Goal: Task Accomplishment & Management: Manage account settings

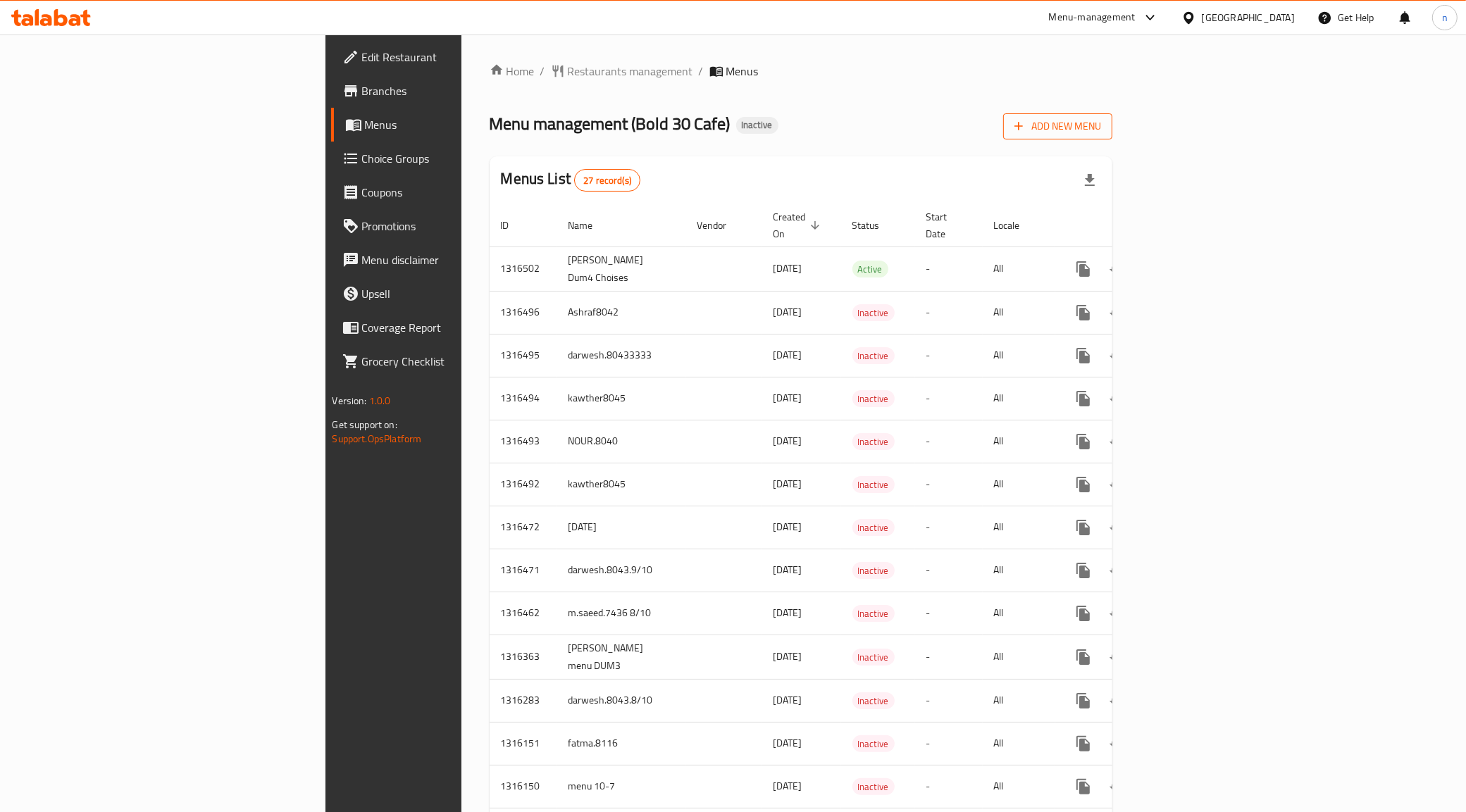
click at [1112, 138] on button "Add New Menu" at bounding box center [1057, 127] width 109 height 26
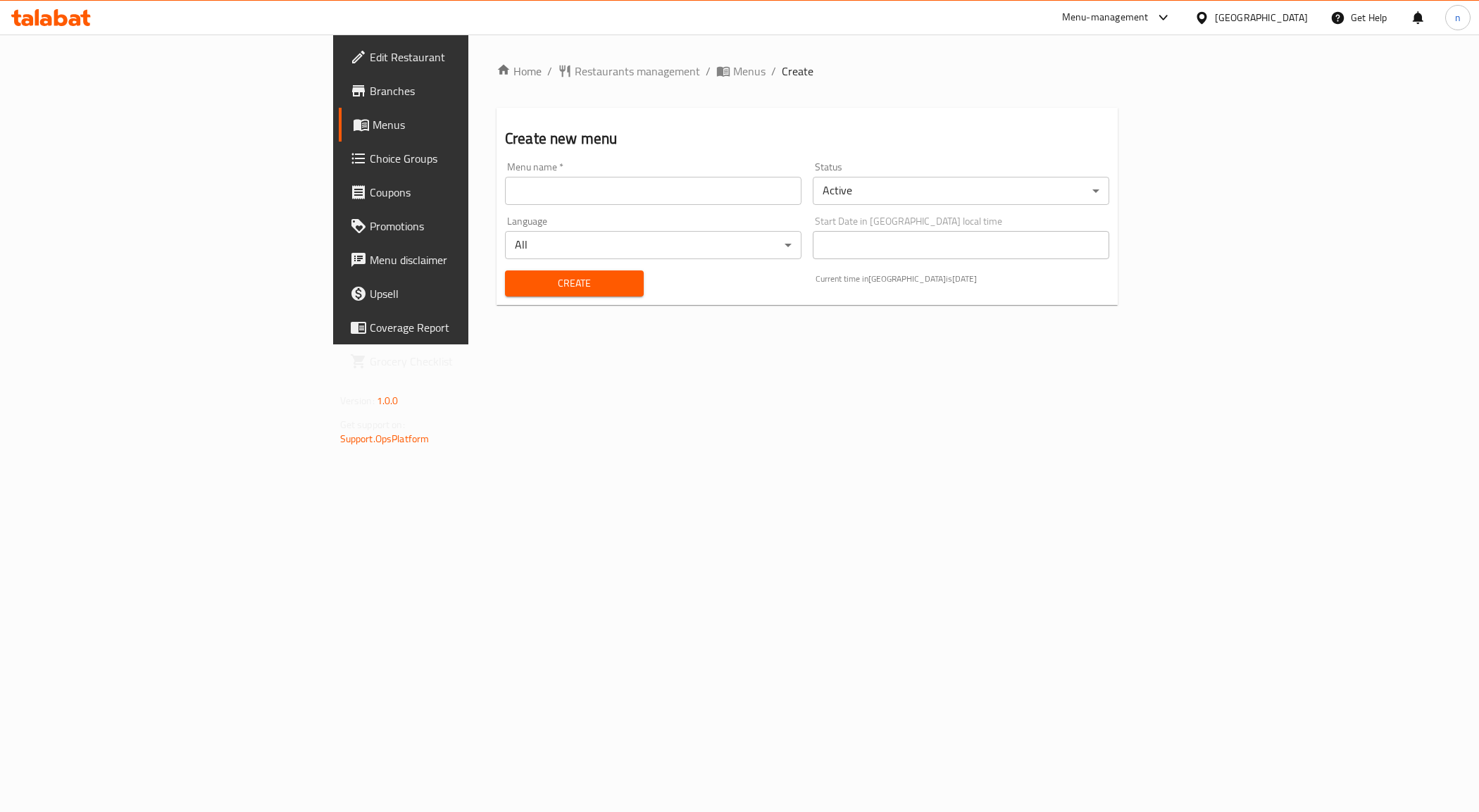
click at [624, 187] on input "text" at bounding box center [653, 190] width 297 height 28
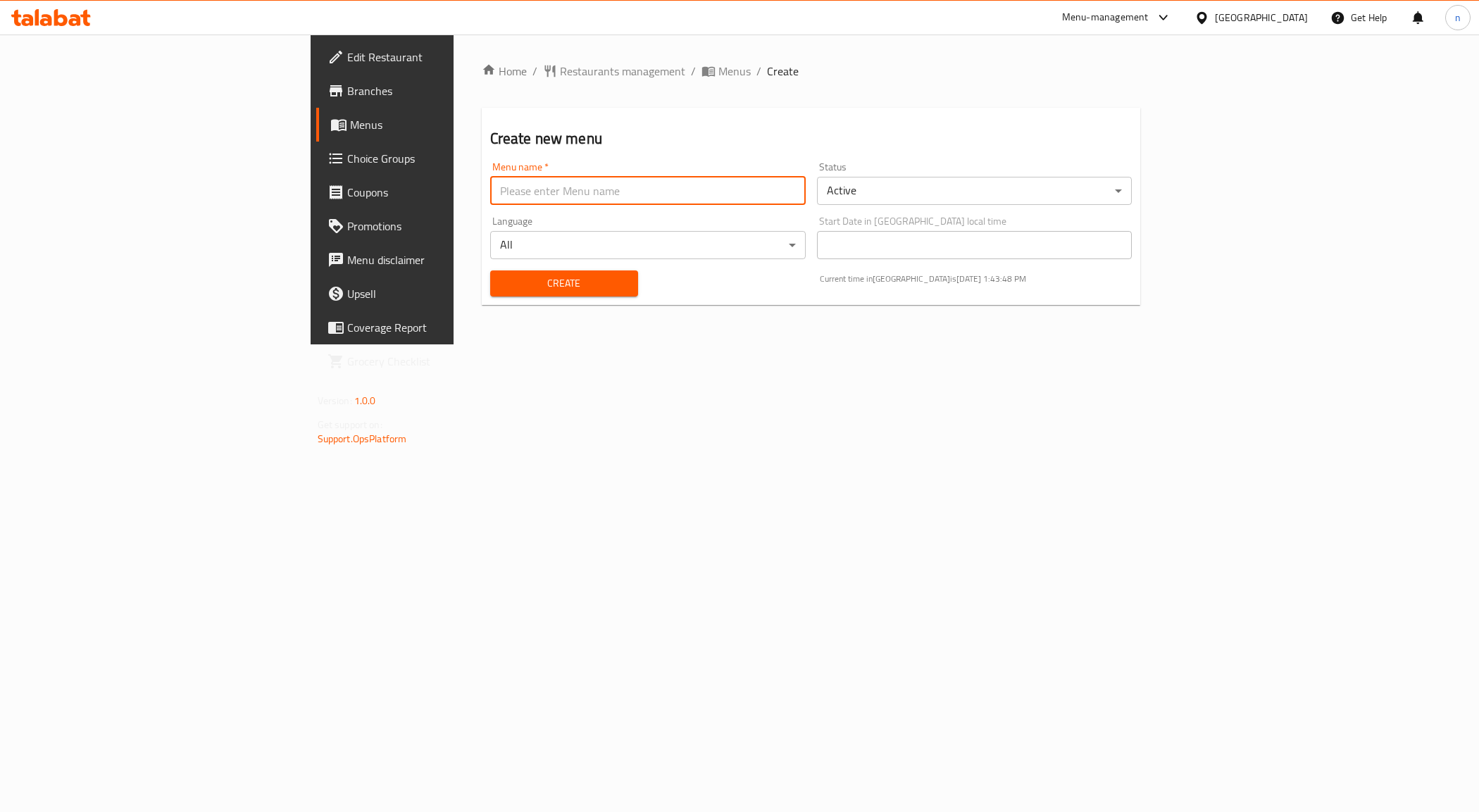
type input "NOUR.8040"
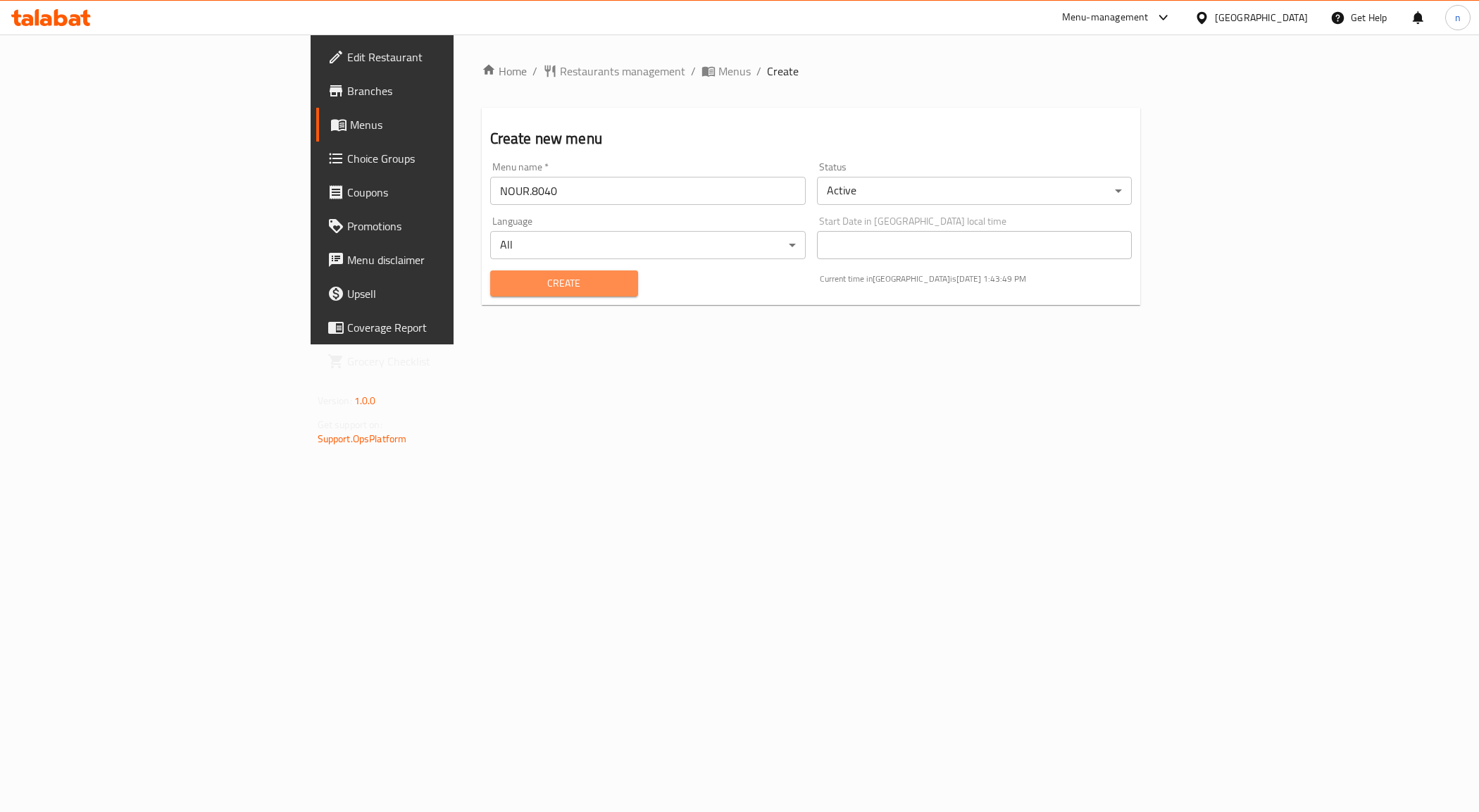
click at [546, 280] on span "Create" at bounding box center [564, 284] width 125 height 18
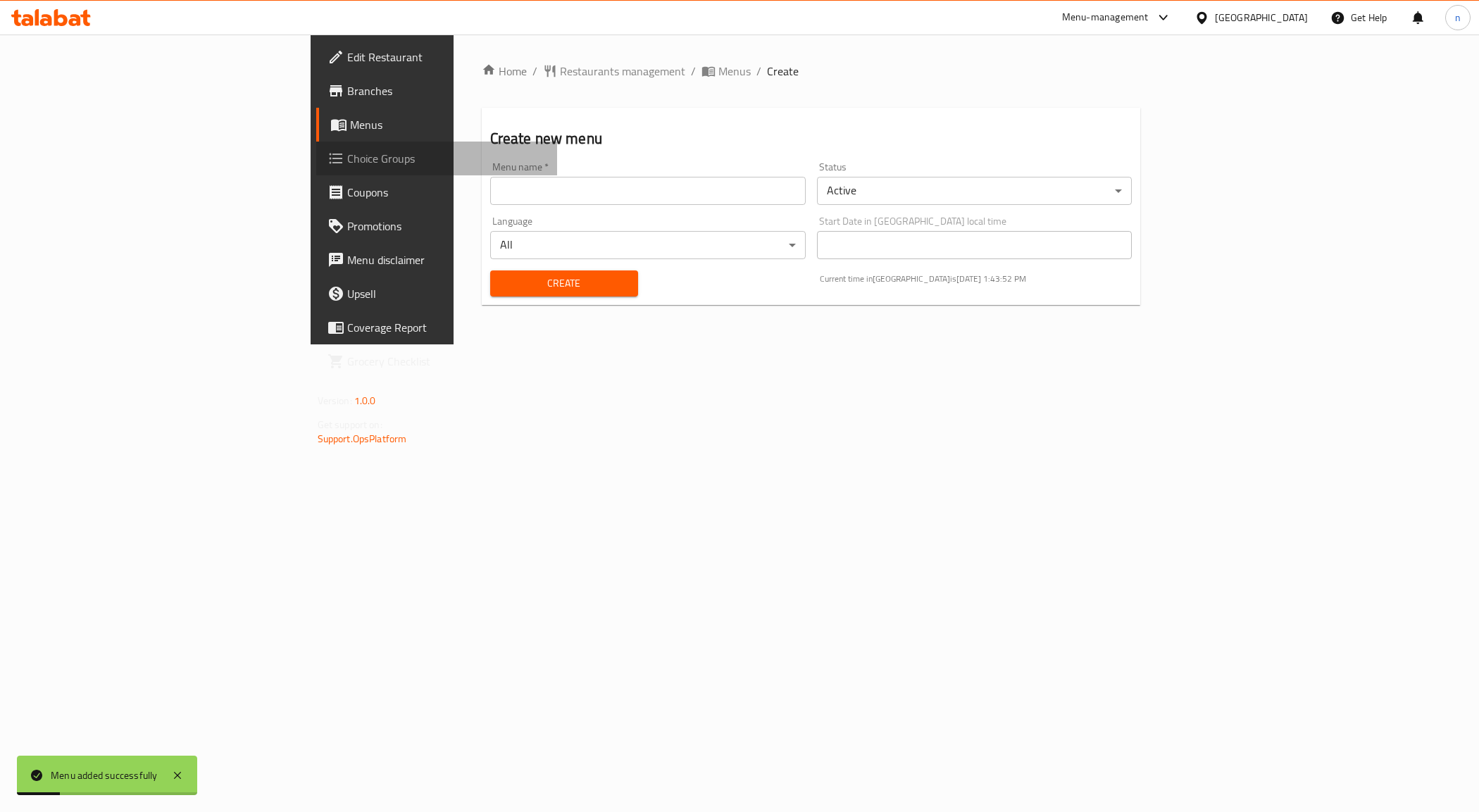
click at [316, 143] on link "Choice Groups" at bounding box center [437, 159] width 242 height 34
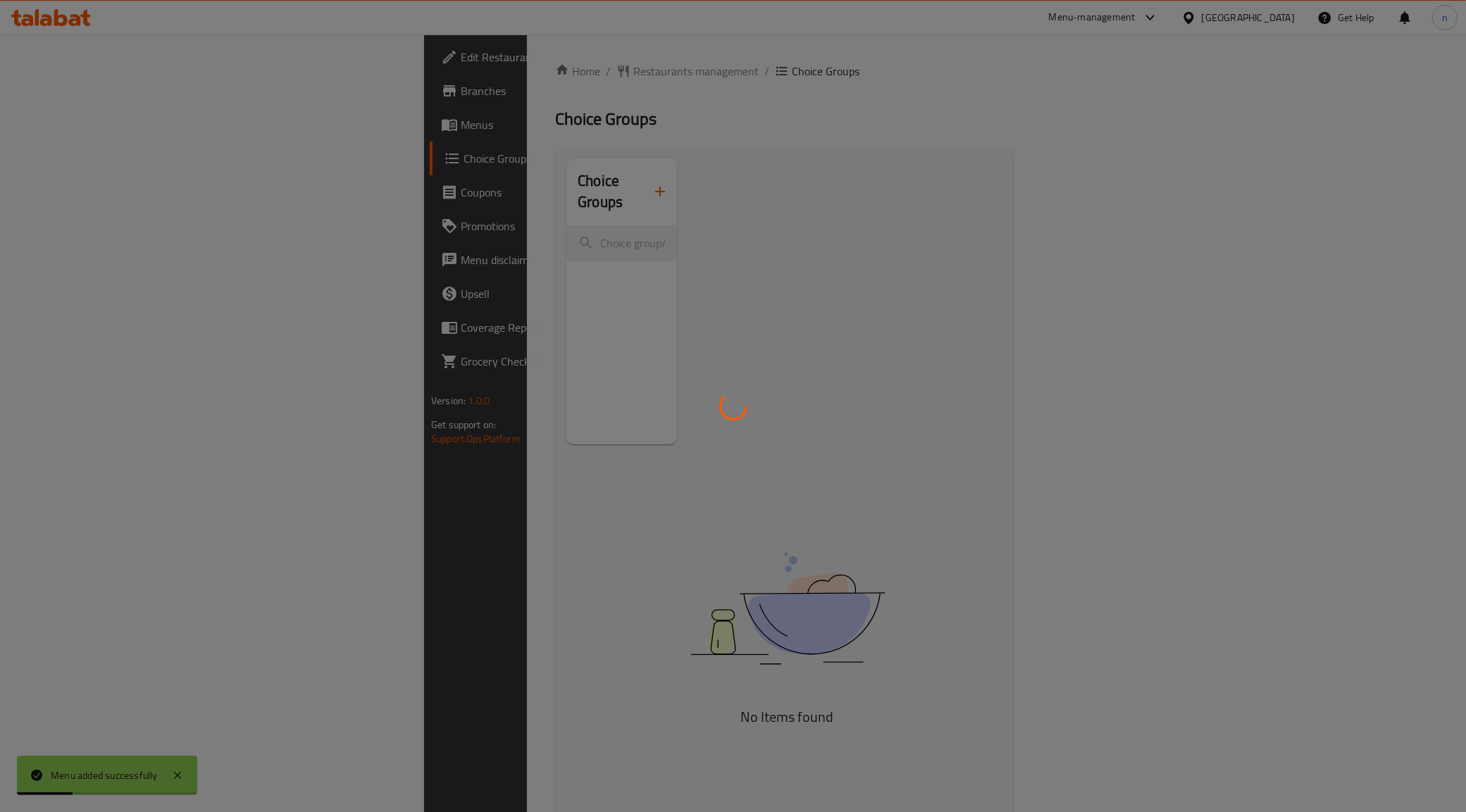
click at [86, 119] on div at bounding box center [733, 406] width 1466 height 812
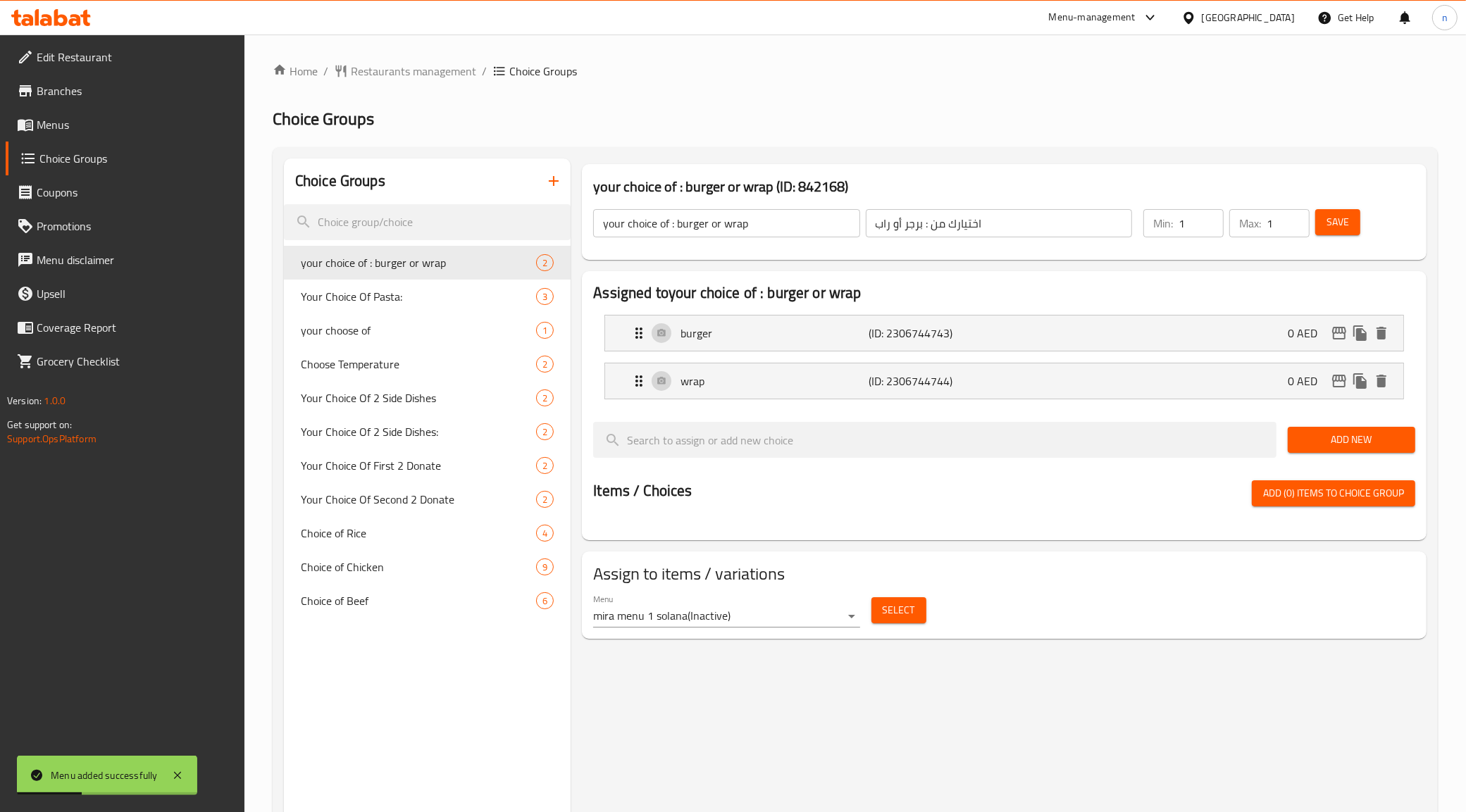
click at [86, 119] on div at bounding box center [733, 406] width 1466 height 812
click at [86, 119] on span "Menus" at bounding box center [135, 124] width 198 height 17
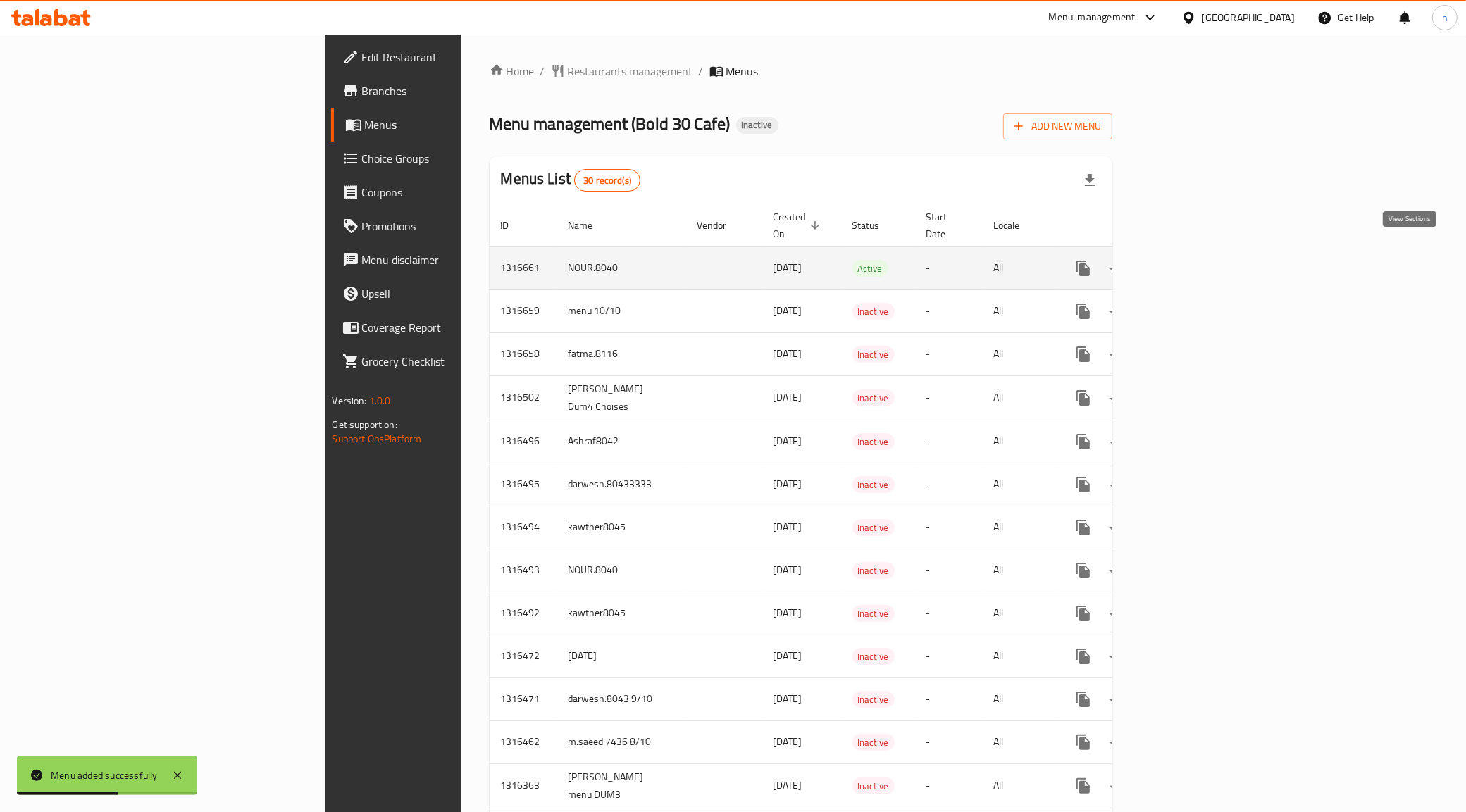
click at [1202, 252] on link "enhanced table" at bounding box center [1185, 269] width 34 height 34
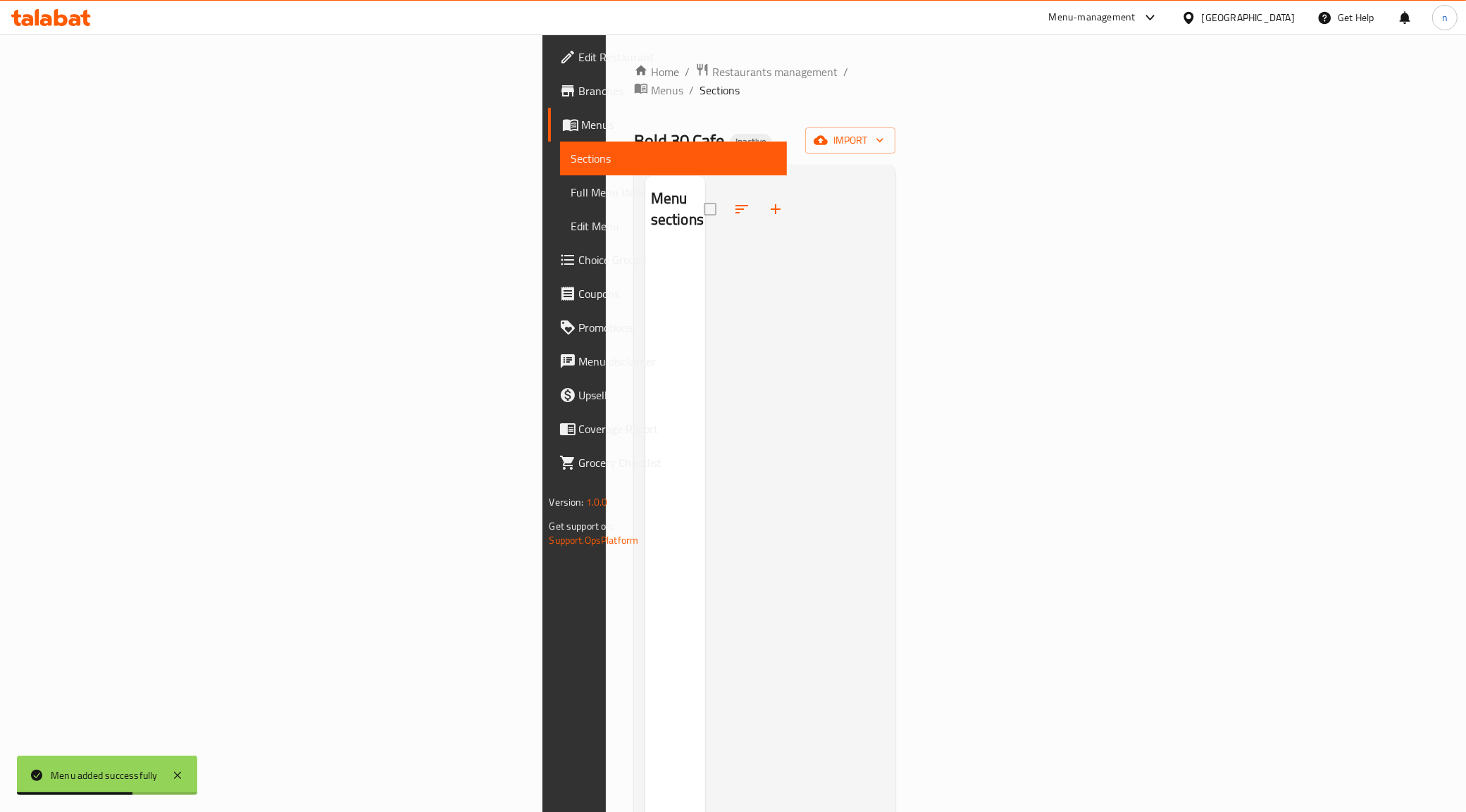
click at [896, 106] on div "Home / Restaurants management / Menus / Sections Bold 30 Cafe Inactive import M…" at bounding box center [764, 531] width 262 height 937
click at [884, 131] on span "import" at bounding box center [850, 140] width 68 height 18
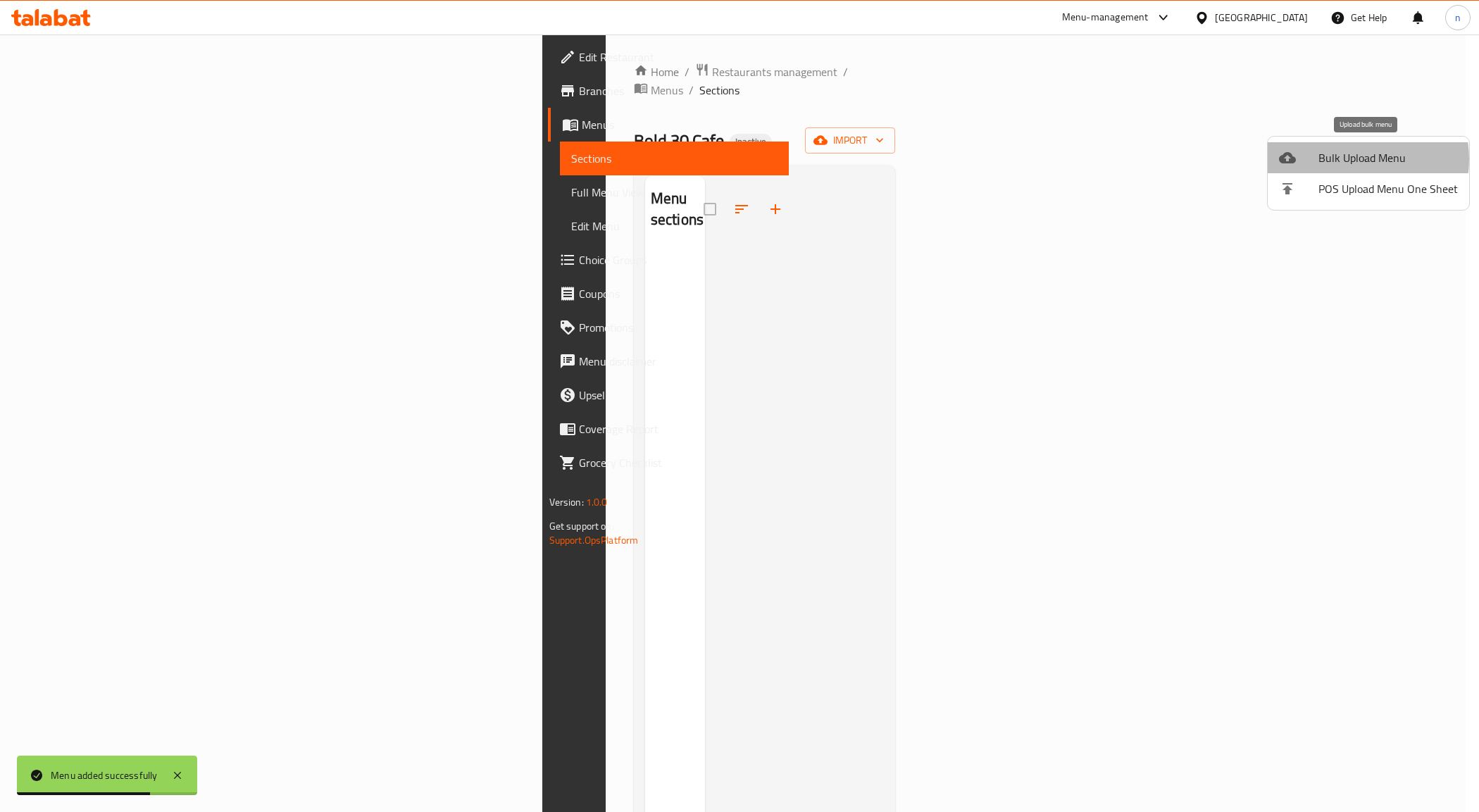
click at [1354, 159] on span "Bulk Upload Menu" at bounding box center [1388, 157] width 140 height 17
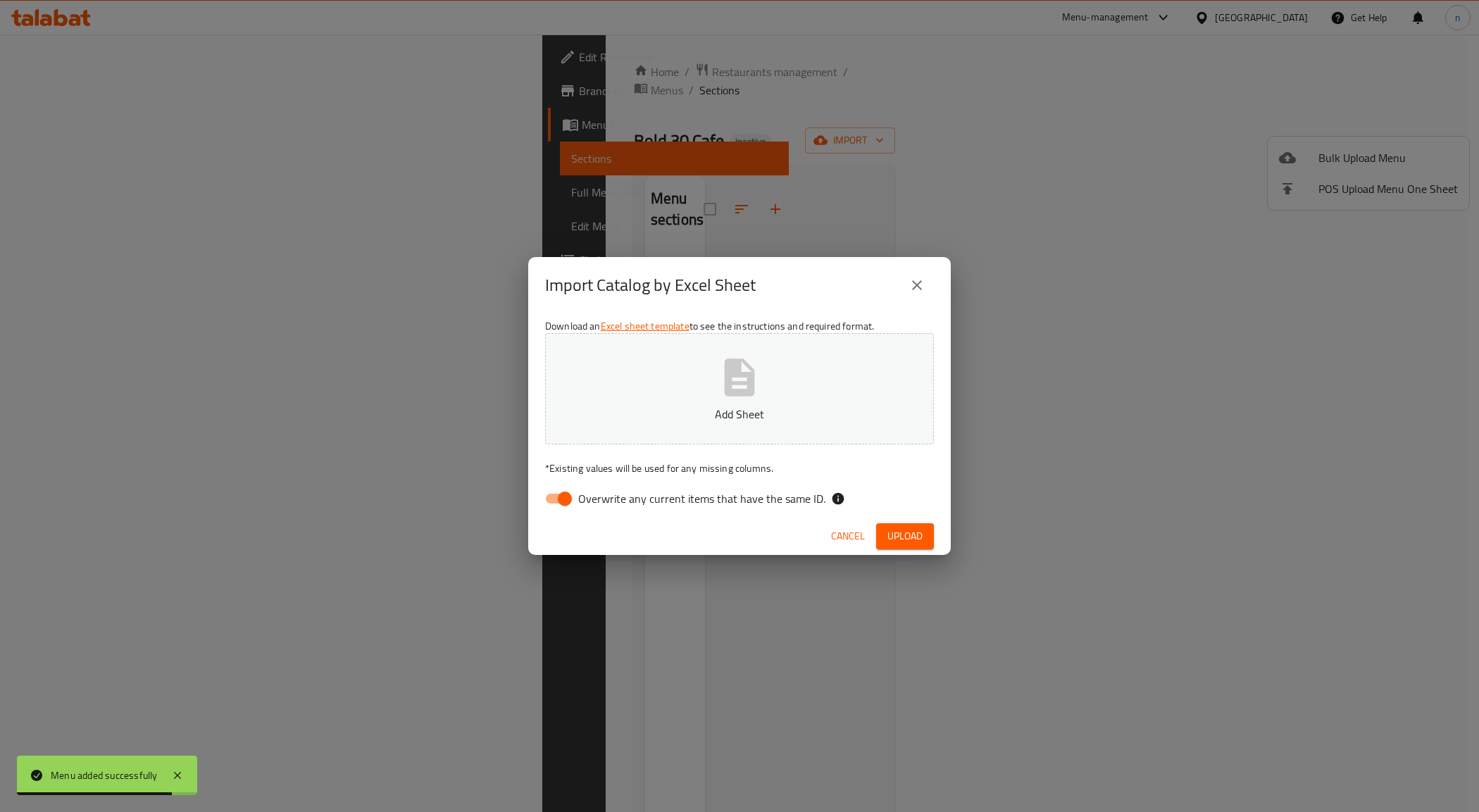
click at [556, 477] on div "Download an Excel sheet template to see the instructions and required format. A…" at bounding box center [740, 415] width 423 height 204
drag, startPoint x: 565, startPoint y: 487, endPoint x: 590, endPoint y: 473, distance: 28.7
click at [565, 487] on input "Overwrite any current items that have the same ID." at bounding box center [565, 498] width 81 height 27
checkbox input "false"
click at [907, 541] on span "Upload" at bounding box center [905, 536] width 35 height 18
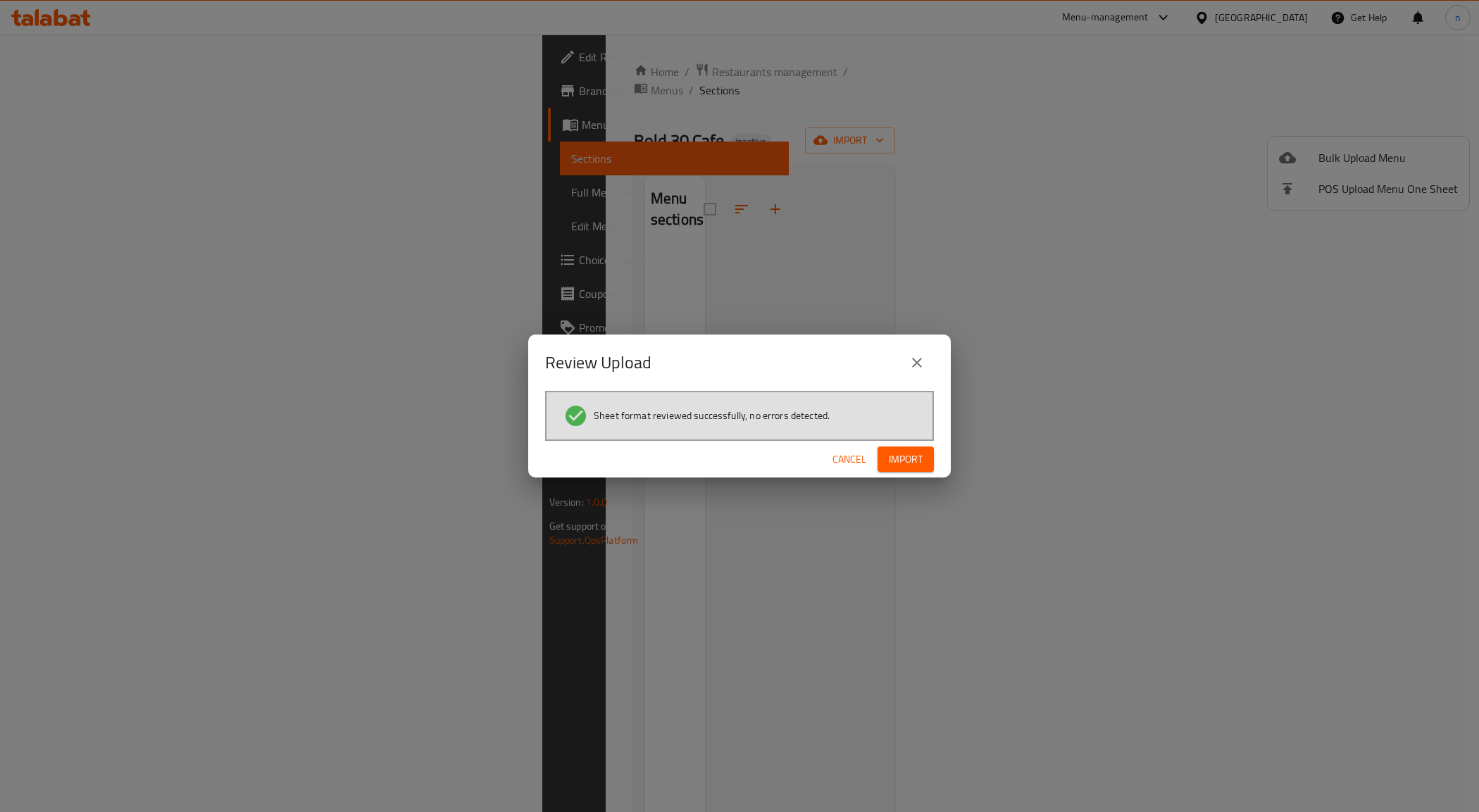
click at [889, 456] on span "Import" at bounding box center [906, 460] width 34 height 18
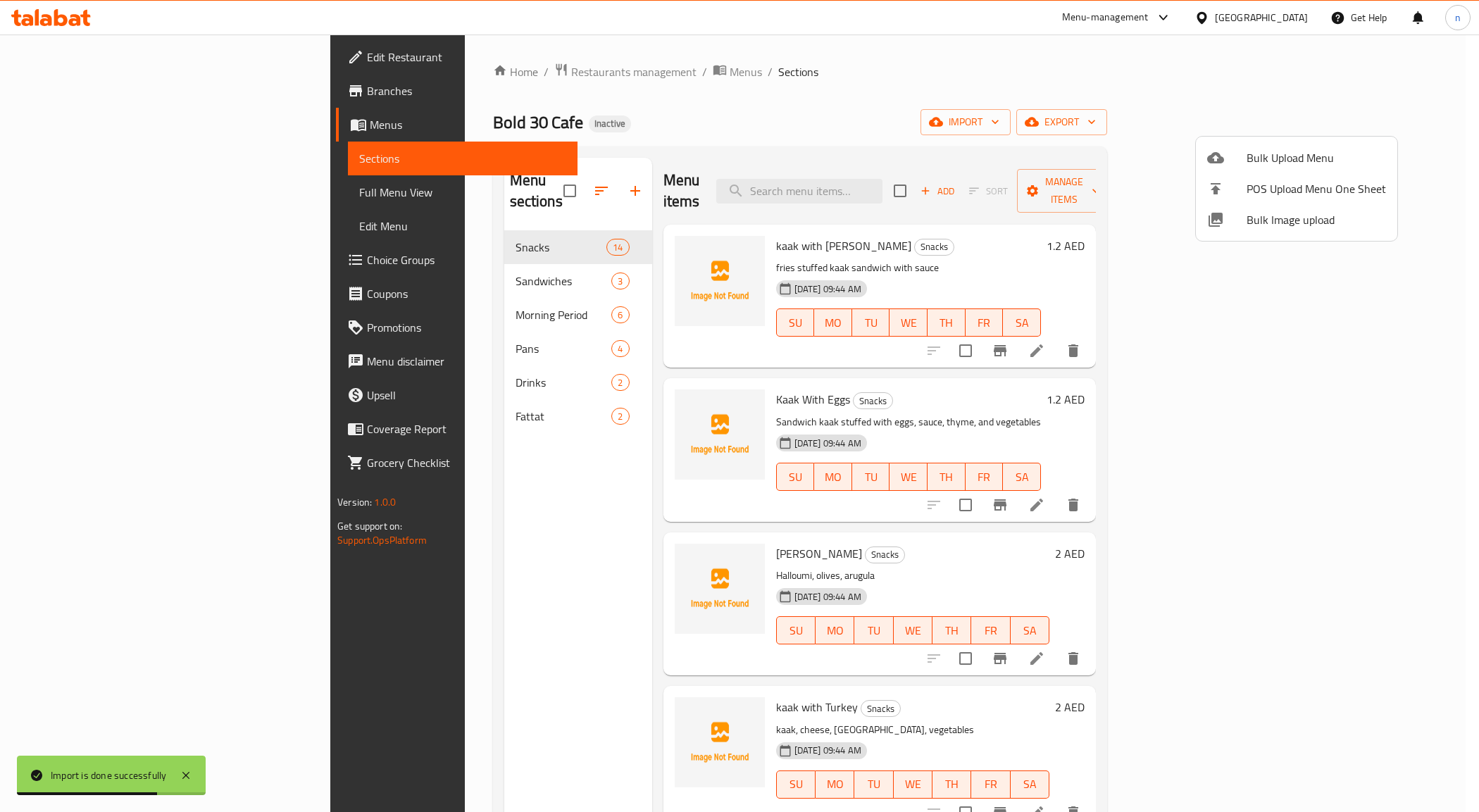
click at [507, 287] on div at bounding box center [740, 406] width 1479 height 812
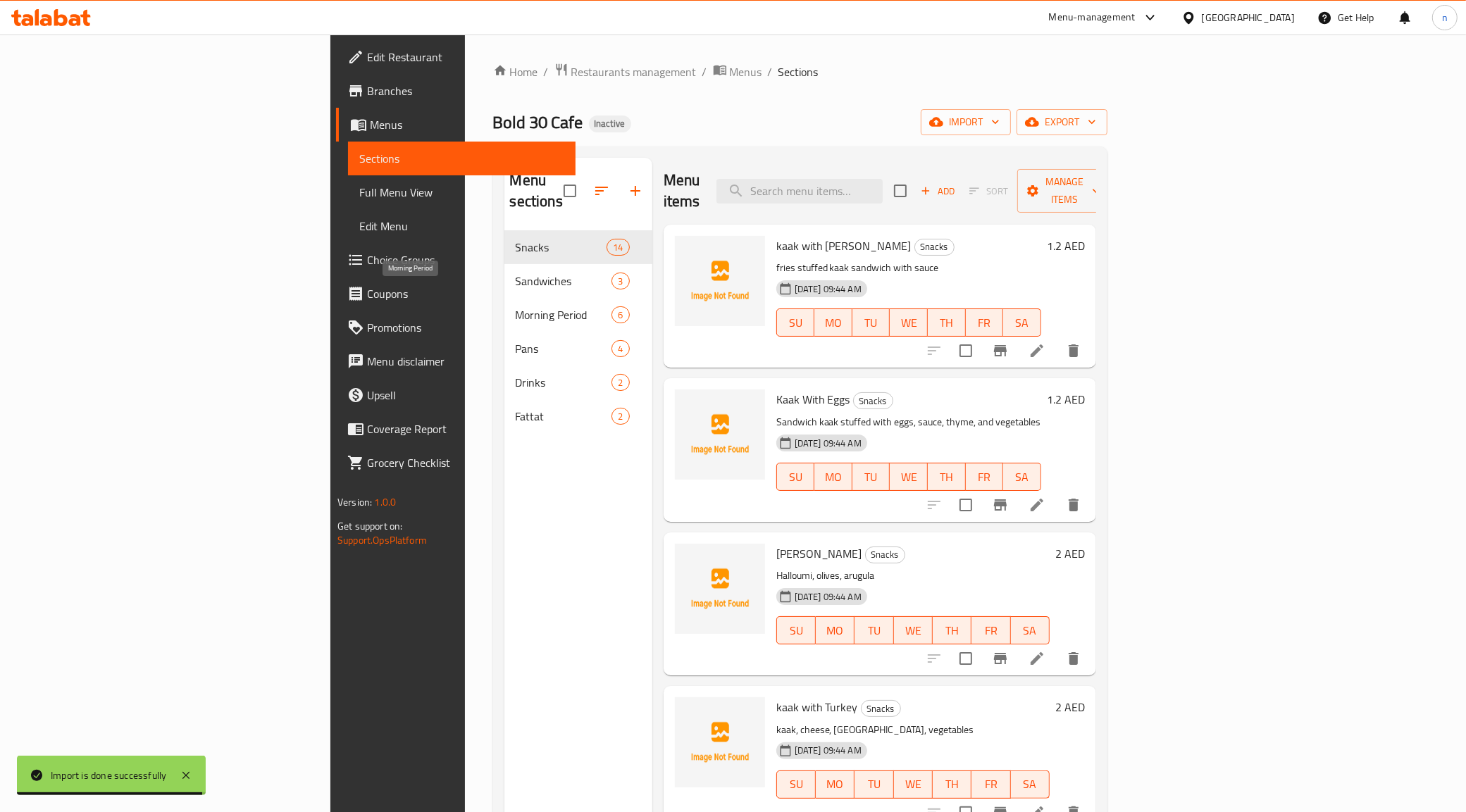
click at [515, 306] on span "Morning Period" at bounding box center [564, 314] width 97 height 17
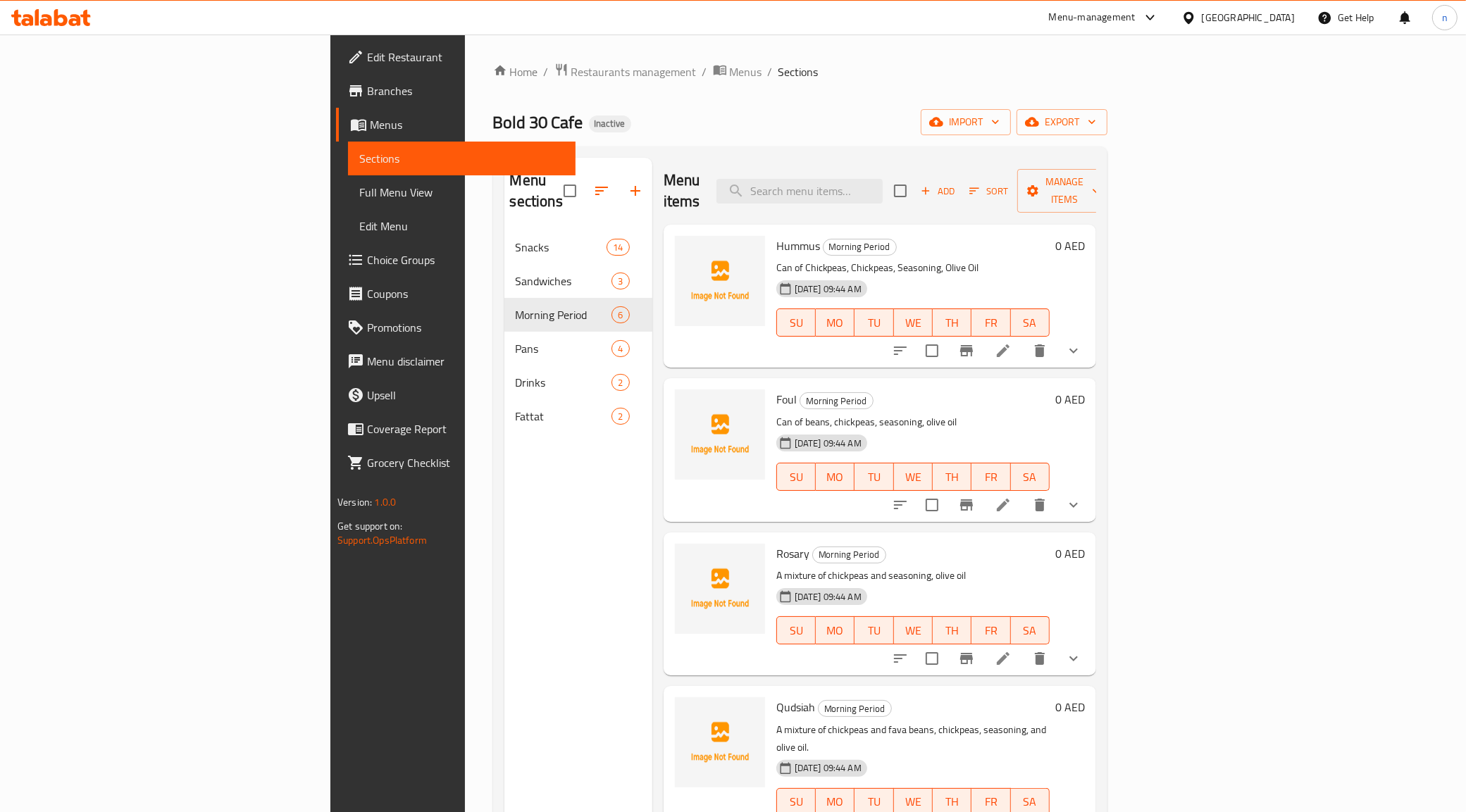
click at [776, 235] on span "Hummus" at bounding box center [798, 246] width 44 height 21
copy h6 "Hummus"
click at [882, 181] on input "search" at bounding box center [799, 191] width 166 height 25
paste input "Hummus"
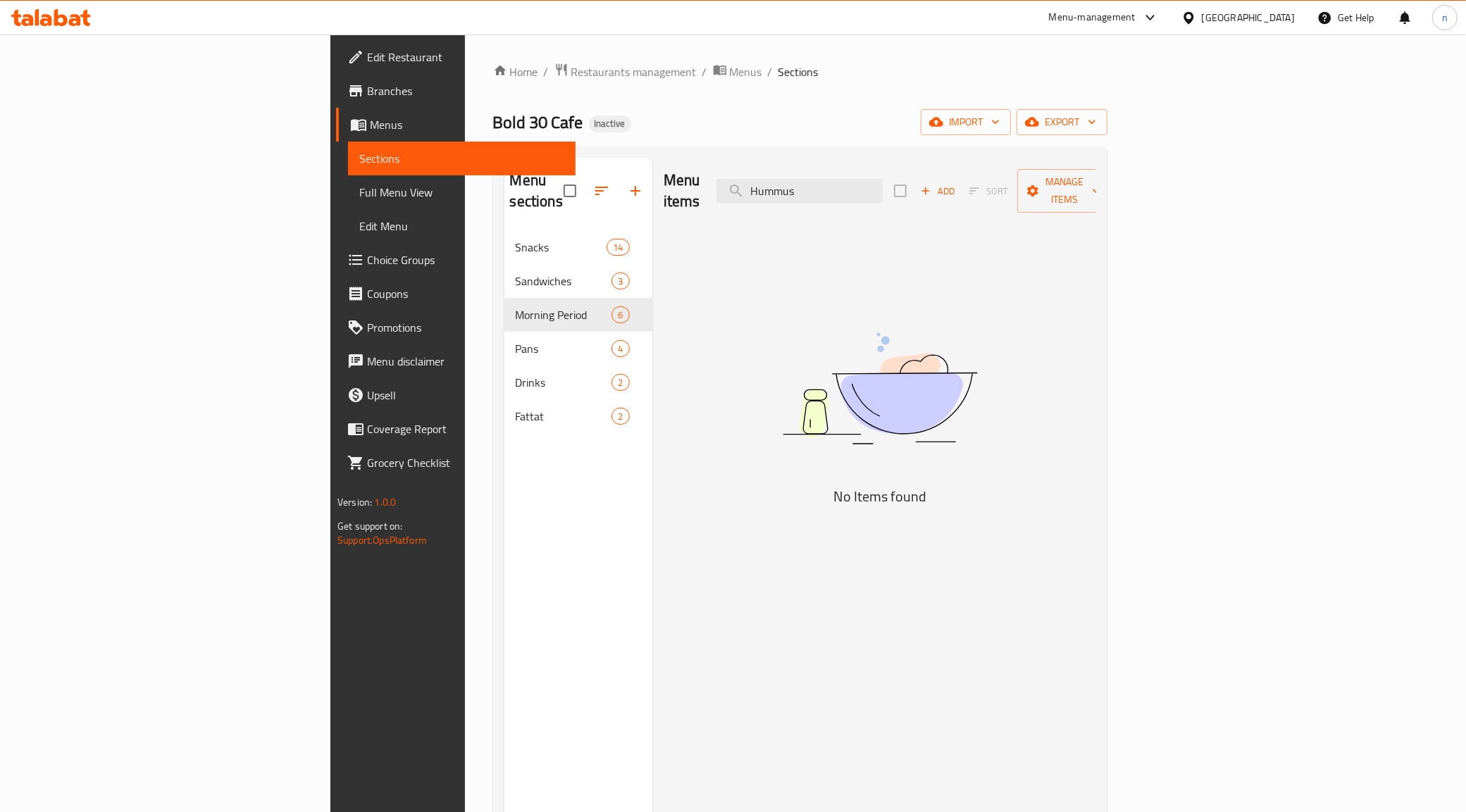
type input "Hummus"
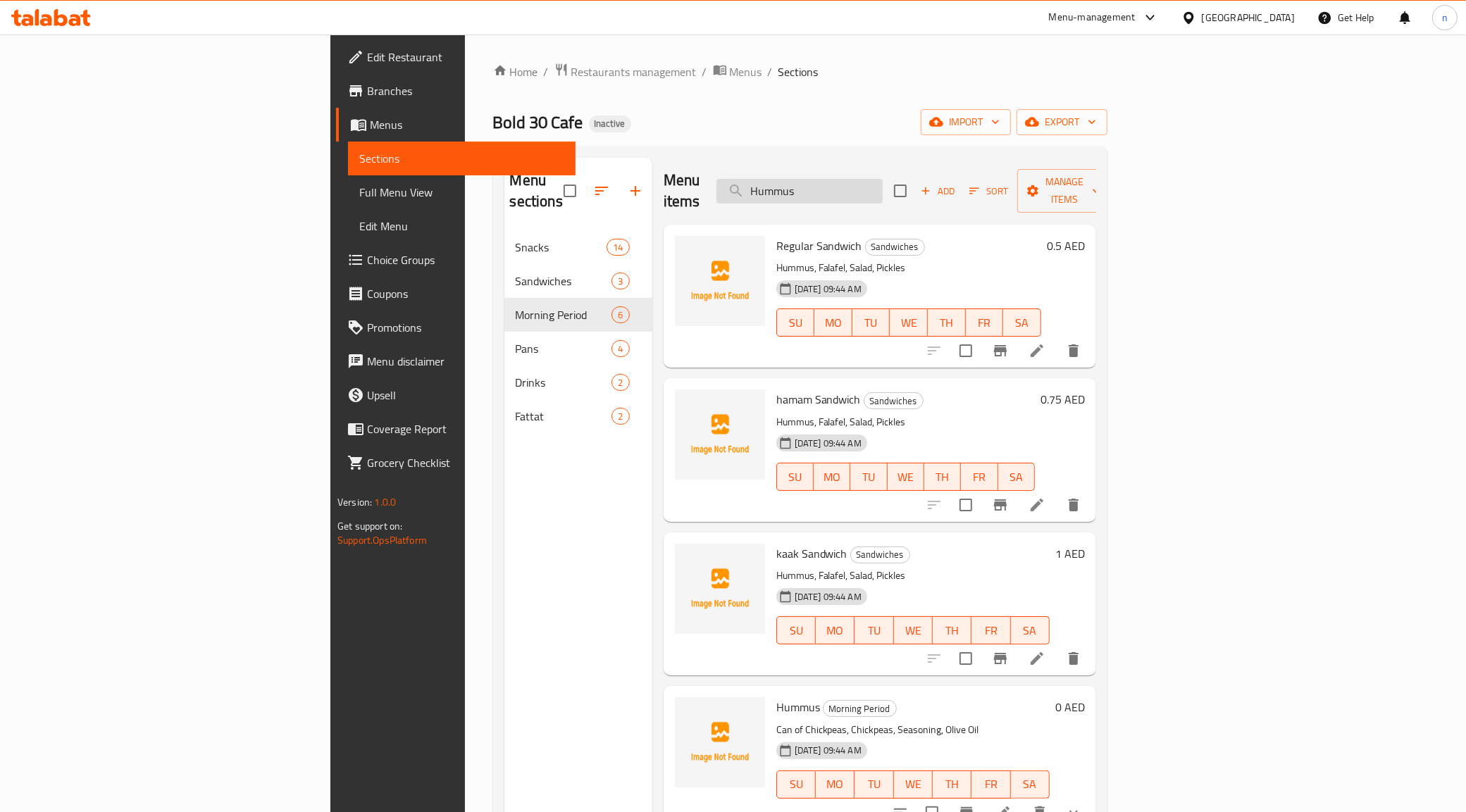
click at [868, 179] on input "Hummus" at bounding box center [799, 191] width 166 height 25
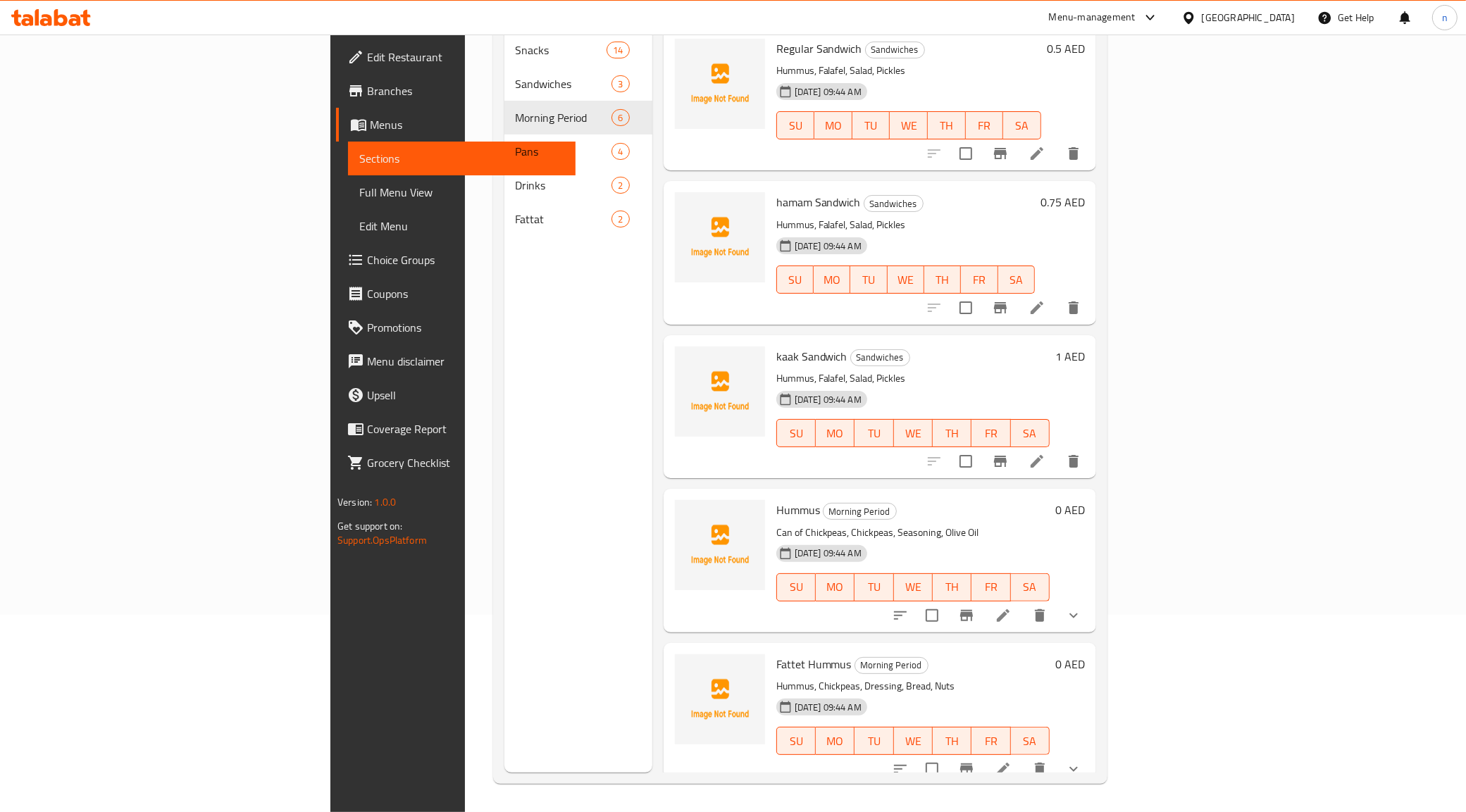
scroll to position [198, 0]
click at [1010, 609] on icon at bounding box center [1003, 615] width 13 height 13
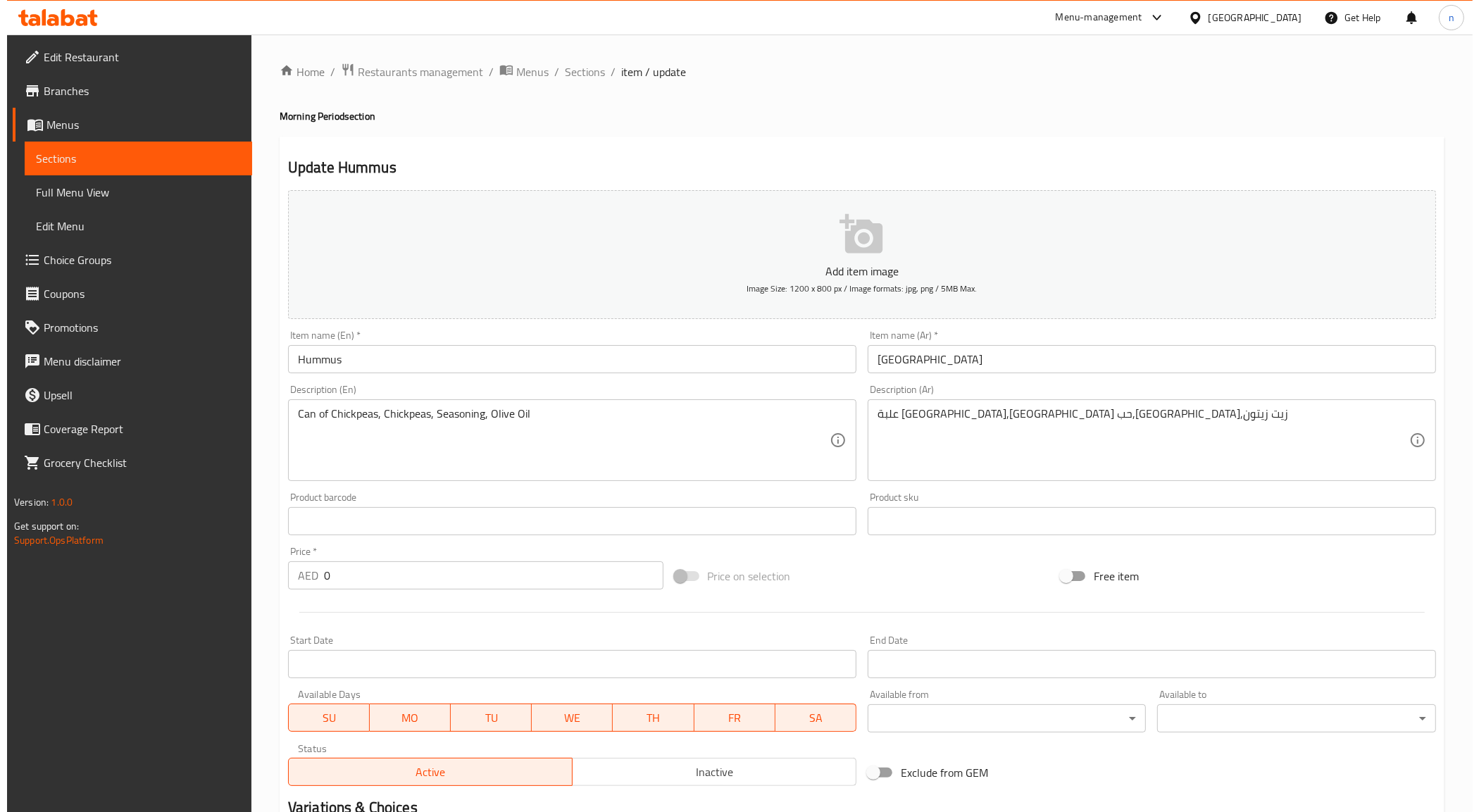
scroll to position [256, 0]
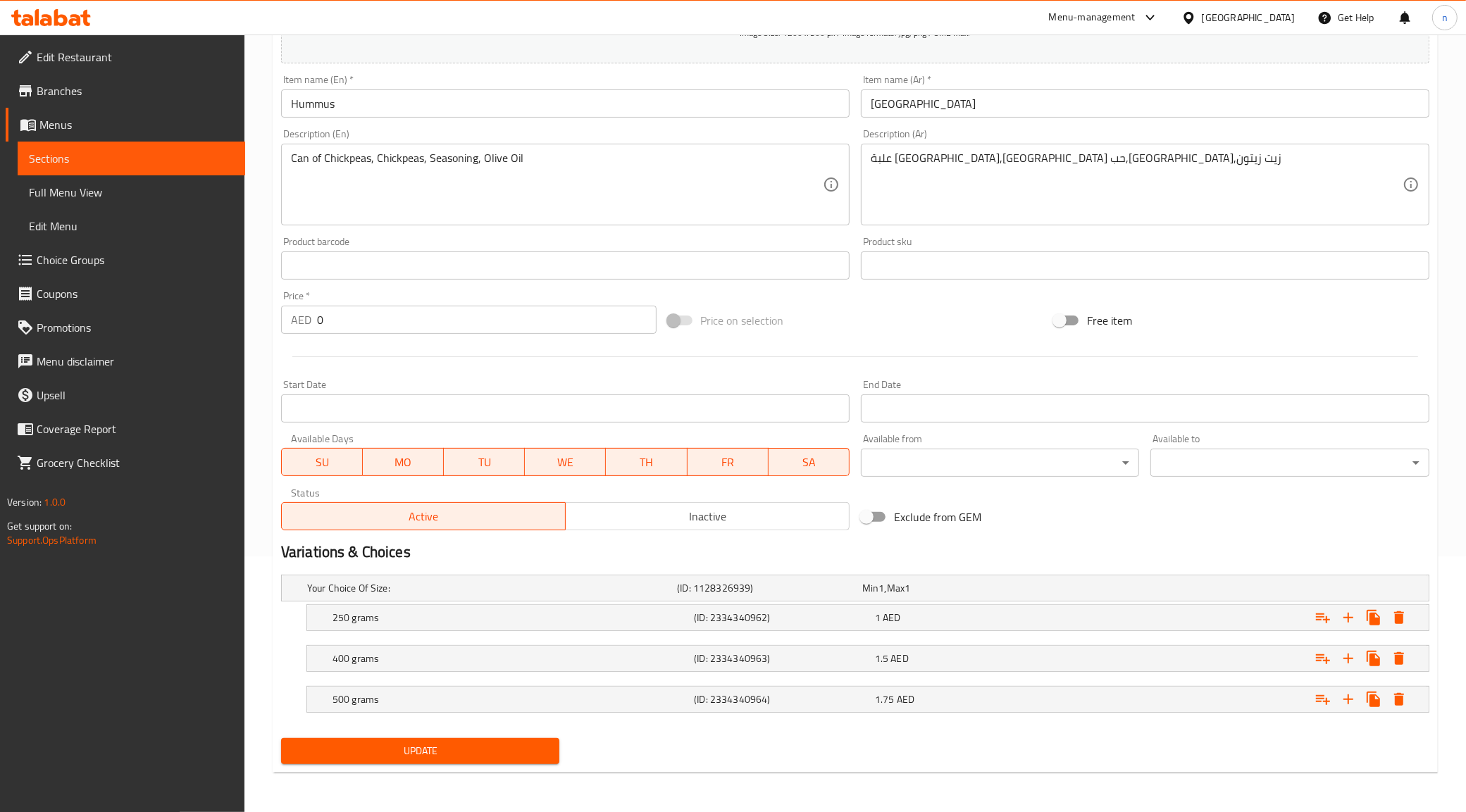
click at [992, 459] on body "​ Menu-management [GEOGRAPHIC_DATA] Get Help n Edit Restaurant Branches Menus S…" at bounding box center [733, 168] width 1466 height 777
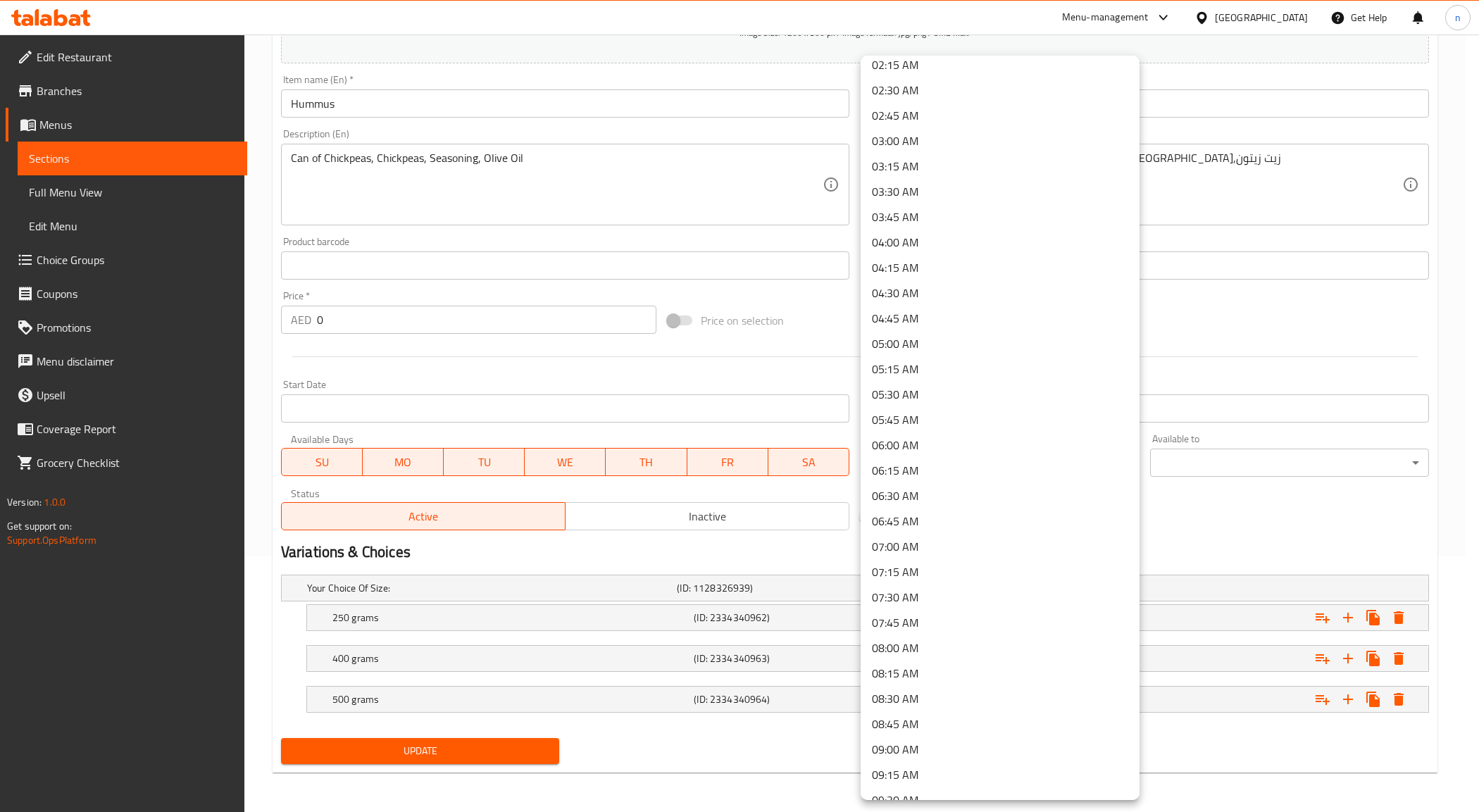
scroll to position [264, 0]
click at [914, 715] on li "09:00 AM" at bounding box center [1000, 722] width 279 height 25
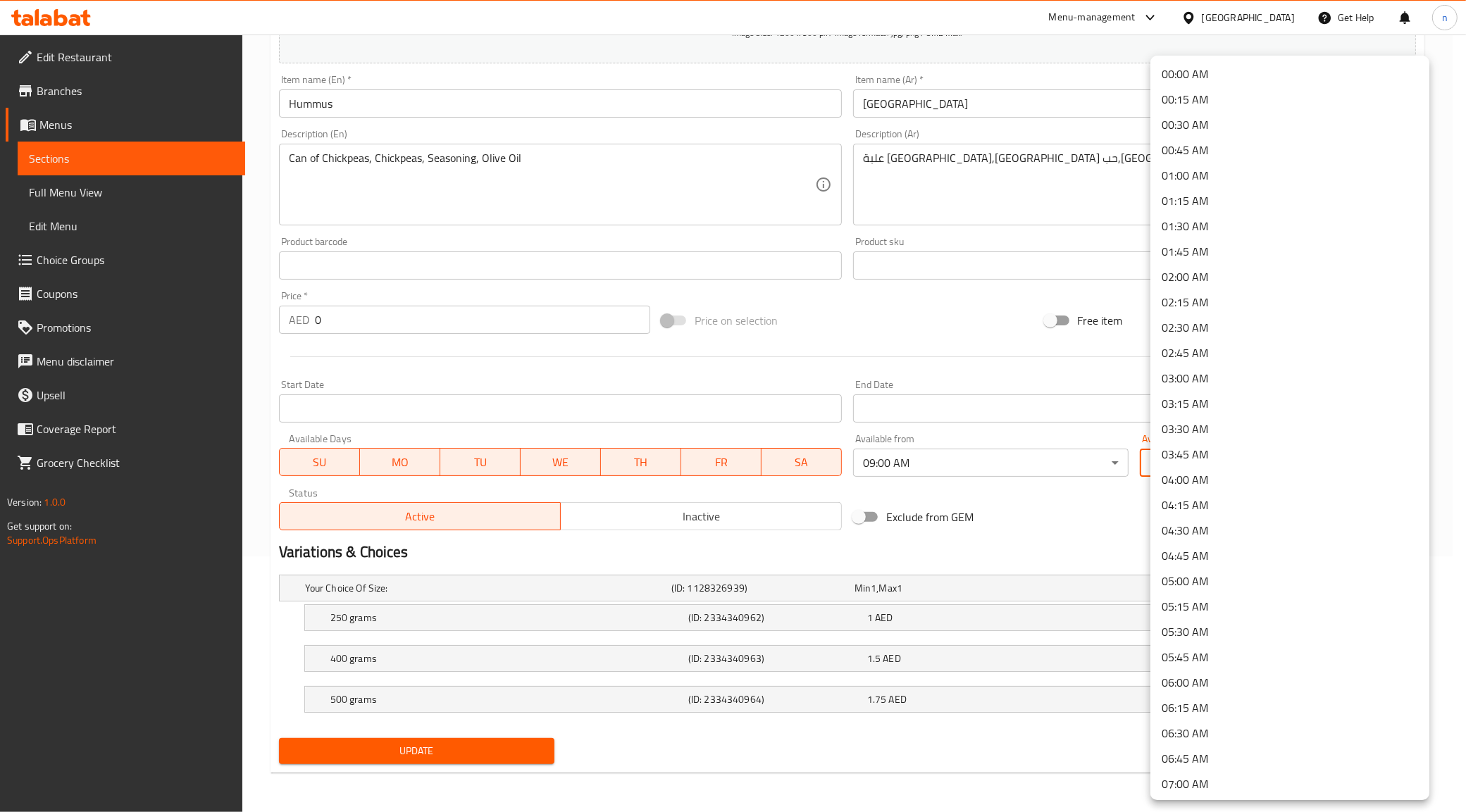
click at [1206, 458] on body "​ Menu-management [GEOGRAPHIC_DATA] Get Help n Edit Restaurant Branches Menus S…" at bounding box center [733, 168] width 1466 height 777
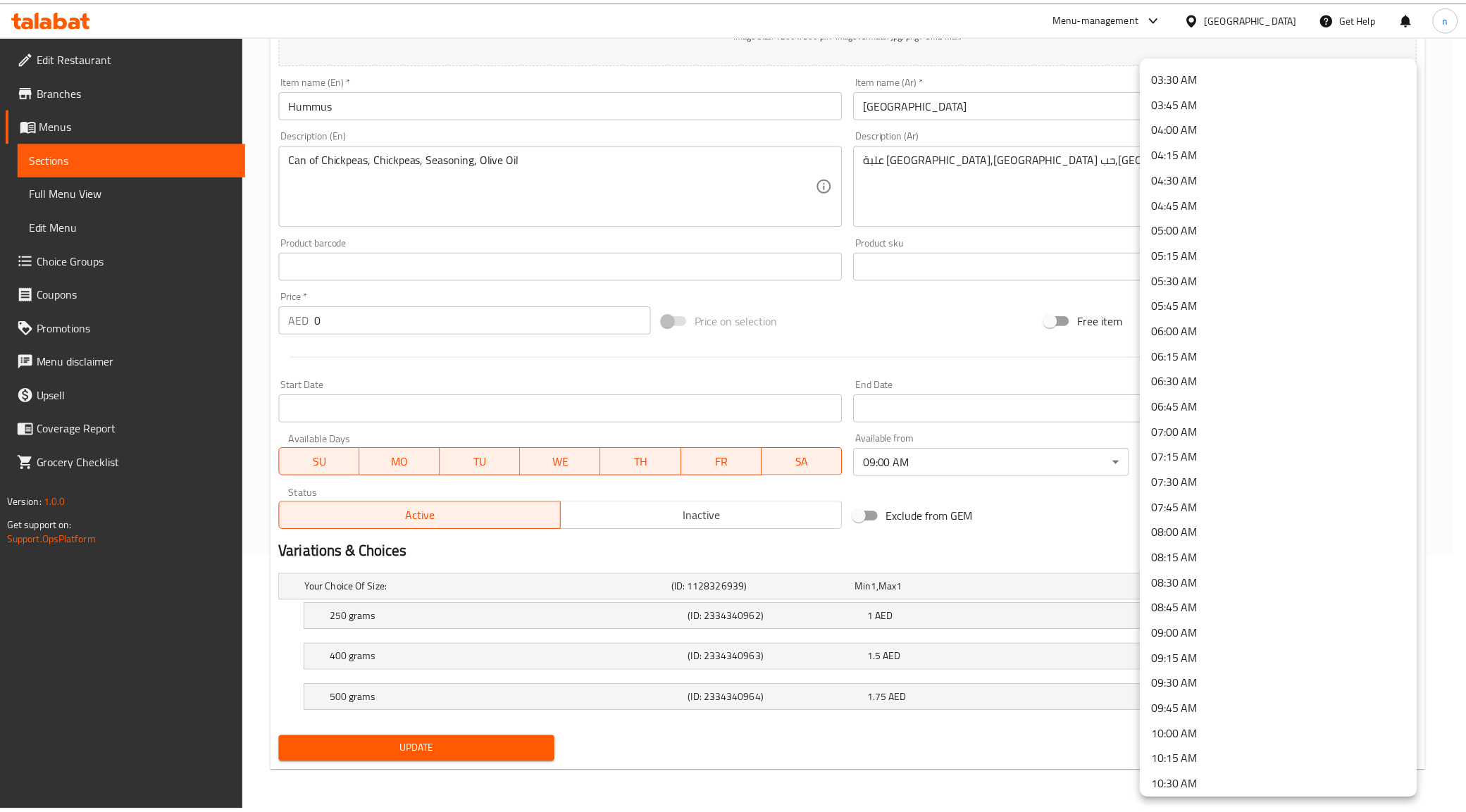
scroll to position [440, 0]
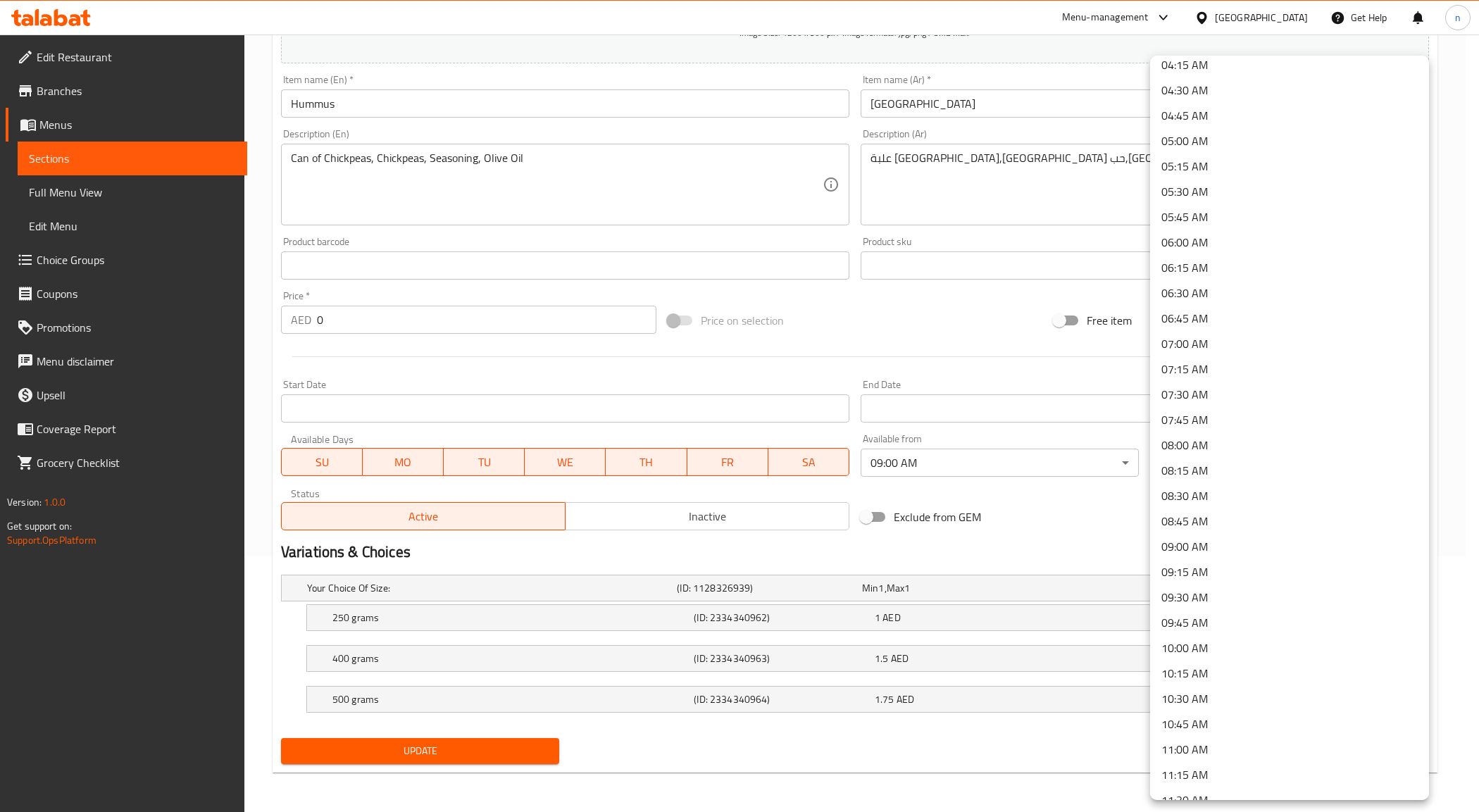
click at [1183, 754] on li "11:00 AM" at bounding box center [1289, 749] width 279 height 25
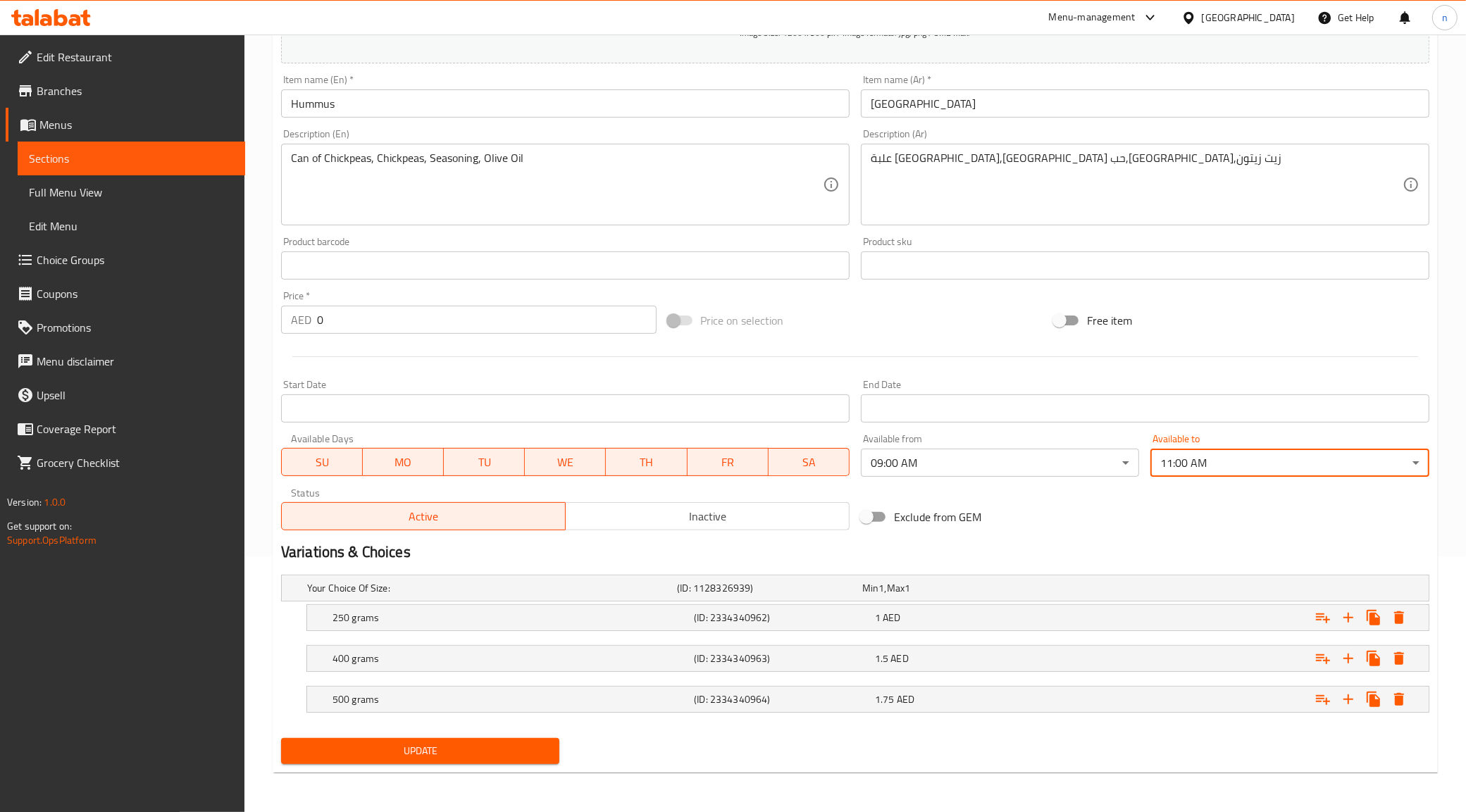
click at [518, 756] on span "Update" at bounding box center [420, 752] width 256 height 18
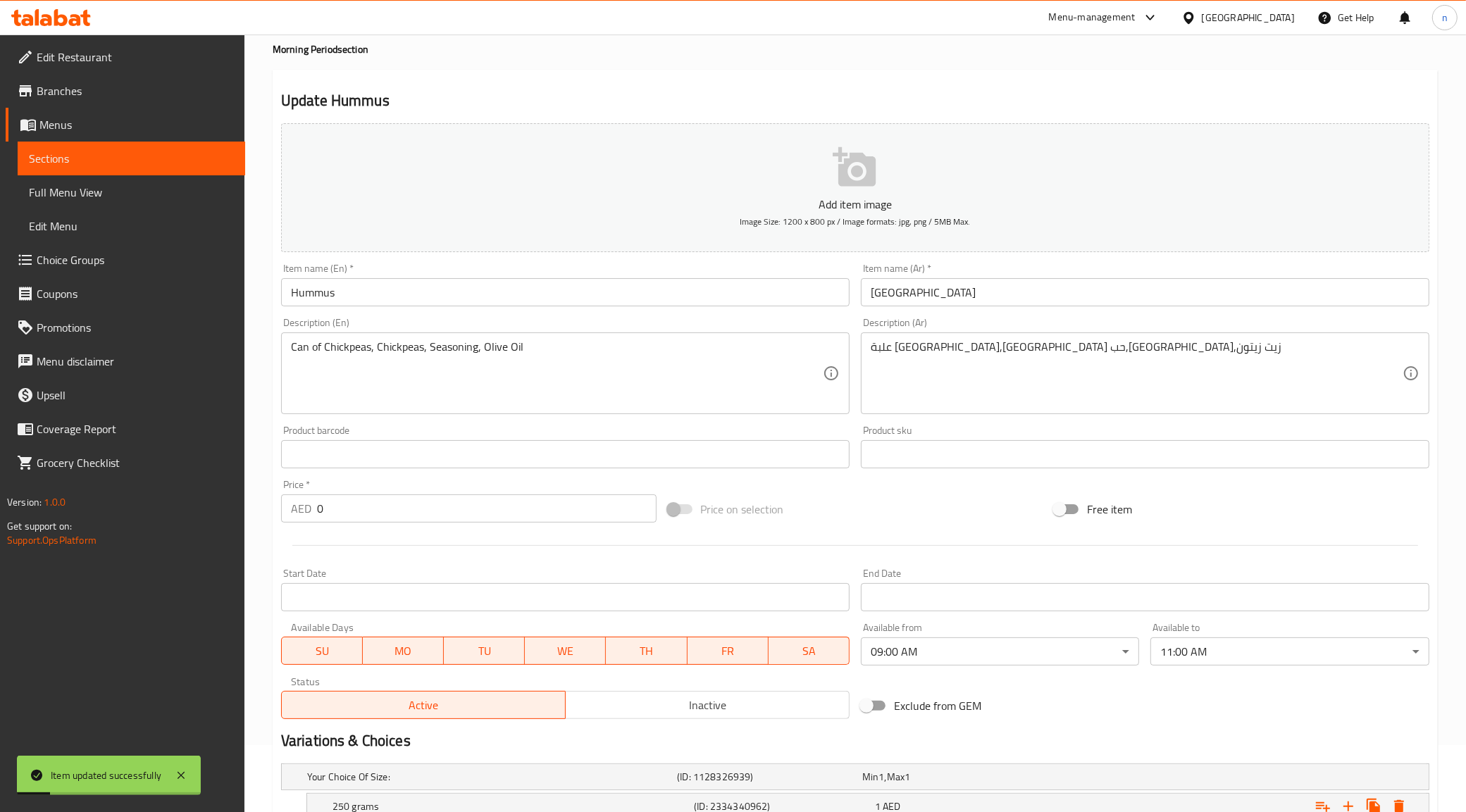
scroll to position [0, 0]
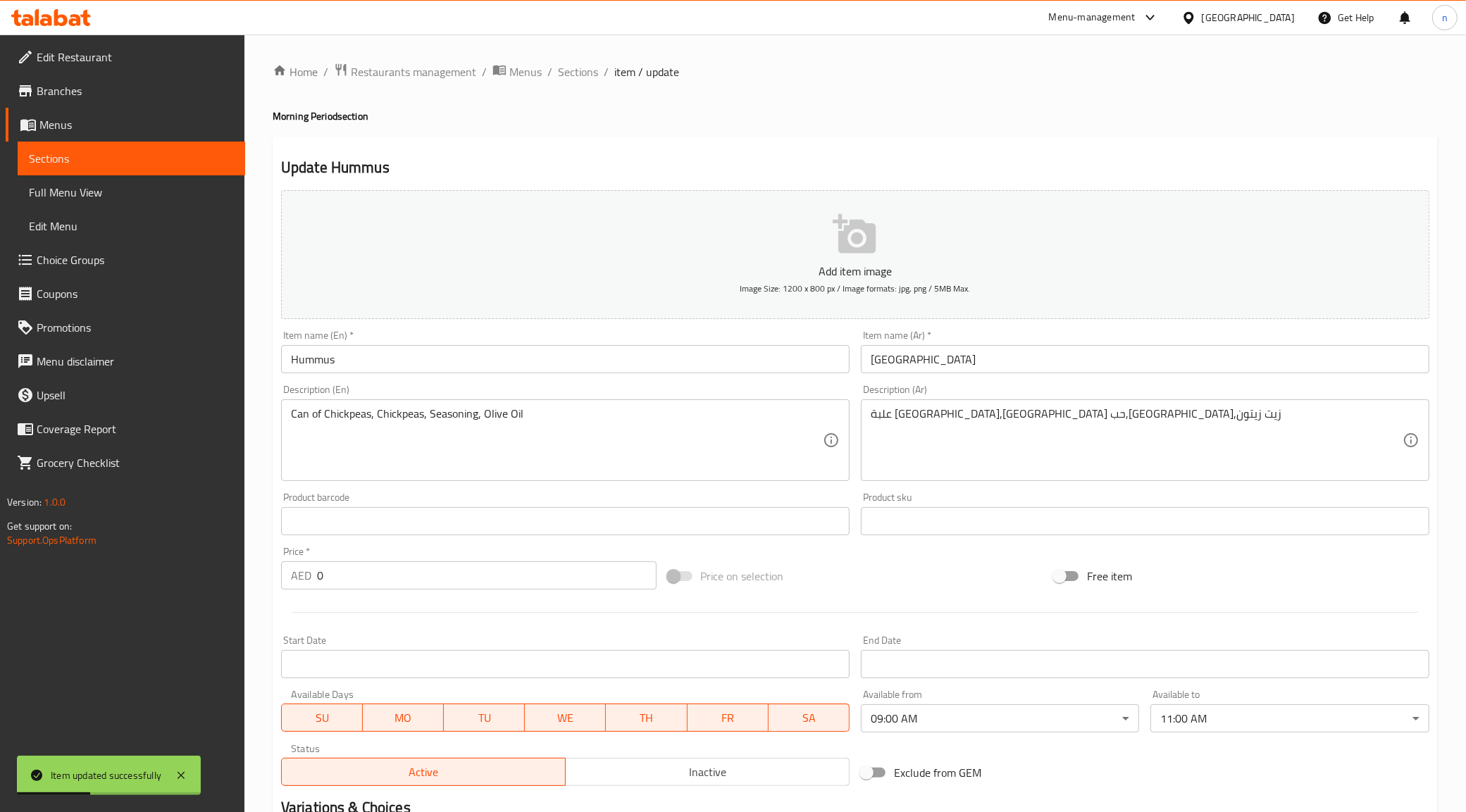
click at [160, 166] on span "Sections" at bounding box center [131, 158] width 205 height 17
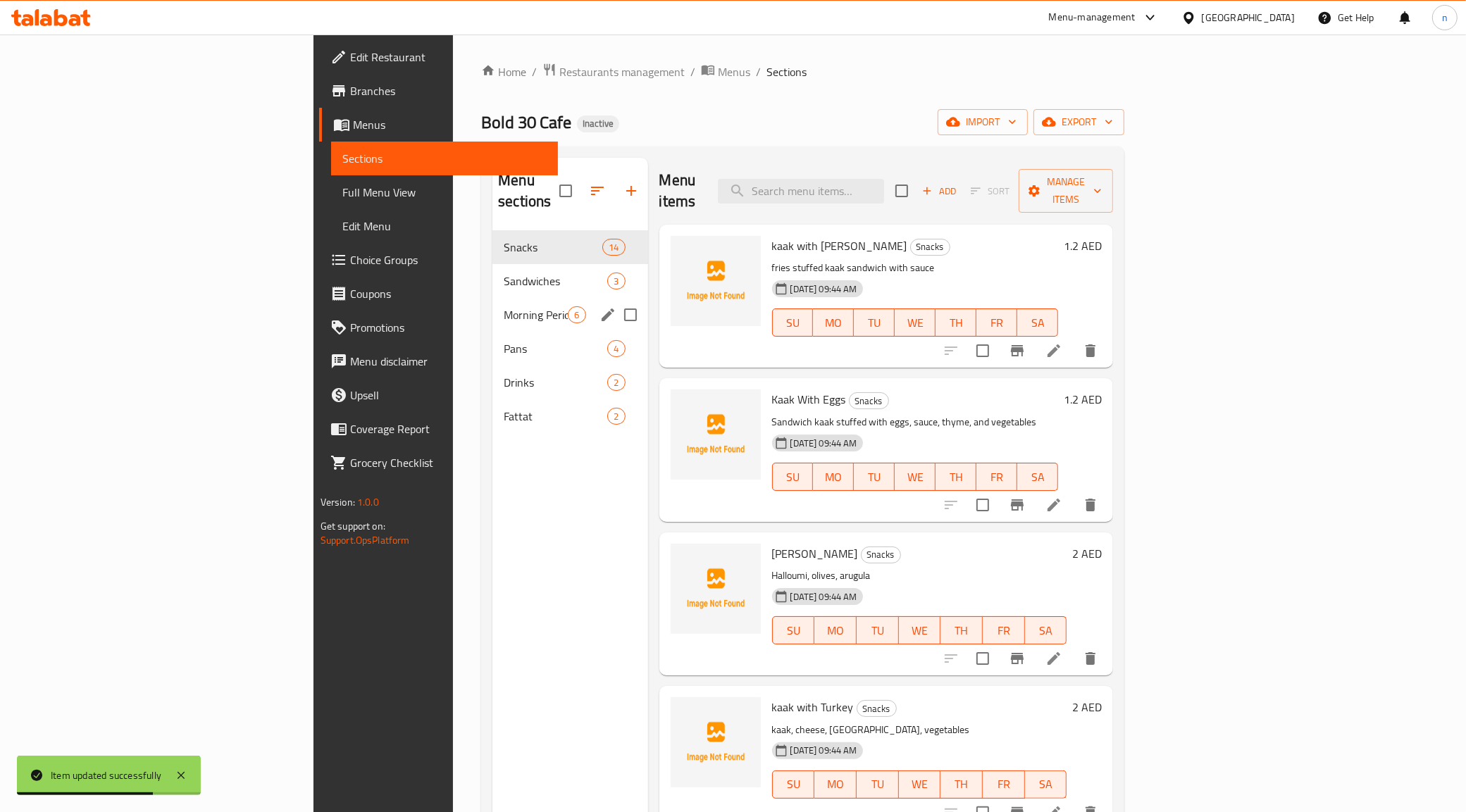
click at [503, 306] on span "Morning Period" at bounding box center [535, 314] width 64 height 17
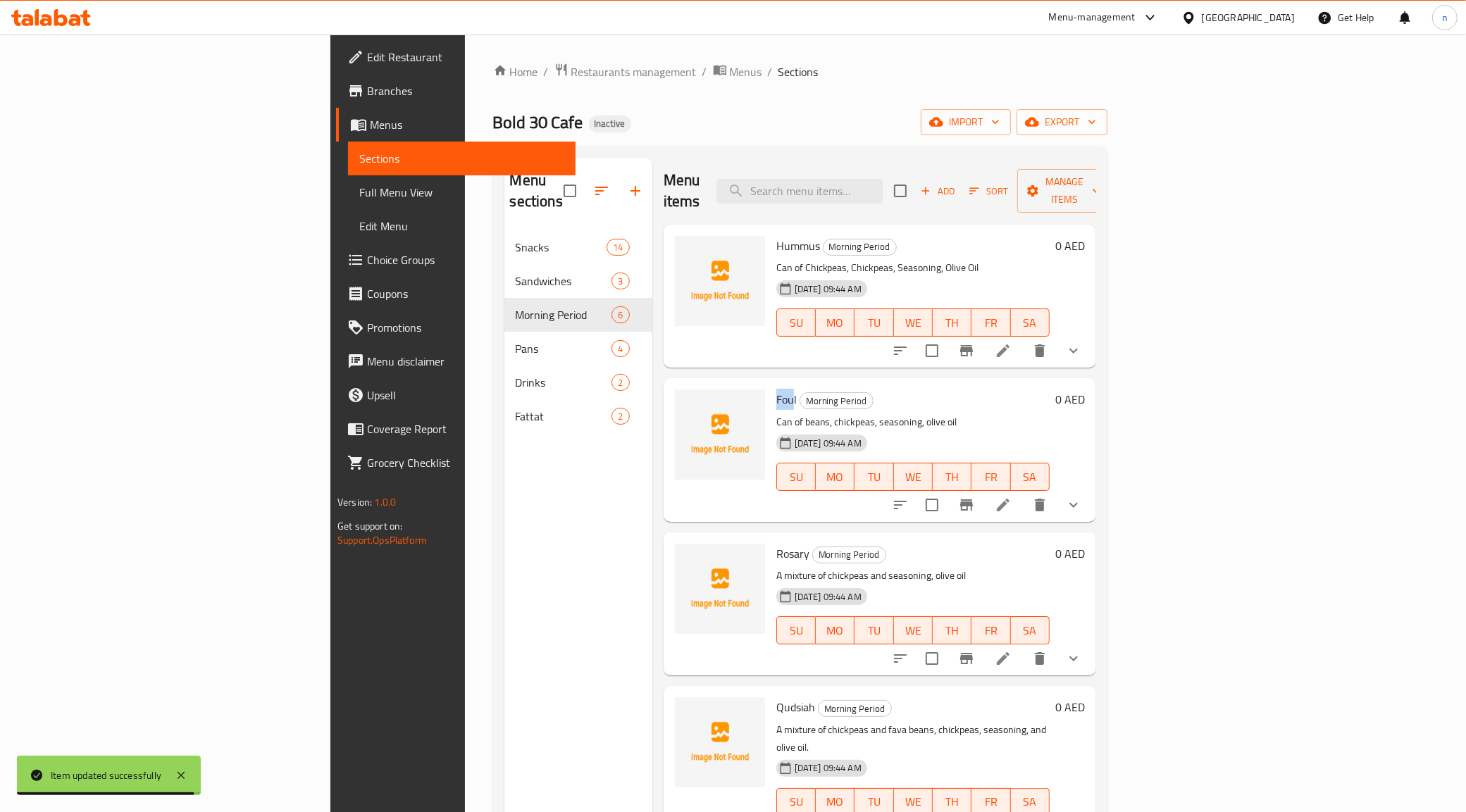
drag, startPoint x: 710, startPoint y: 376, endPoint x: 695, endPoint y: 374, distance: 15.1
click at [776, 389] on span "Foul" at bounding box center [785, 399] width 20 height 21
drag, startPoint x: 693, startPoint y: 375, endPoint x: 714, endPoint y: 377, distance: 21.1
click at [776, 389] on h6 "Foul Morning Period" at bounding box center [912, 399] width 273 height 19
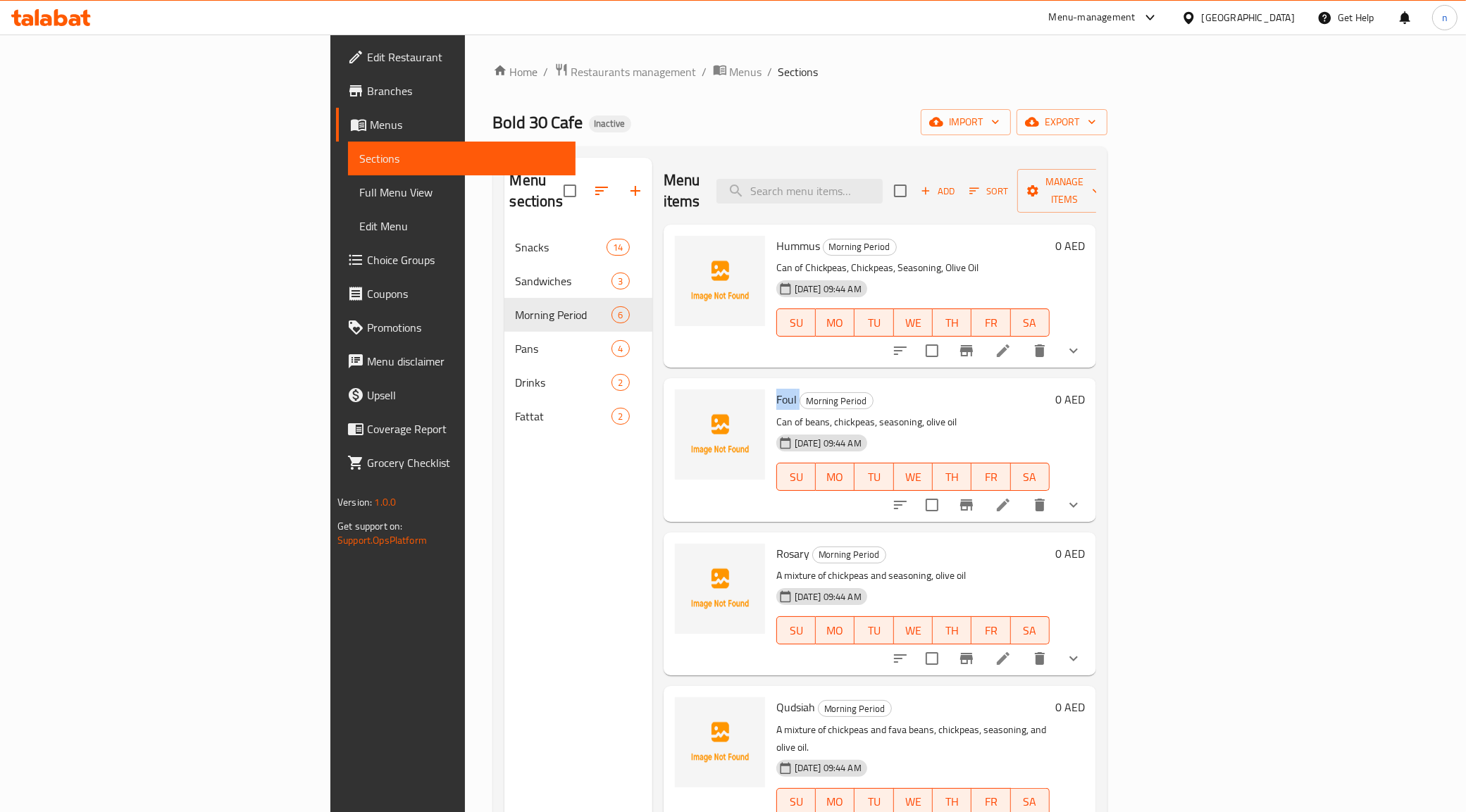
copy h6 "Foul"
click at [882, 181] on input "search" at bounding box center [799, 191] width 166 height 25
paste input "Foul"
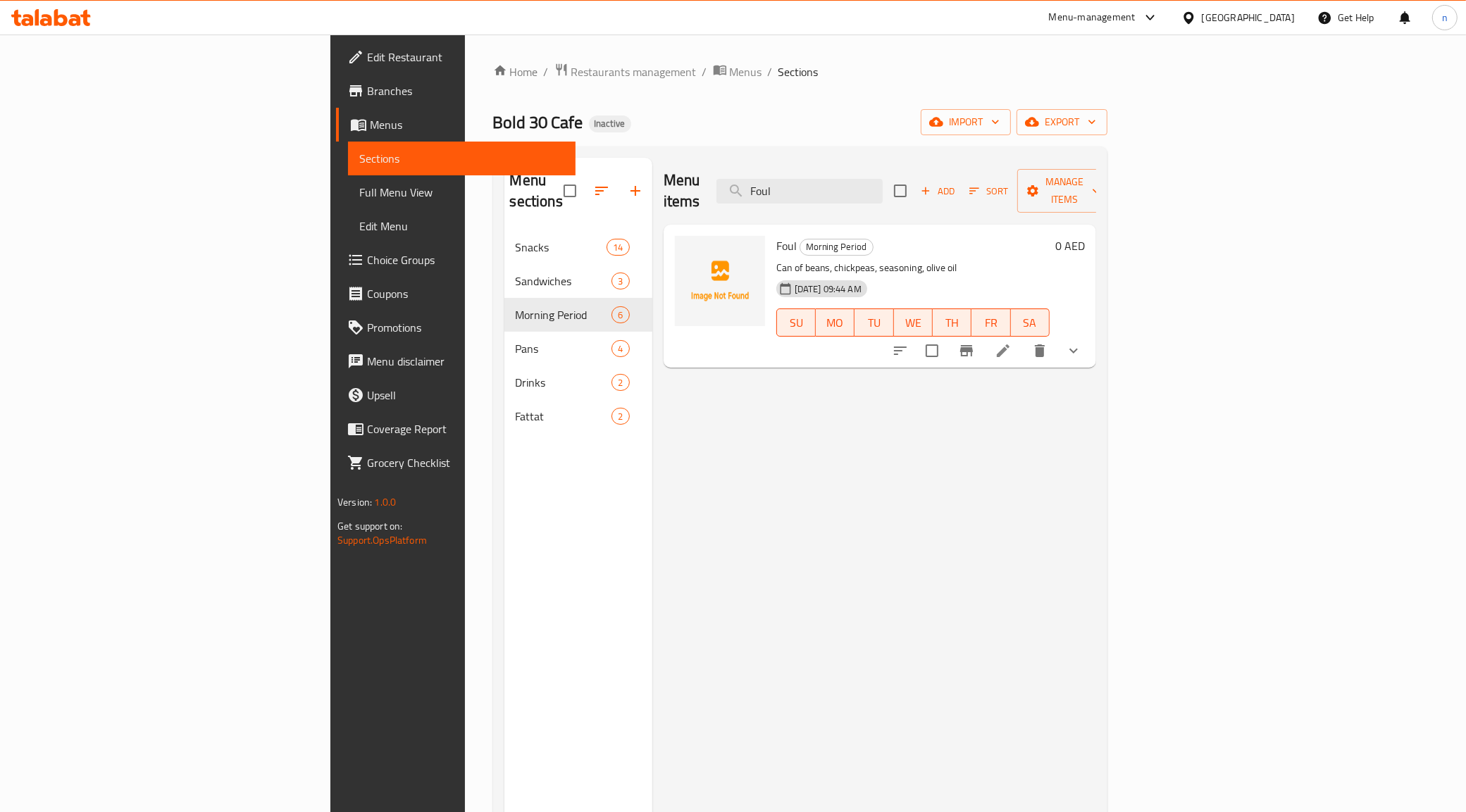
type input "Foul"
click at [1022, 338] on li at bounding box center [1002, 350] width 40 height 25
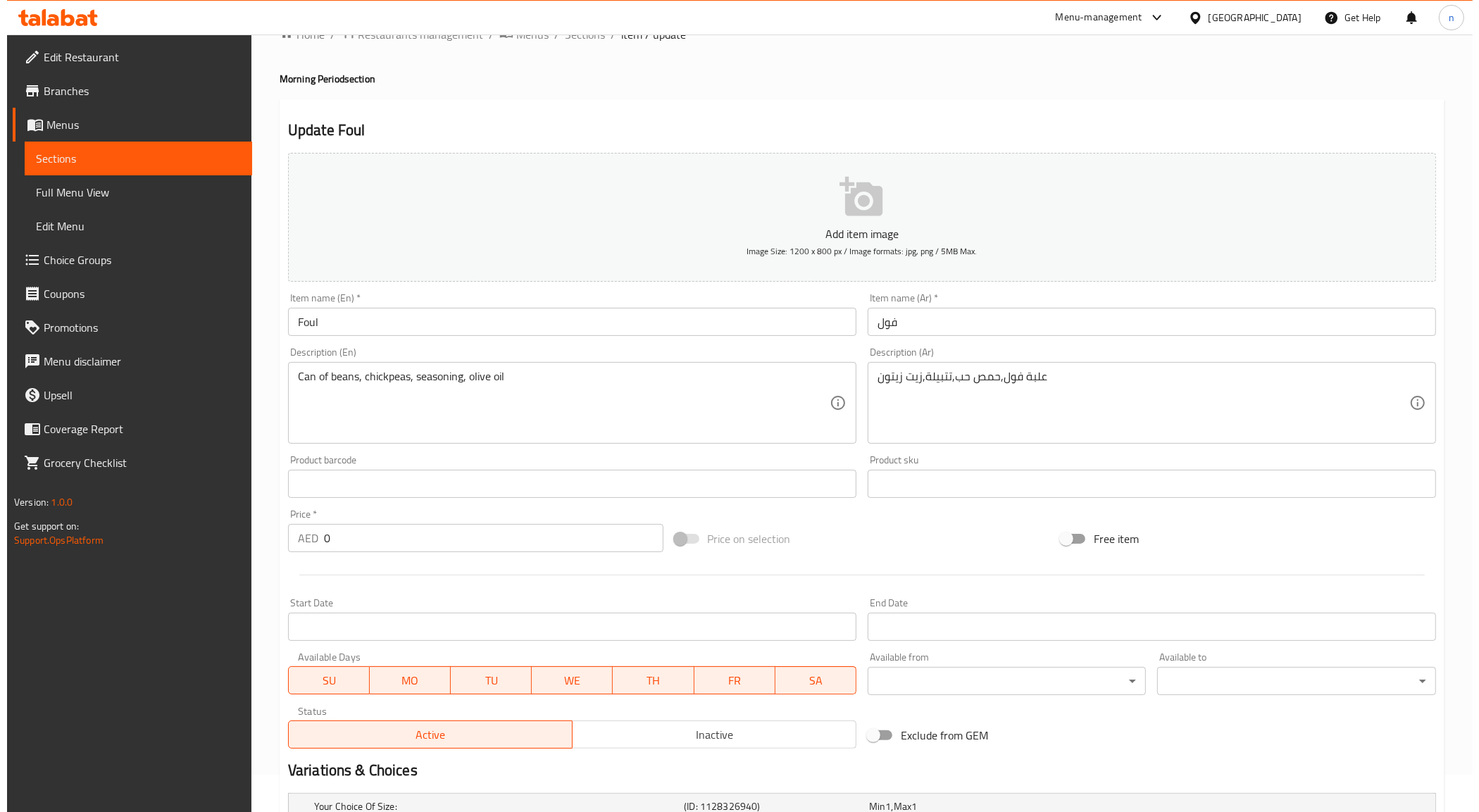
scroll to position [256, 0]
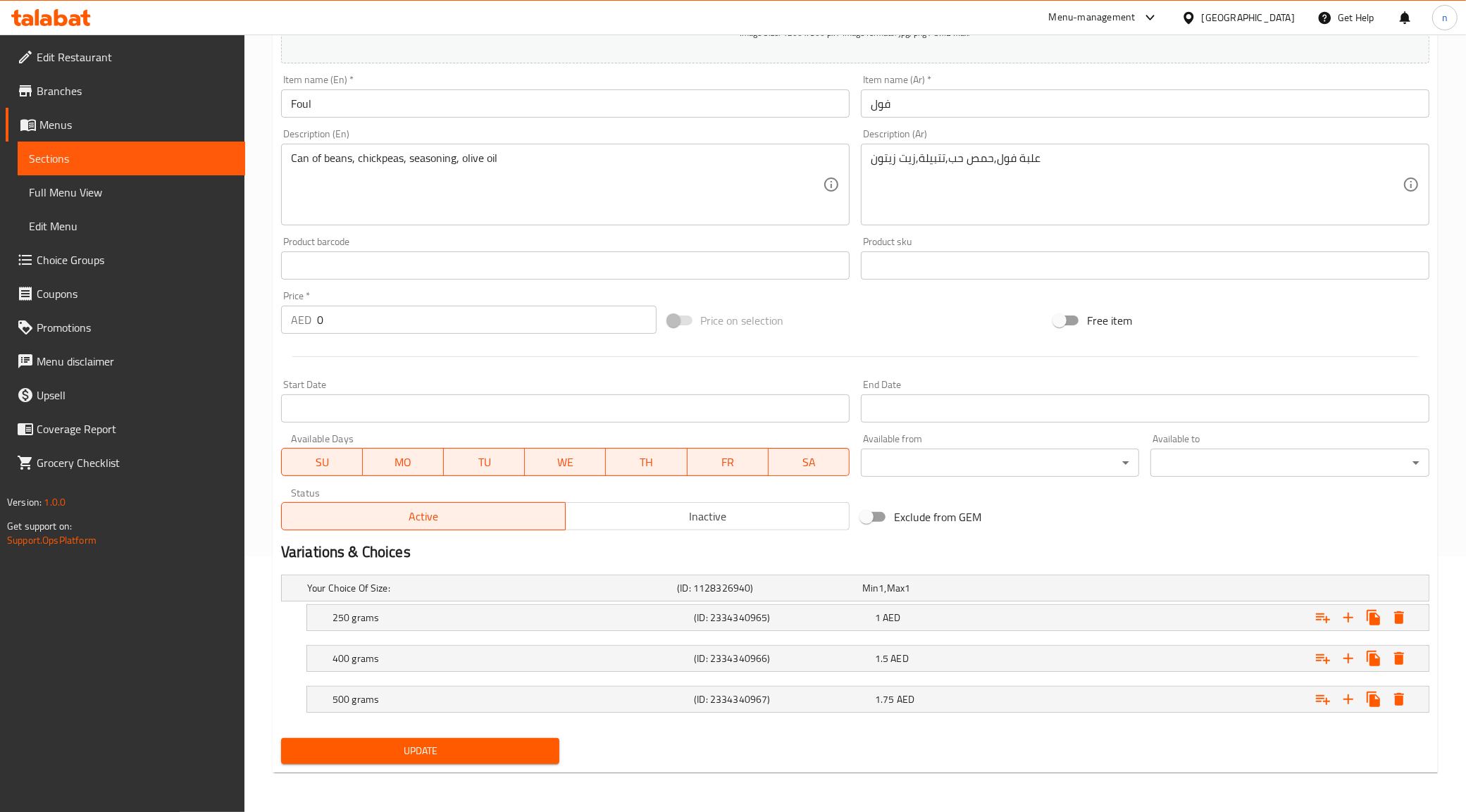
click at [927, 470] on body "​ Menu-management [GEOGRAPHIC_DATA] Get Help n Edit Restaurant Branches Menus S…" at bounding box center [733, 168] width 1466 height 777
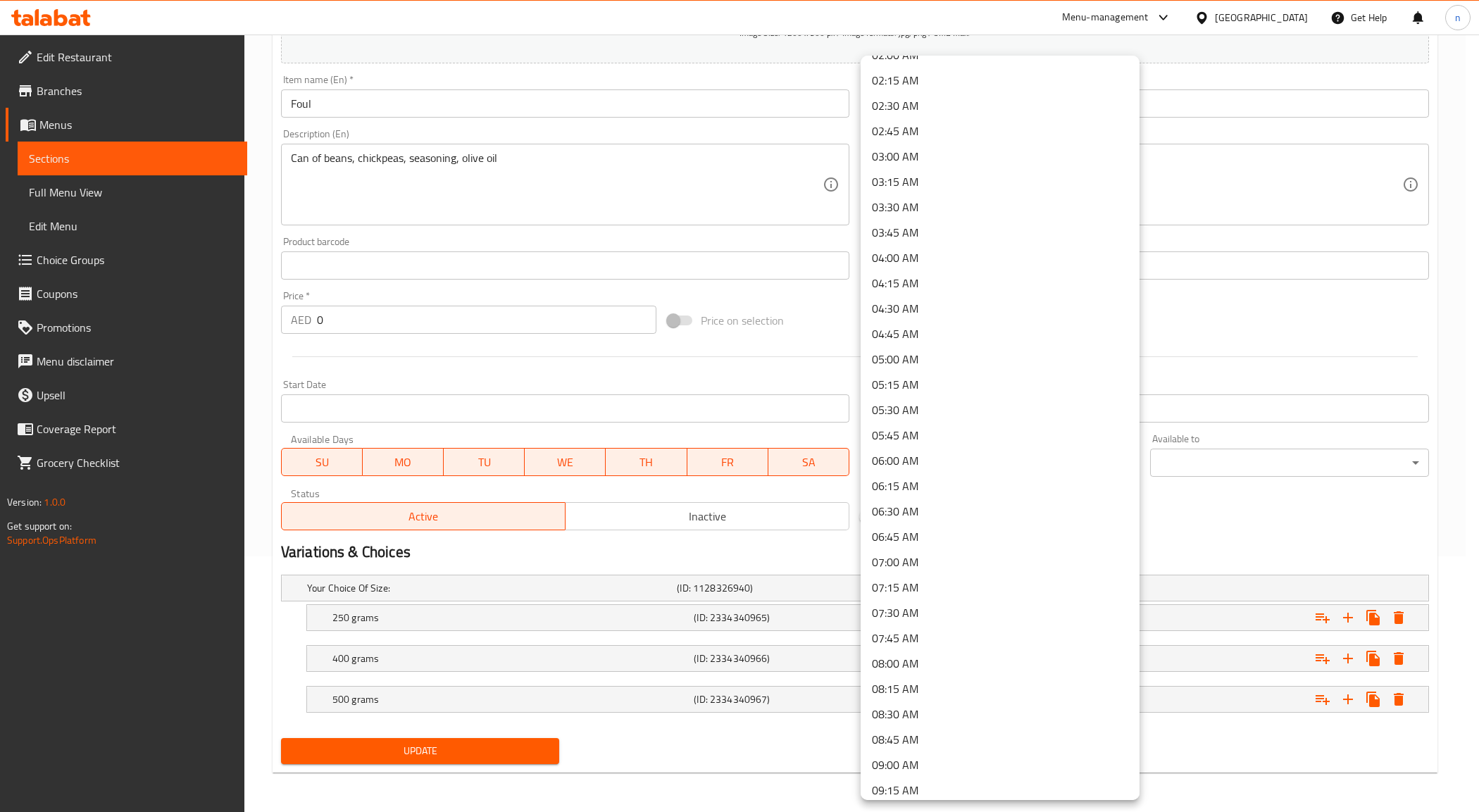
scroll to position [264, 0]
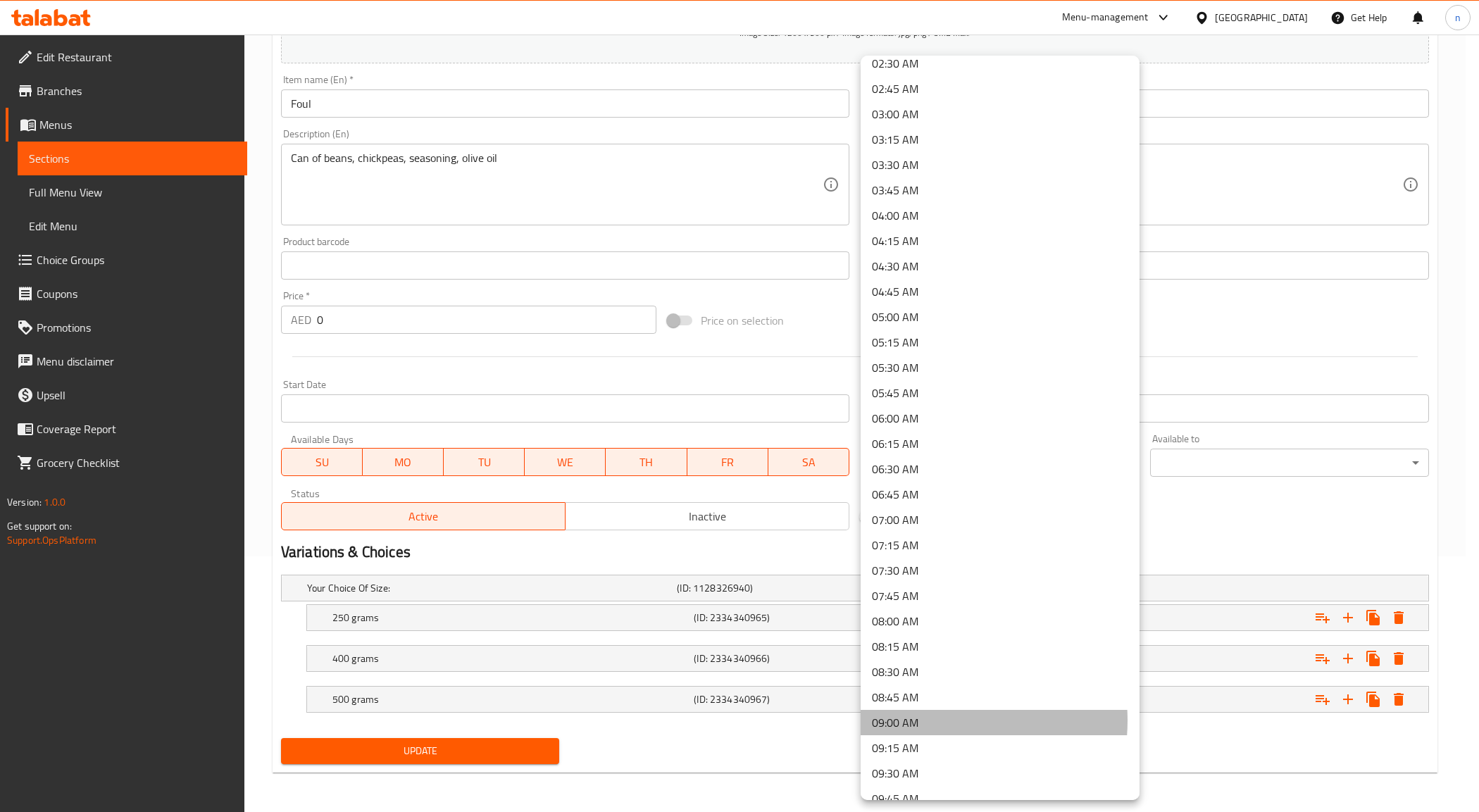
click at [927, 720] on li "09:00 AM" at bounding box center [1000, 722] width 279 height 25
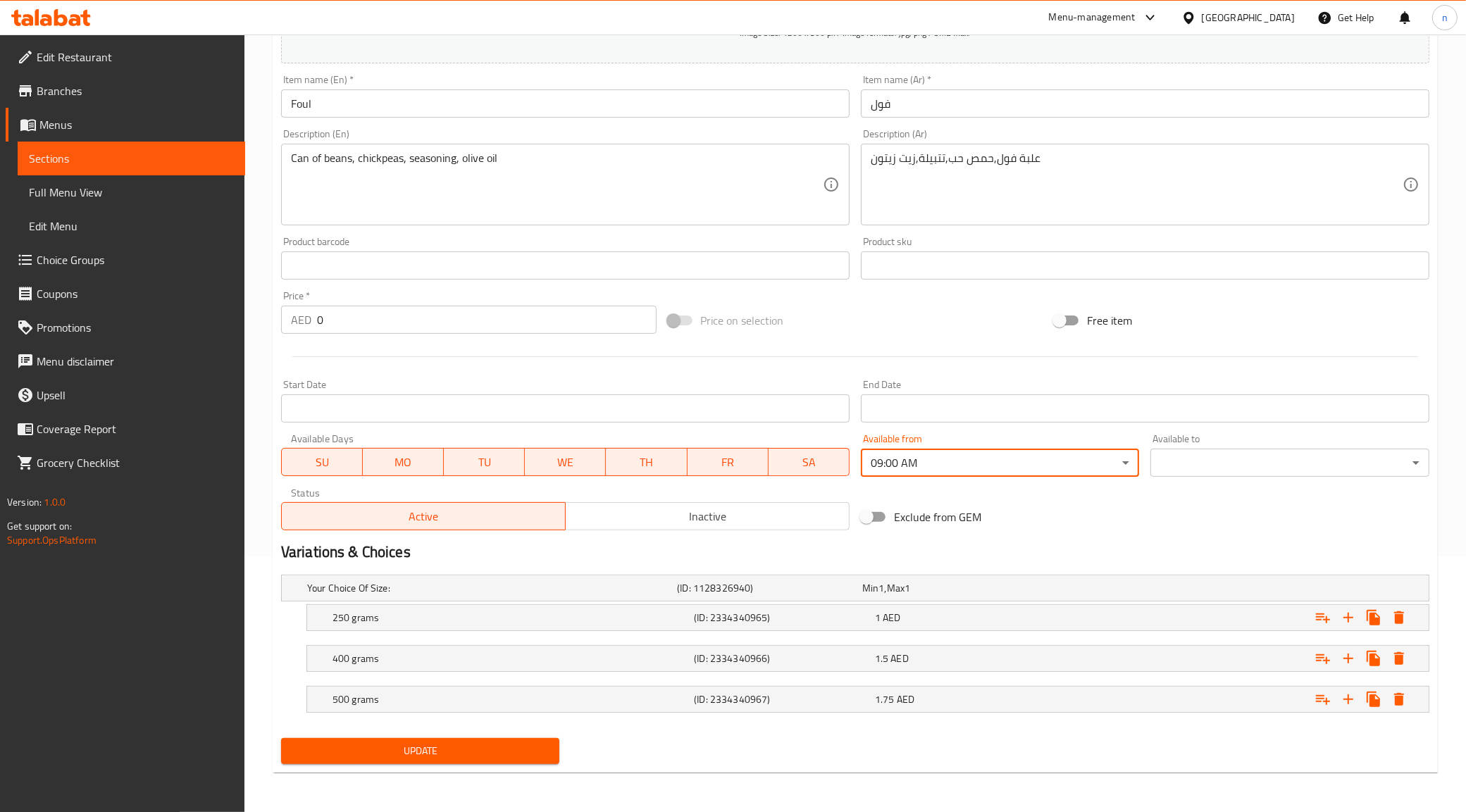
click at [1287, 473] on body "​ Menu-management [GEOGRAPHIC_DATA] Get Help n Edit Restaurant Branches Menus S…" at bounding box center [733, 168] width 1466 height 777
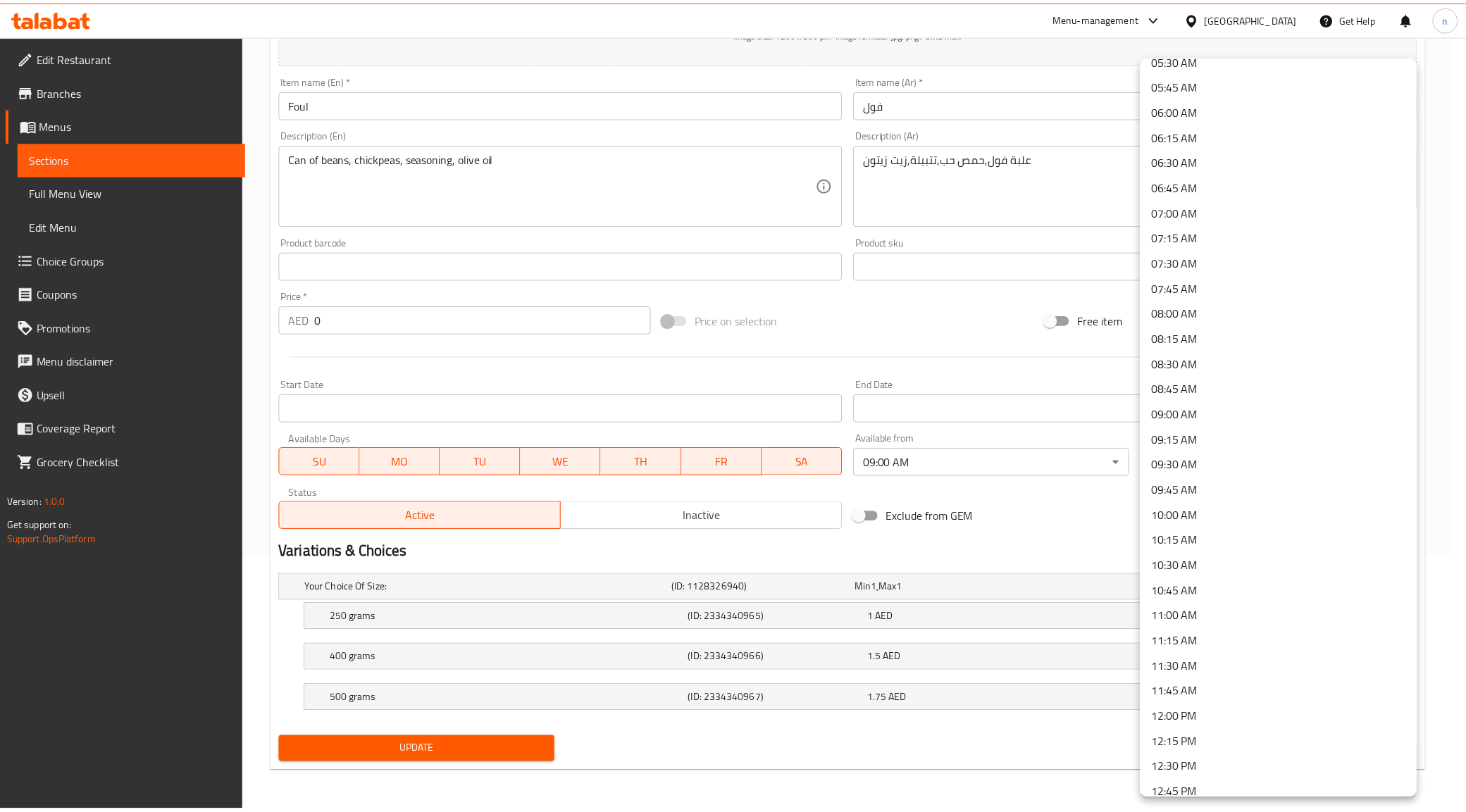
scroll to position [616, 0]
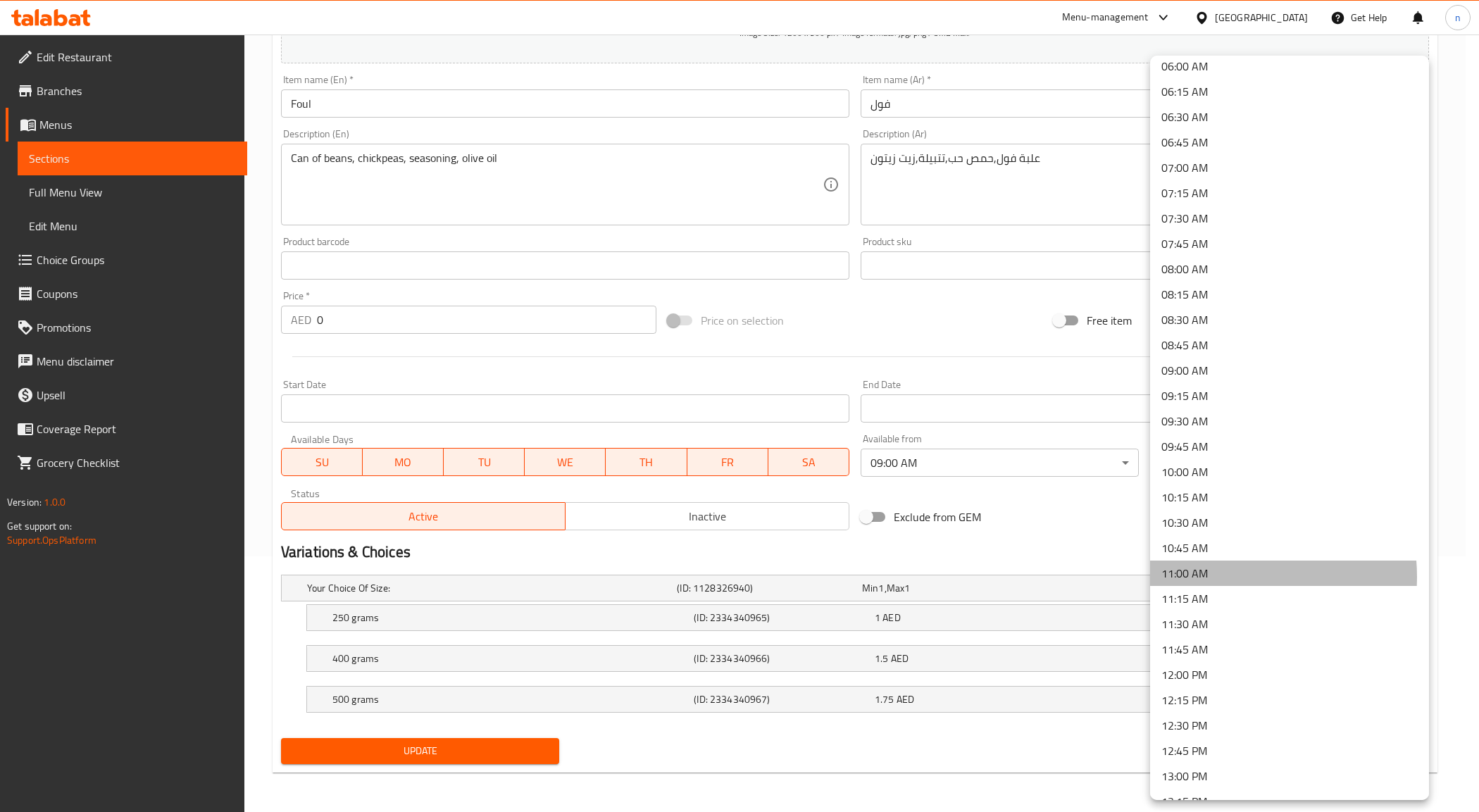
click at [1213, 576] on li "11:00 AM" at bounding box center [1289, 573] width 279 height 25
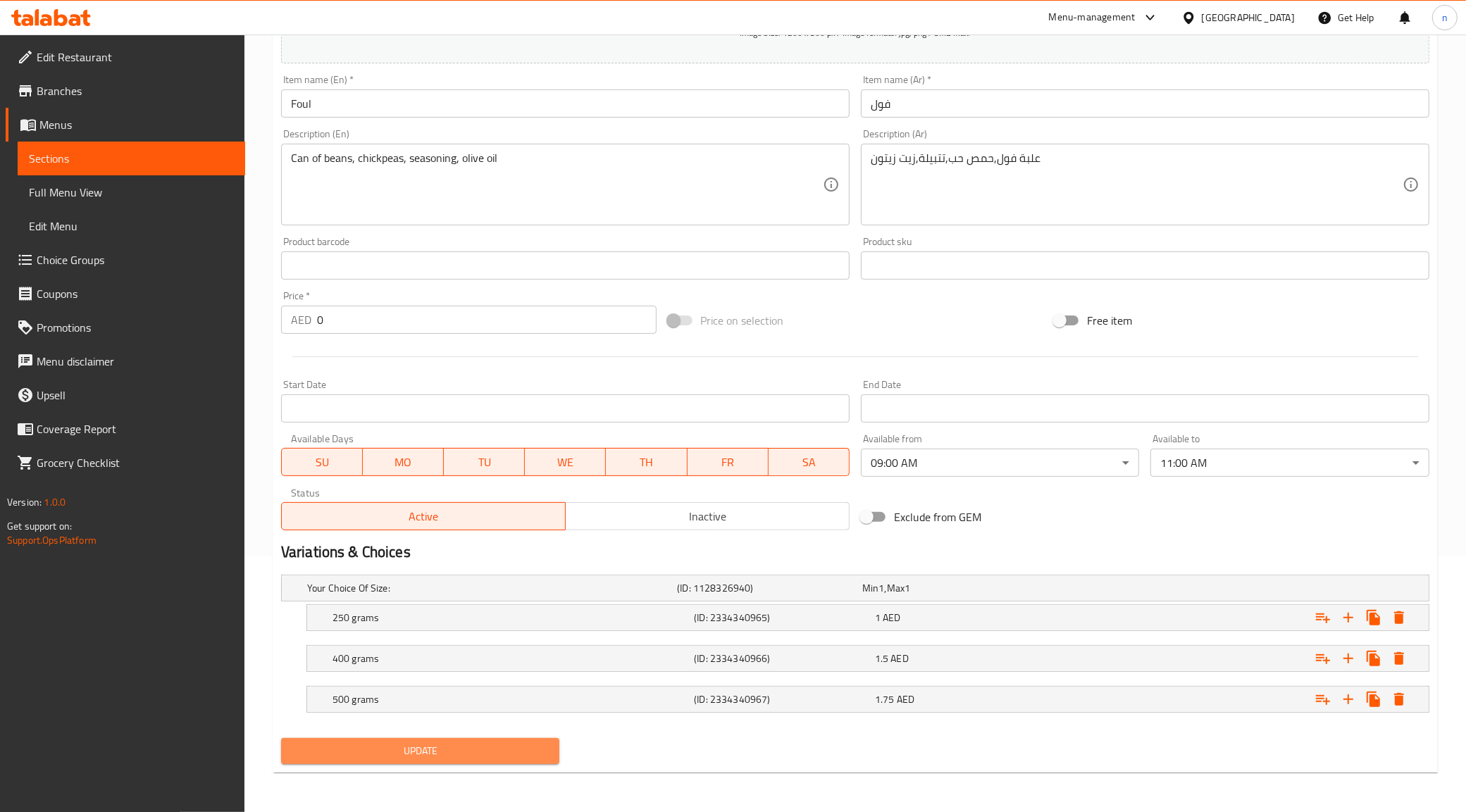
click at [533, 747] on span "Update" at bounding box center [420, 752] width 256 height 18
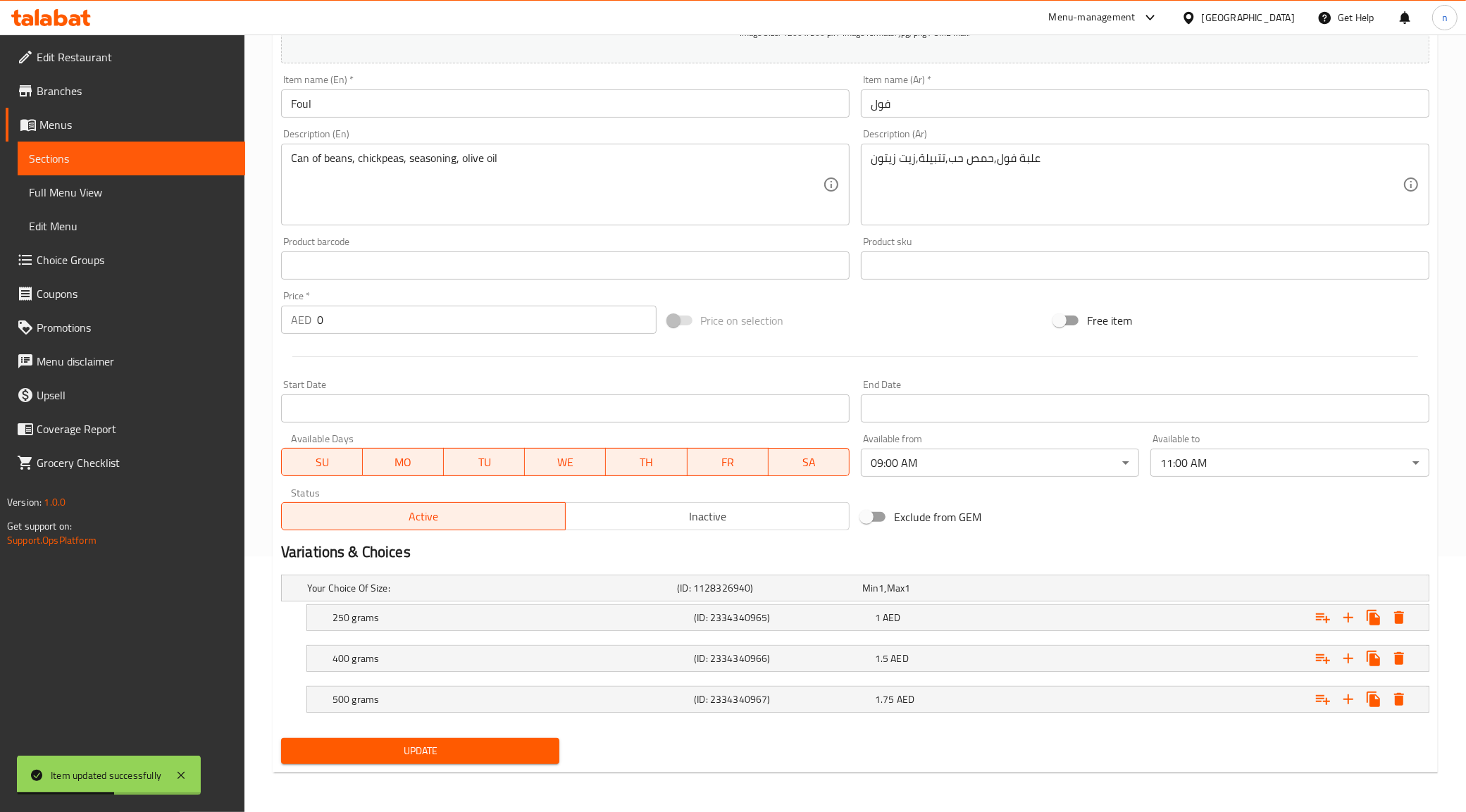
click at [189, 170] on link "Sections" at bounding box center [131, 159] width 227 height 34
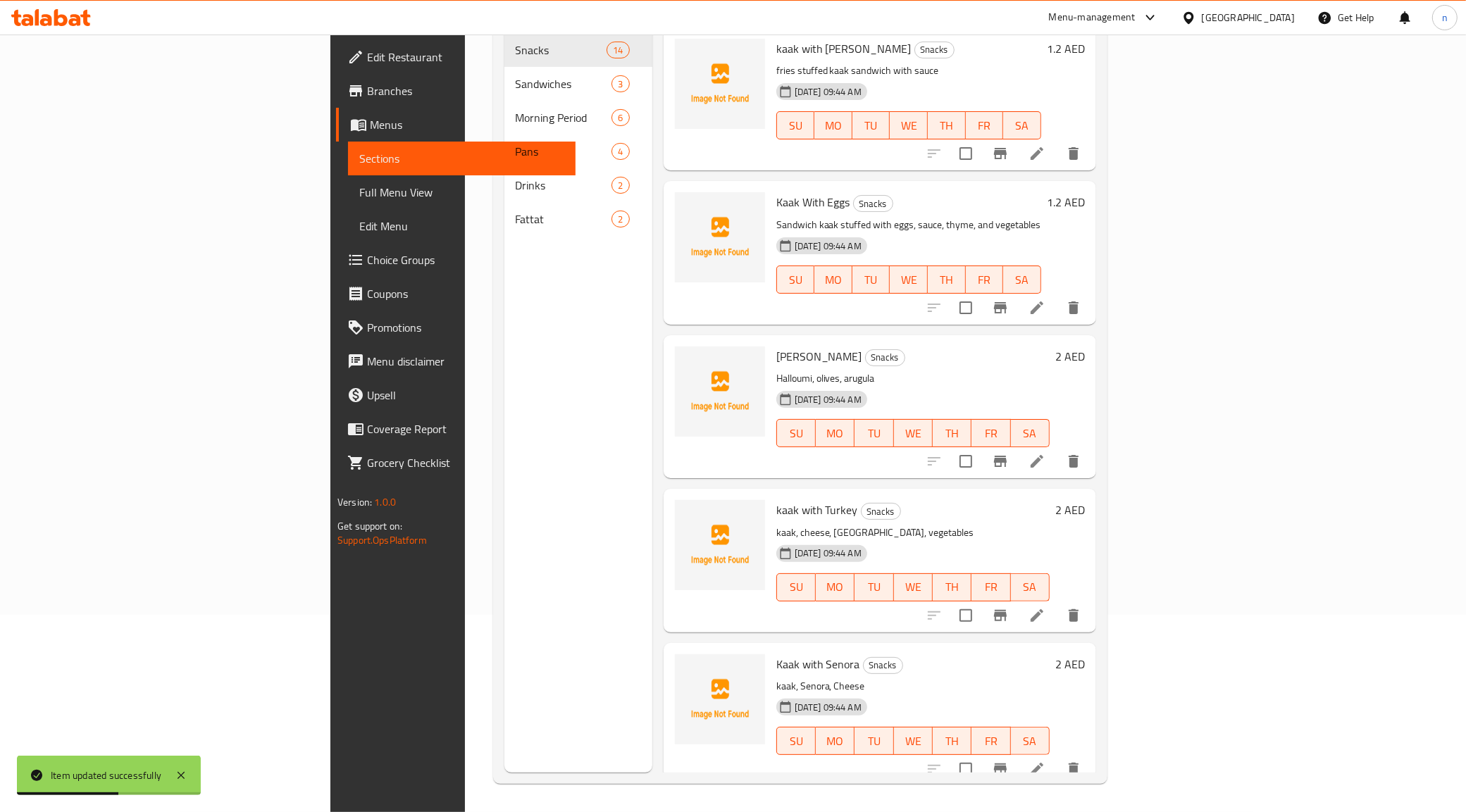
scroll to position [198, 0]
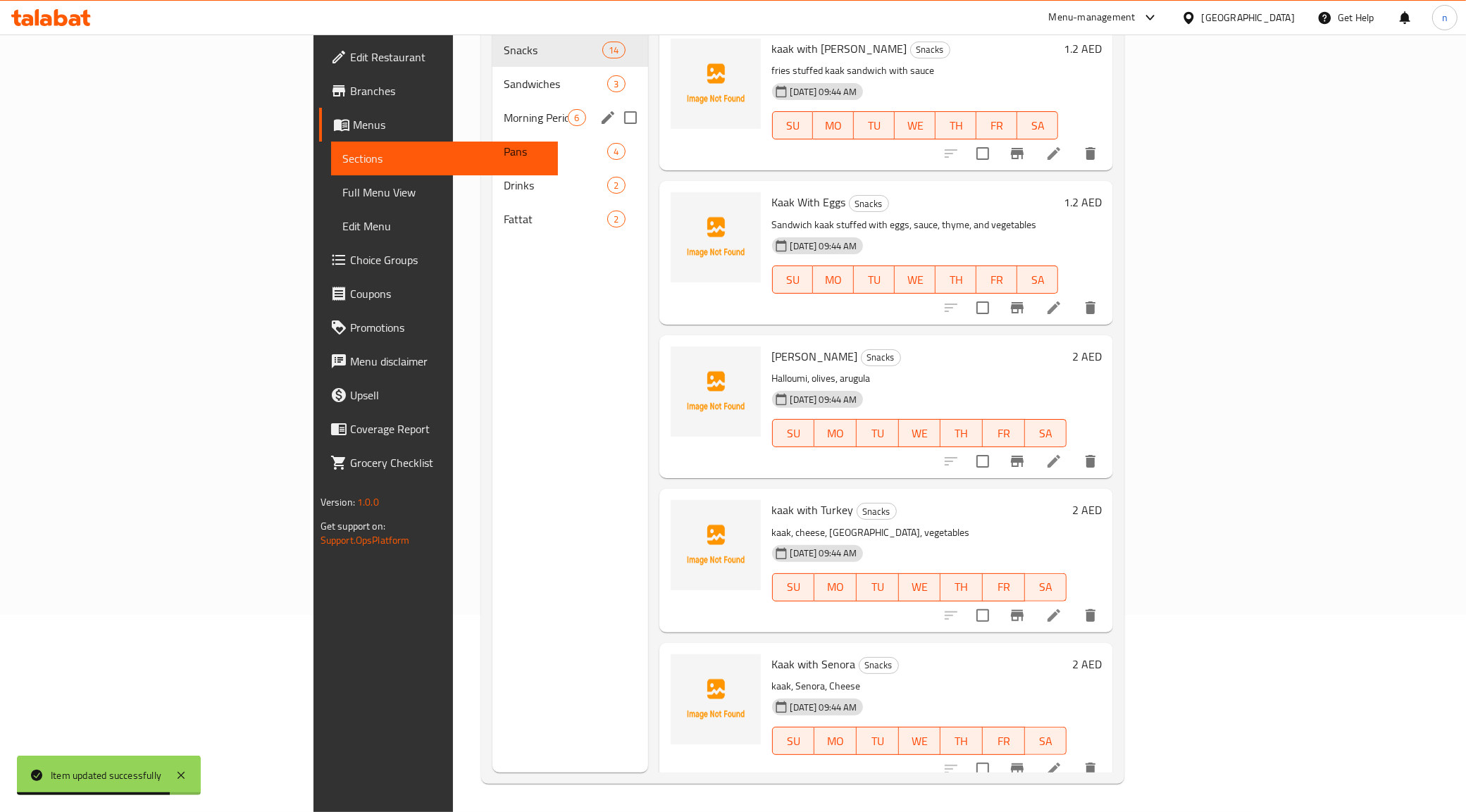
click at [493, 104] on div "Morning Period 6" at bounding box center [570, 118] width 155 height 34
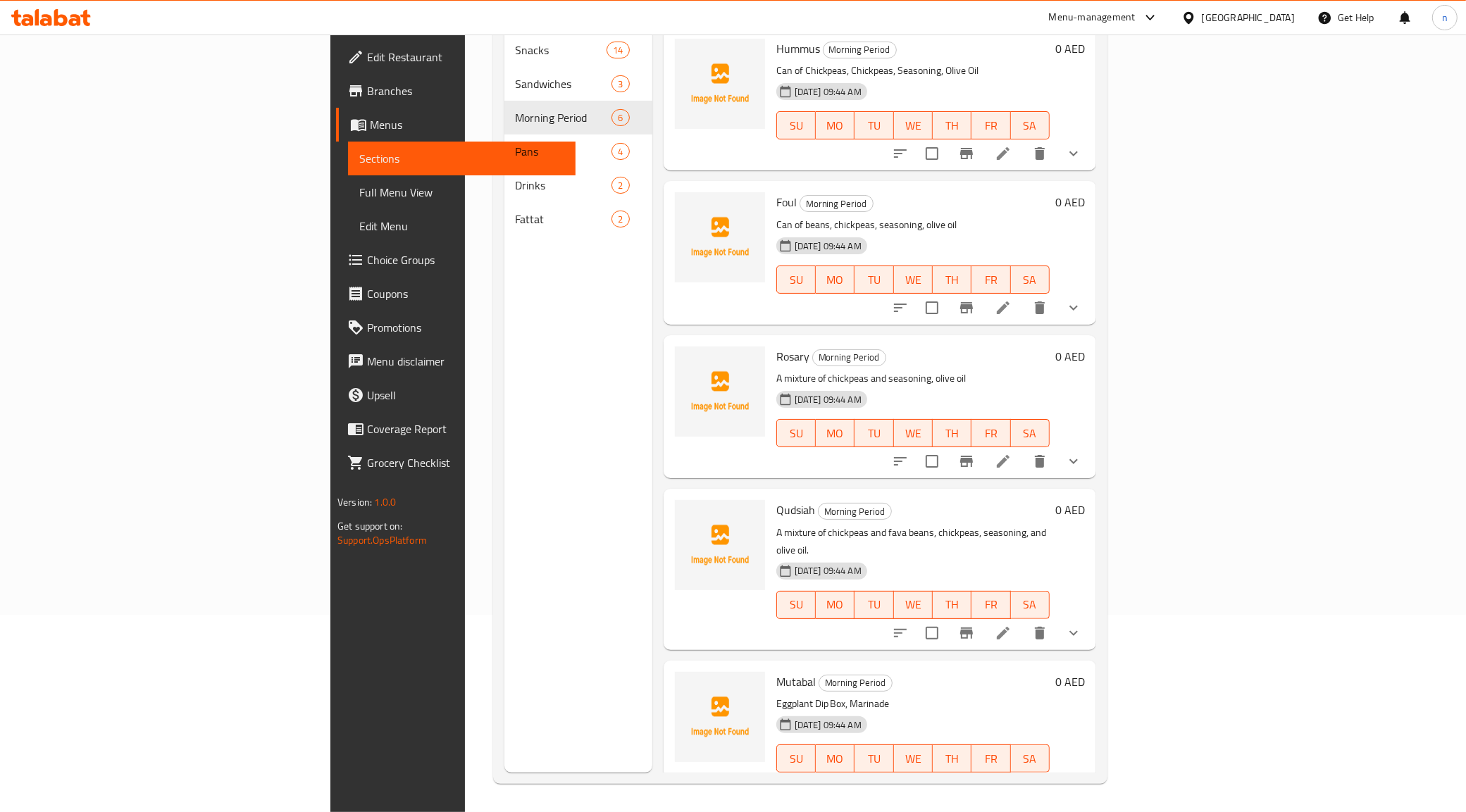
click at [1022, 449] on li at bounding box center [1002, 460] width 40 height 25
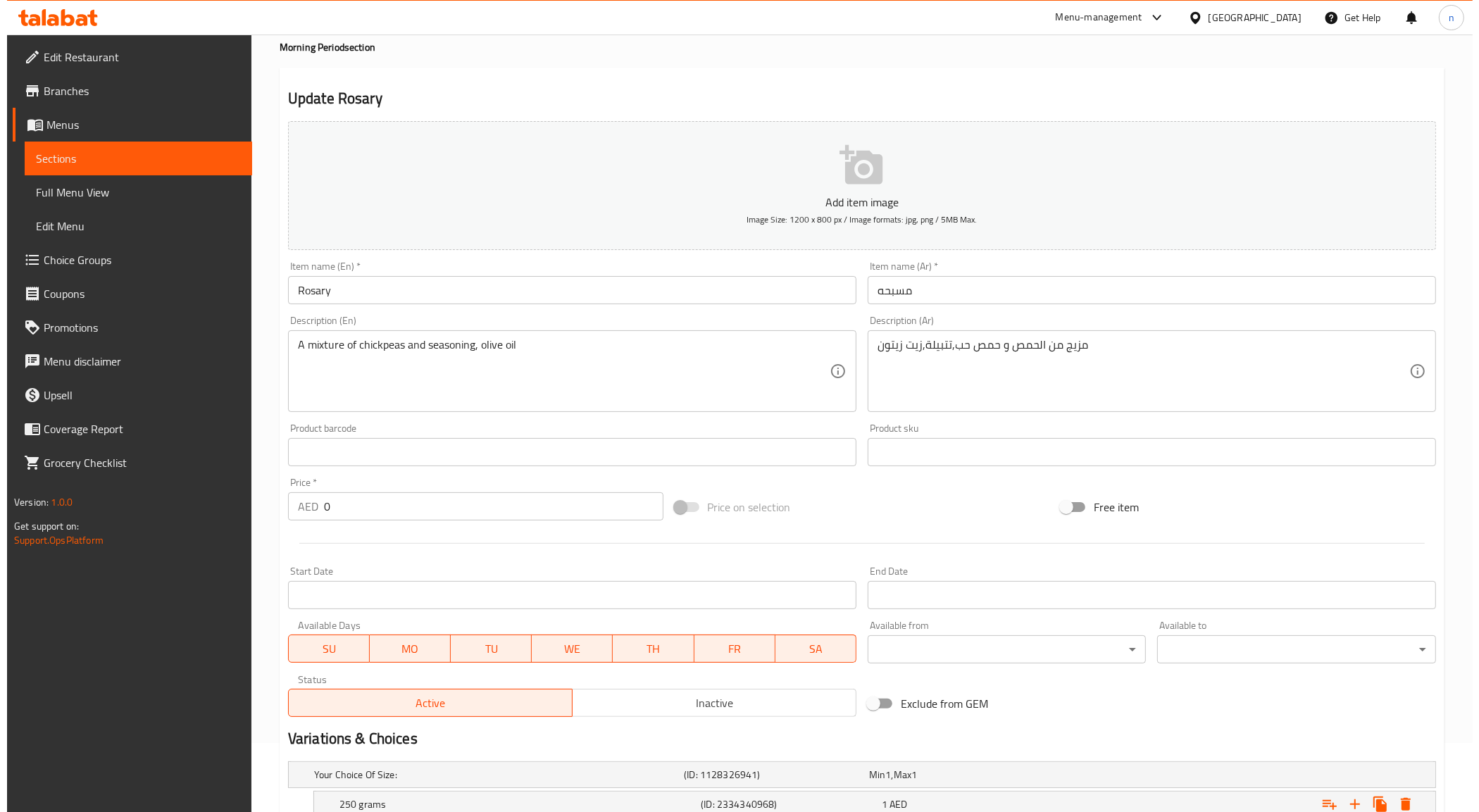
scroll to position [176, 0]
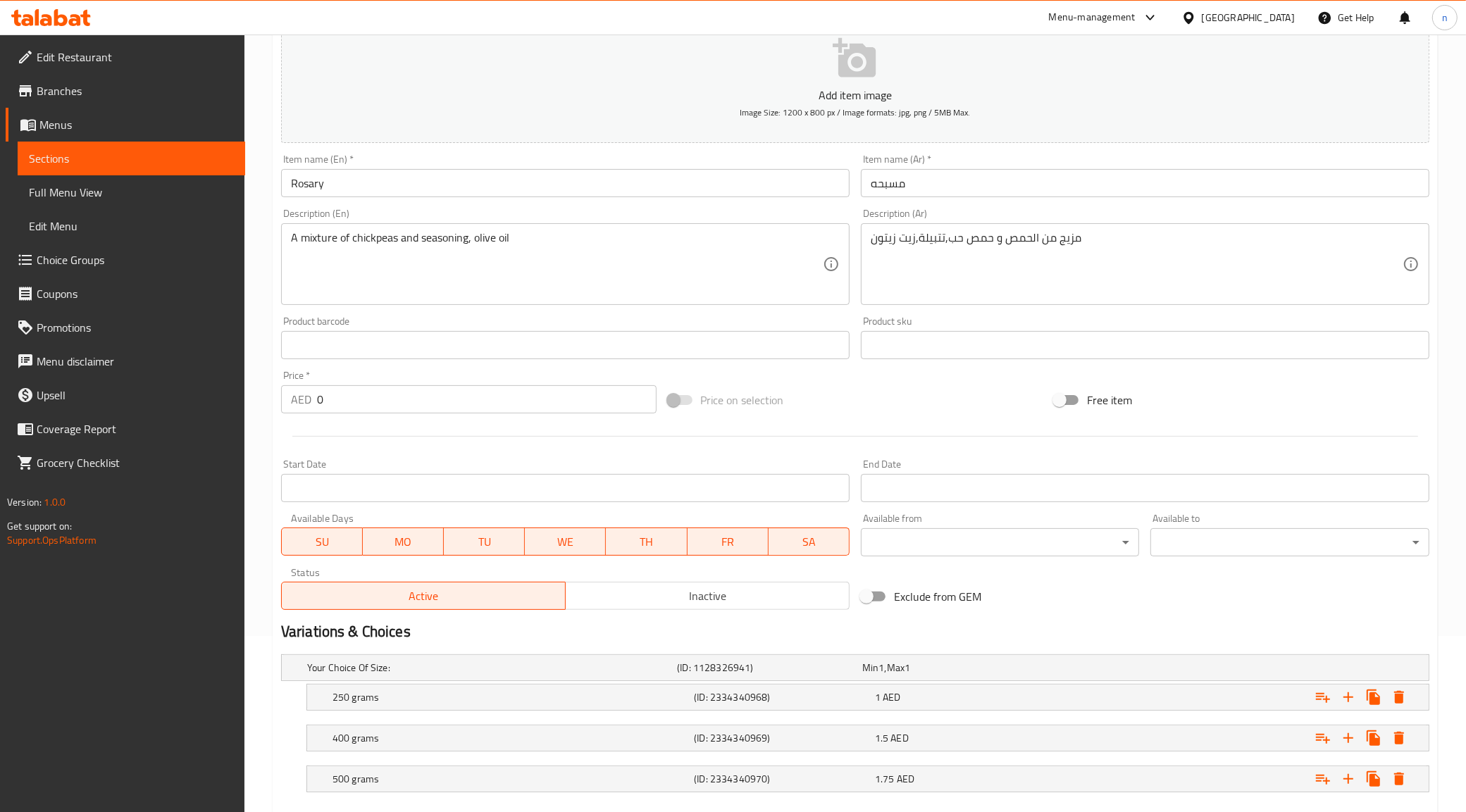
click at [927, 539] on body "​ Menu-management [GEOGRAPHIC_DATA] Get Help n Edit Restaurant Branches Menus S…" at bounding box center [733, 247] width 1466 height 777
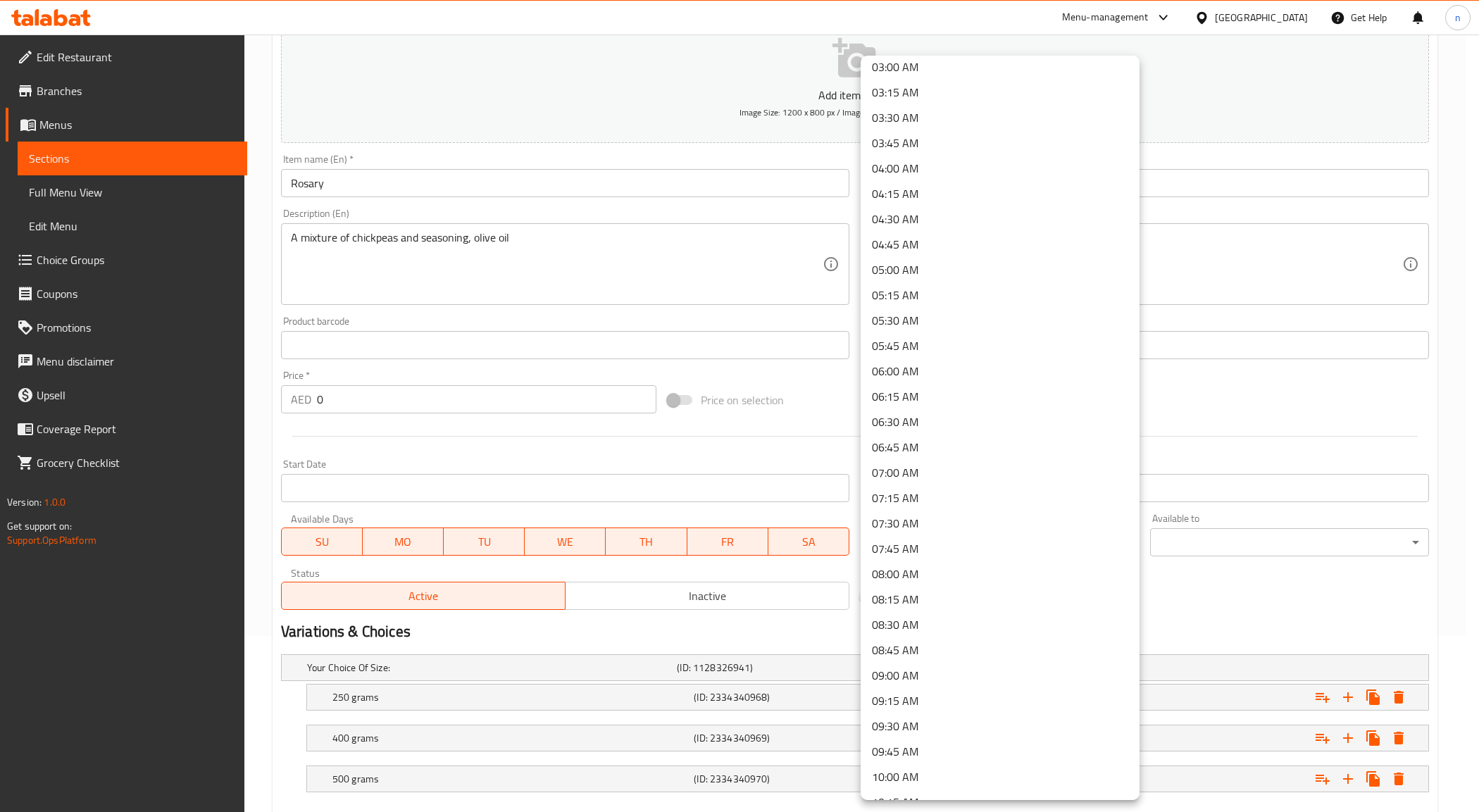
scroll to position [352, 0]
click at [912, 648] on li "09:15 AM" at bounding box center [1000, 660] width 279 height 25
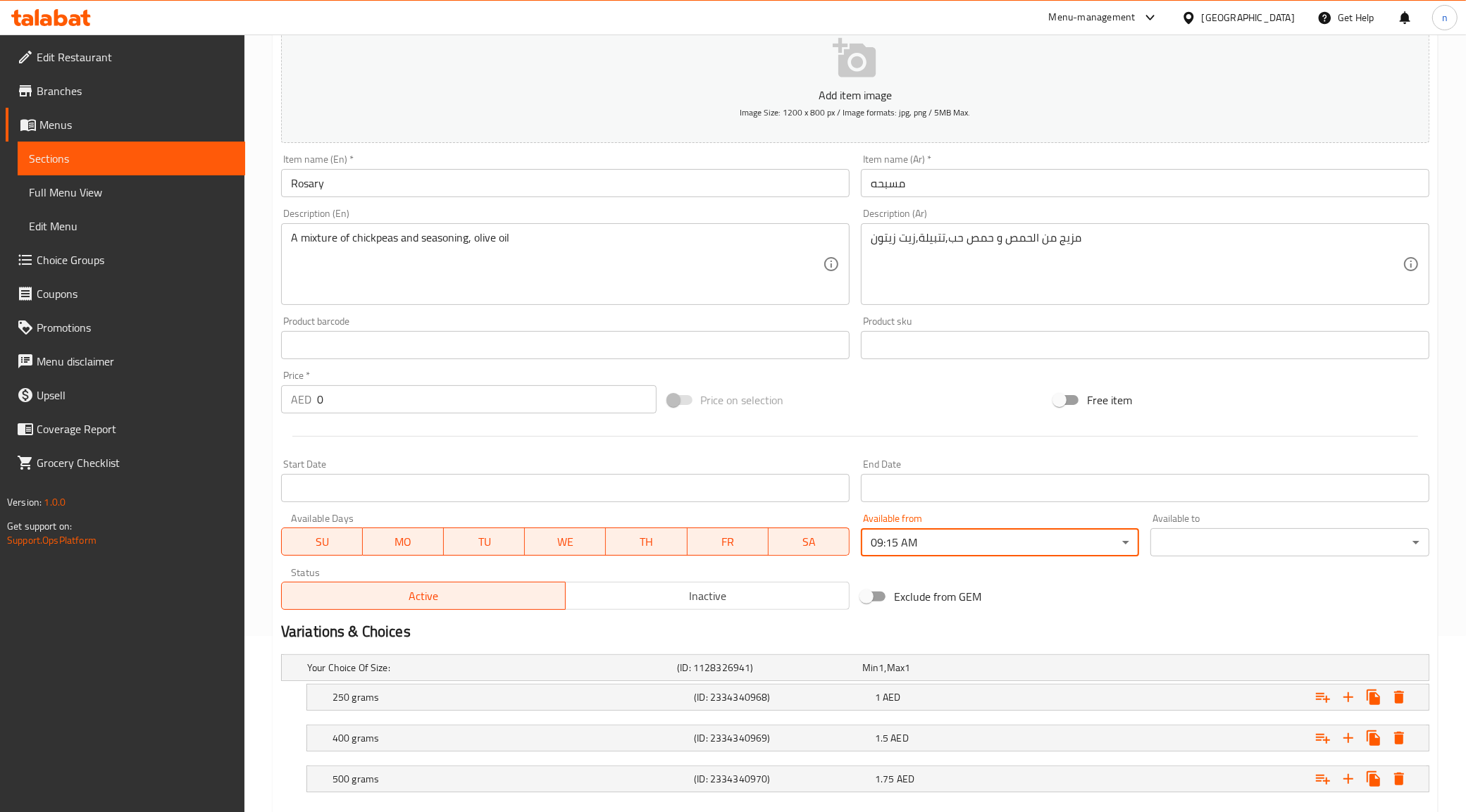
click at [912, 525] on div "Available from 09:15 AM ​" at bounding box center [1000, 535] width 279 height 43
click at [922, 549] on body "​ Menu-management [GEOGRAPHIC_DATA] Get Help n Edit Restaurant Branches Menus S…" at bounding box center [739, 247] width 1479 height 777
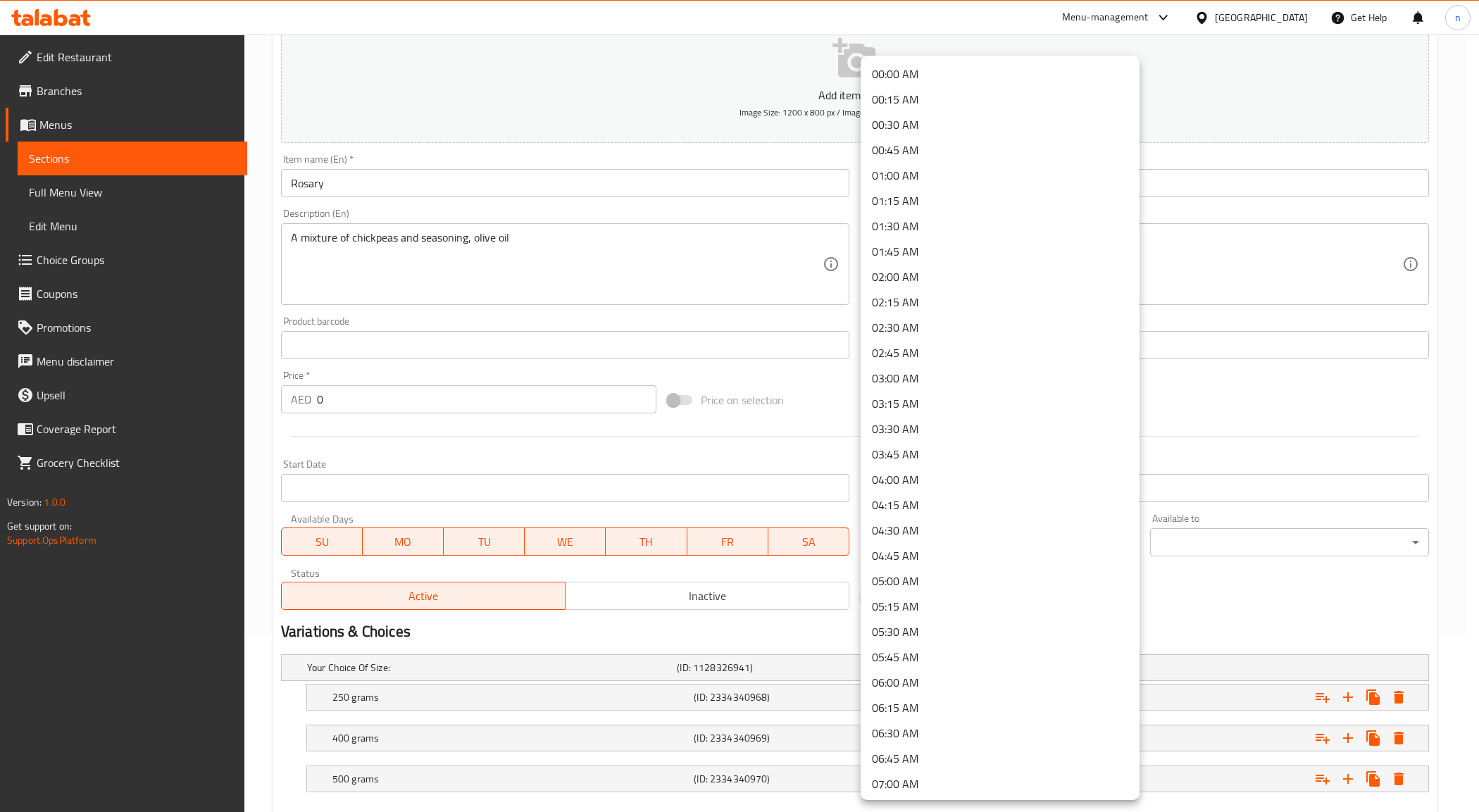
scroll to position [583, 0]
click at [903, 448] on li "09:30 AM" at bounding box center [1000, 454] width 279 height 25
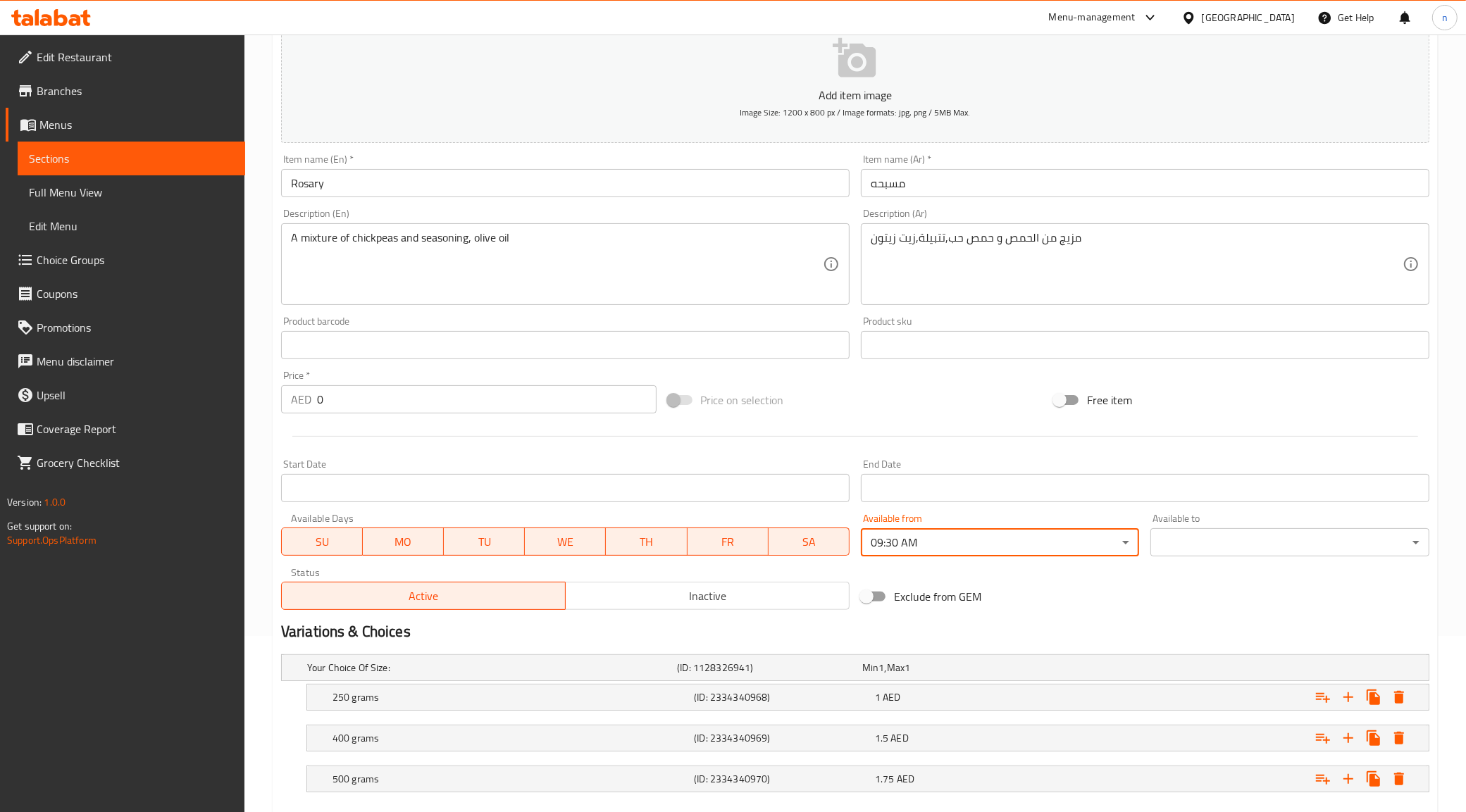
click at [913, 543] on body "​ Menu-management [GEOGRAPHIC_DATA] Get Help n Edit Restaurant Branches Menus S…" at bounding box center [733, 247] width 1466 height 777
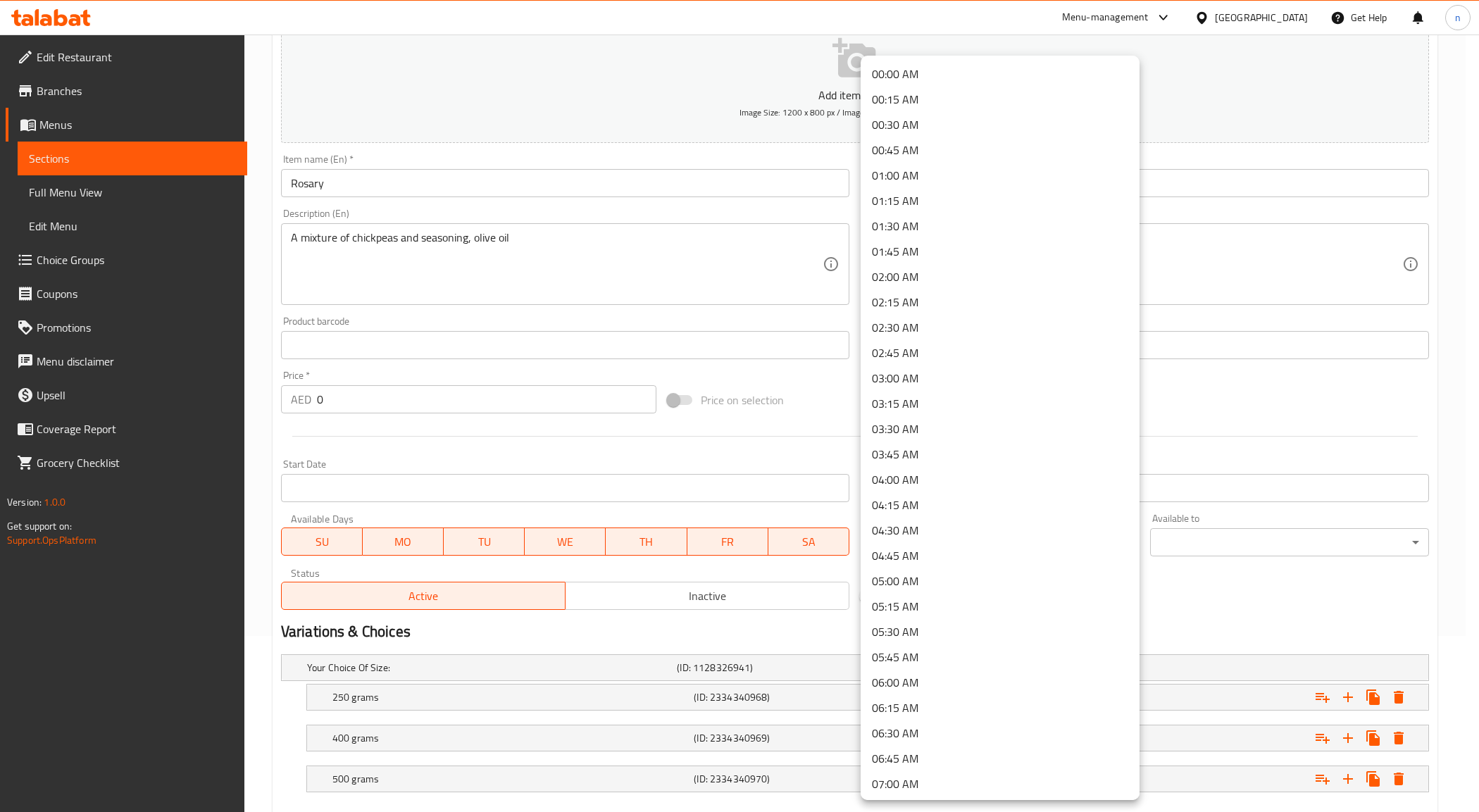
scroll to position [608, 0]
click at [897, 381] on li "09:00 AM" at bounding box center [1000, 378] width 279 height 25
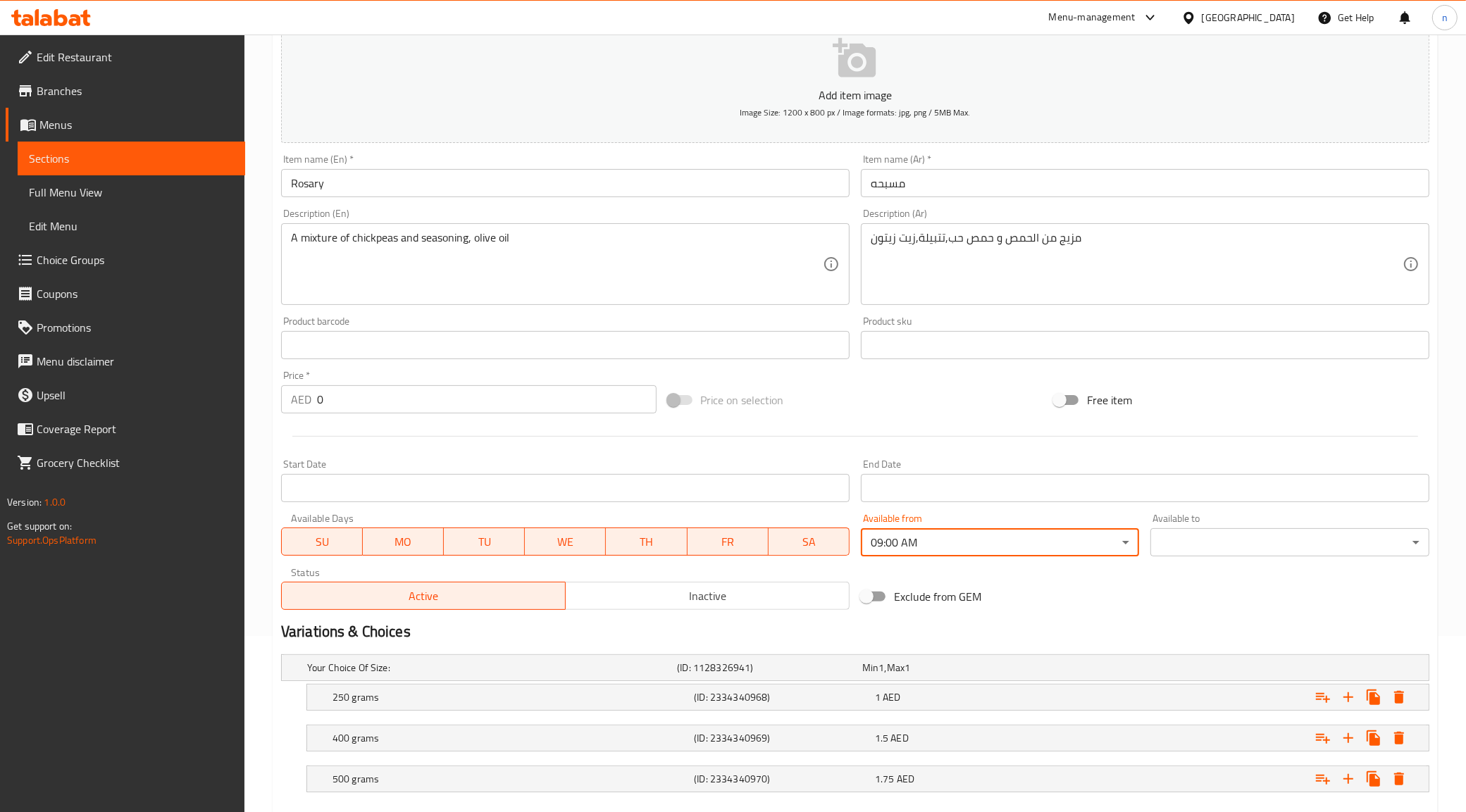
click at [1212, 526] on div "Available to ​ ​" at bounding box center [1289, 535] width 279 height 43
click at [1219, 531] on body "​ Menu-management [GEOGRAPHIC_DATA] Get Help n Edit Restaurant Branches Menus S…" at bounding box center [733, 247] width 1466 height 777
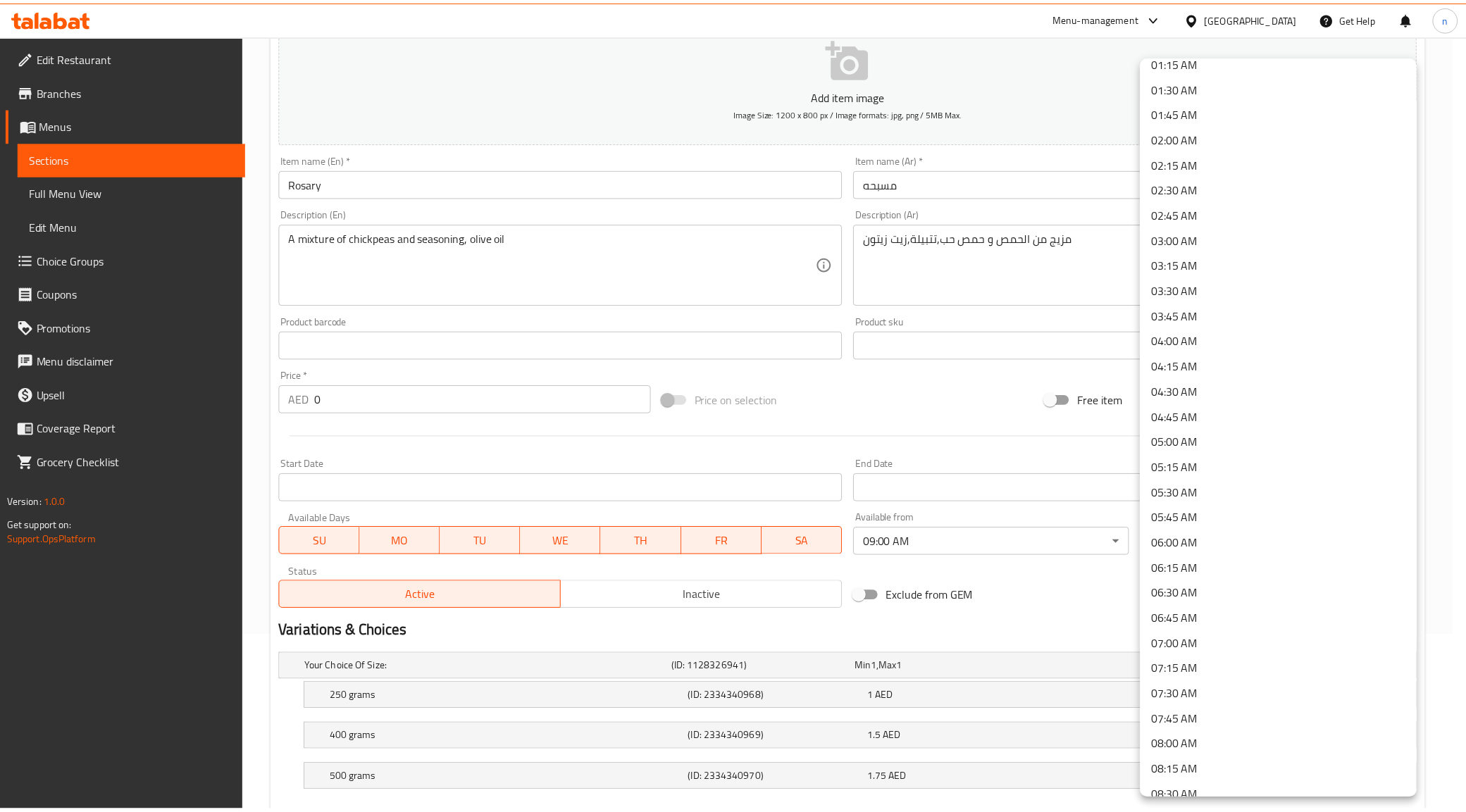
scroll to position [704, 0]
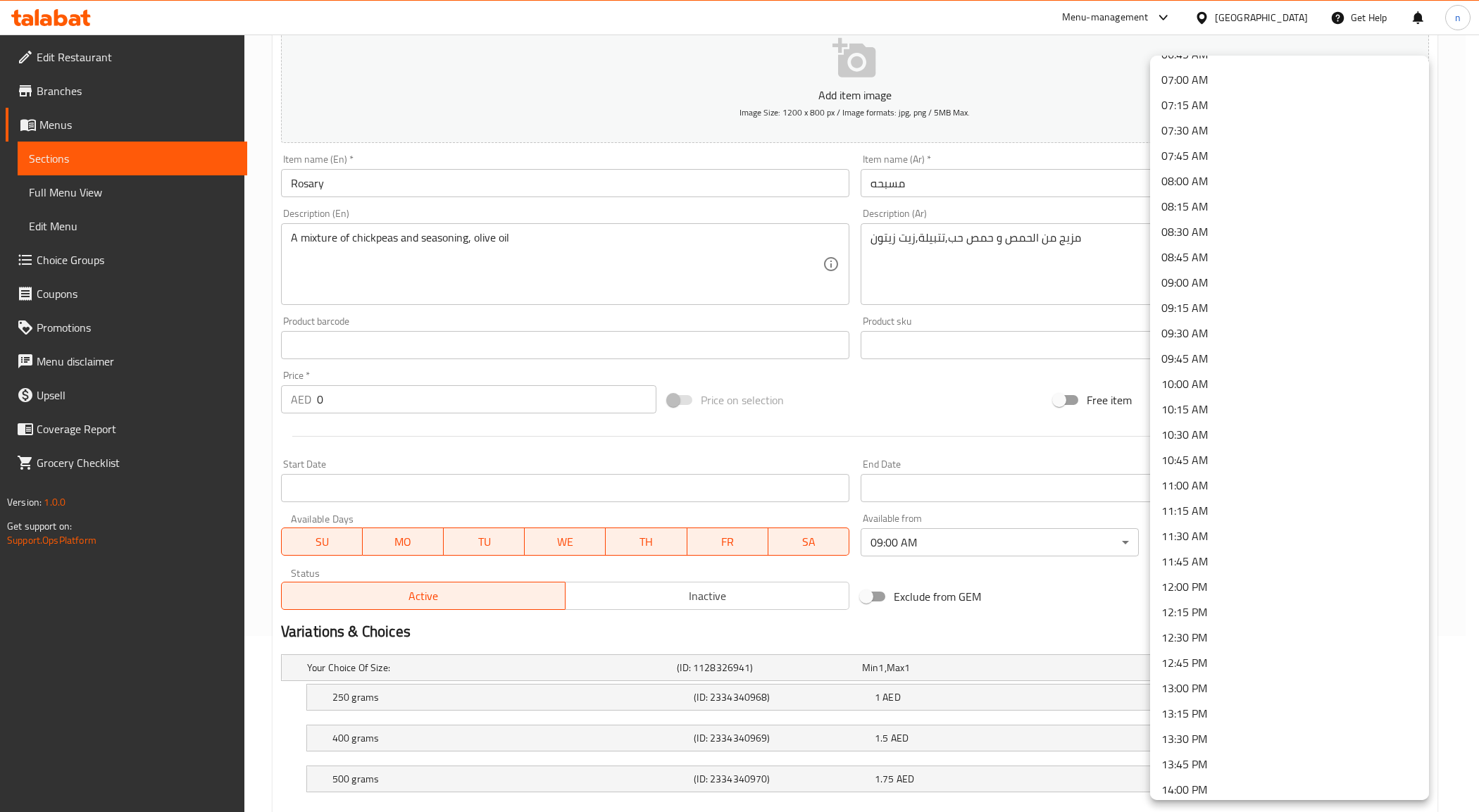
click at [1196, 476] on li "11:00 AM" at bounding box center [1289, 485] width 279 height 25
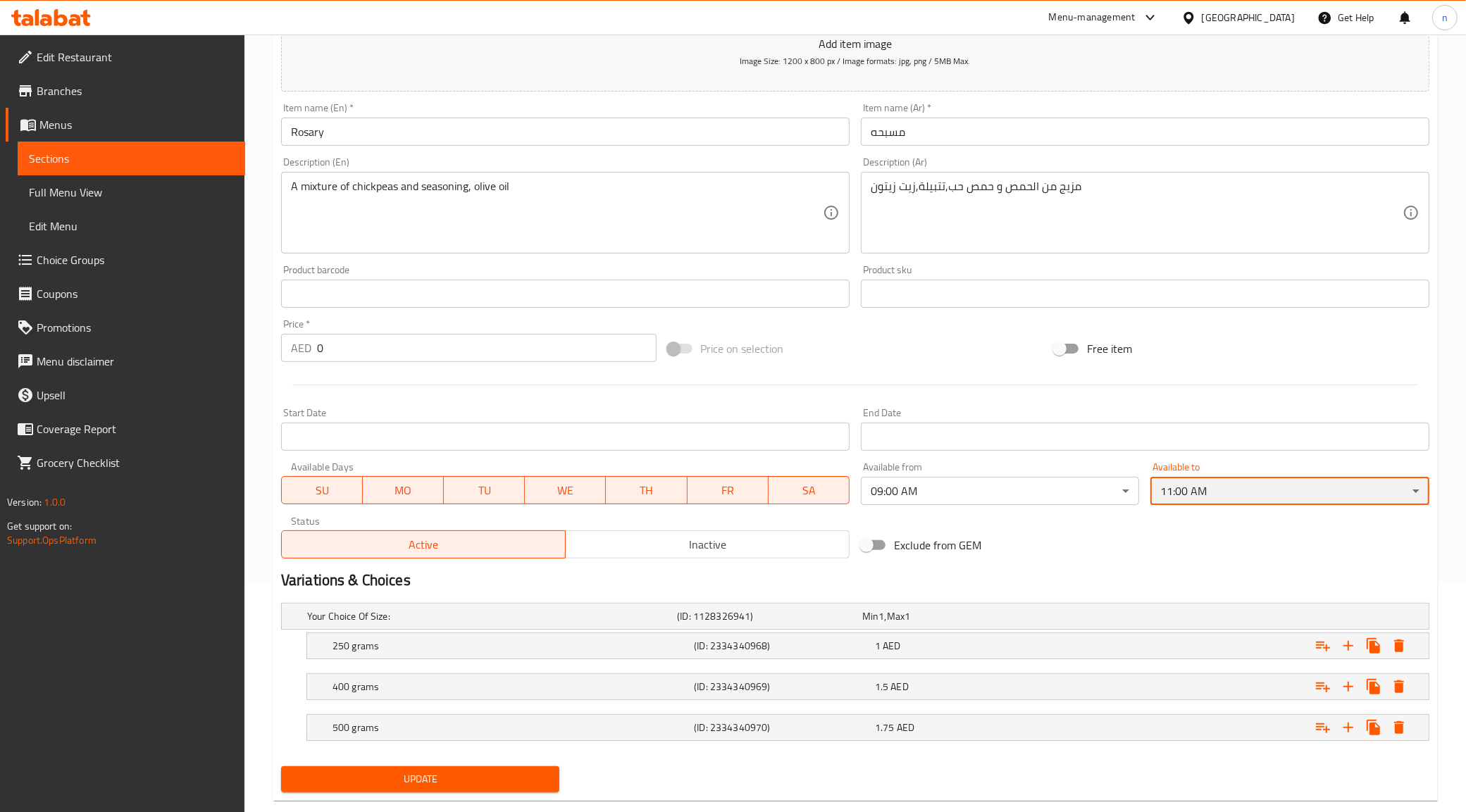
scroll to position [256, 0]
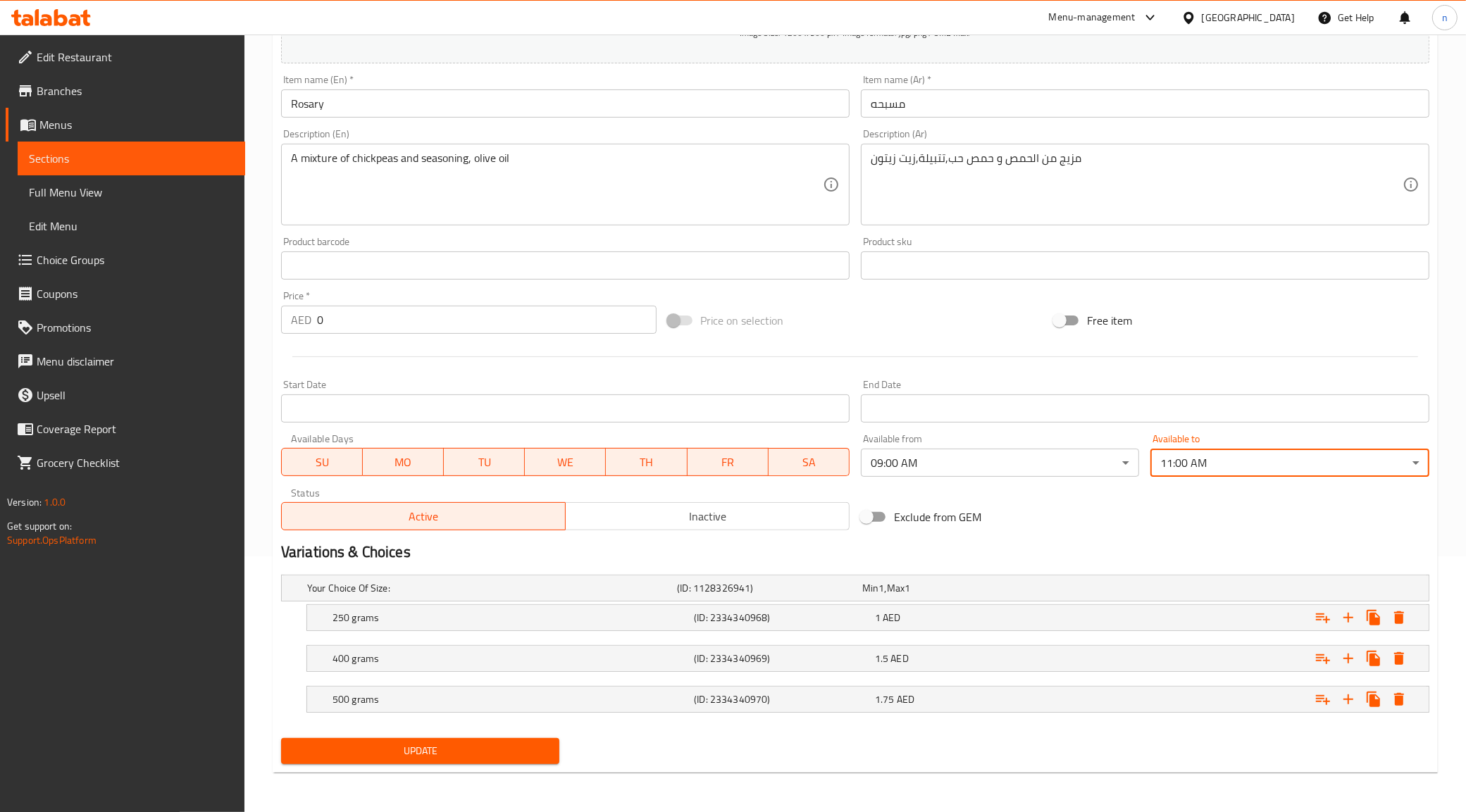
click at [516, 755] on span "Update" at bounding box center [420, 752] width 256 height 18
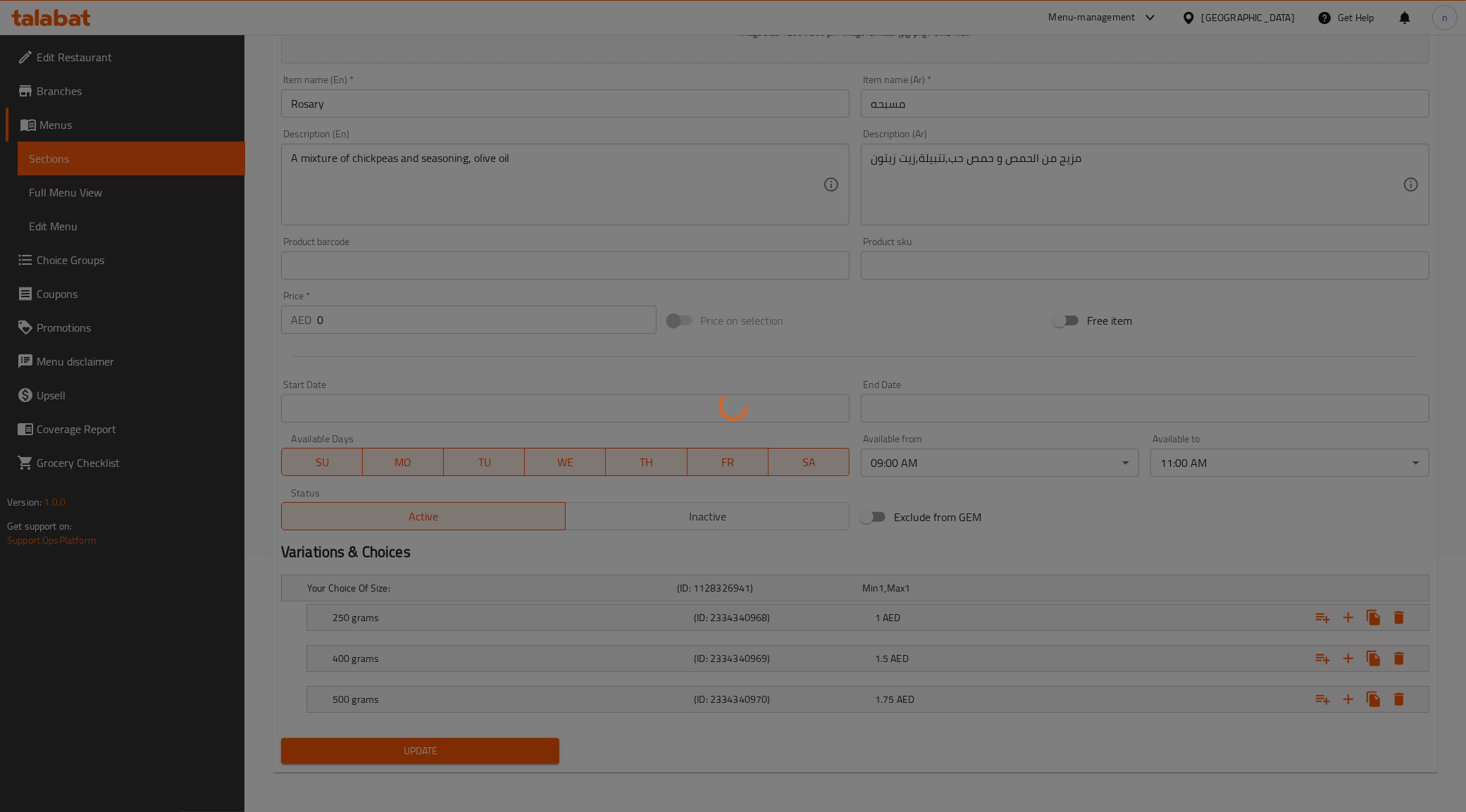
scroll to position [0, 0]
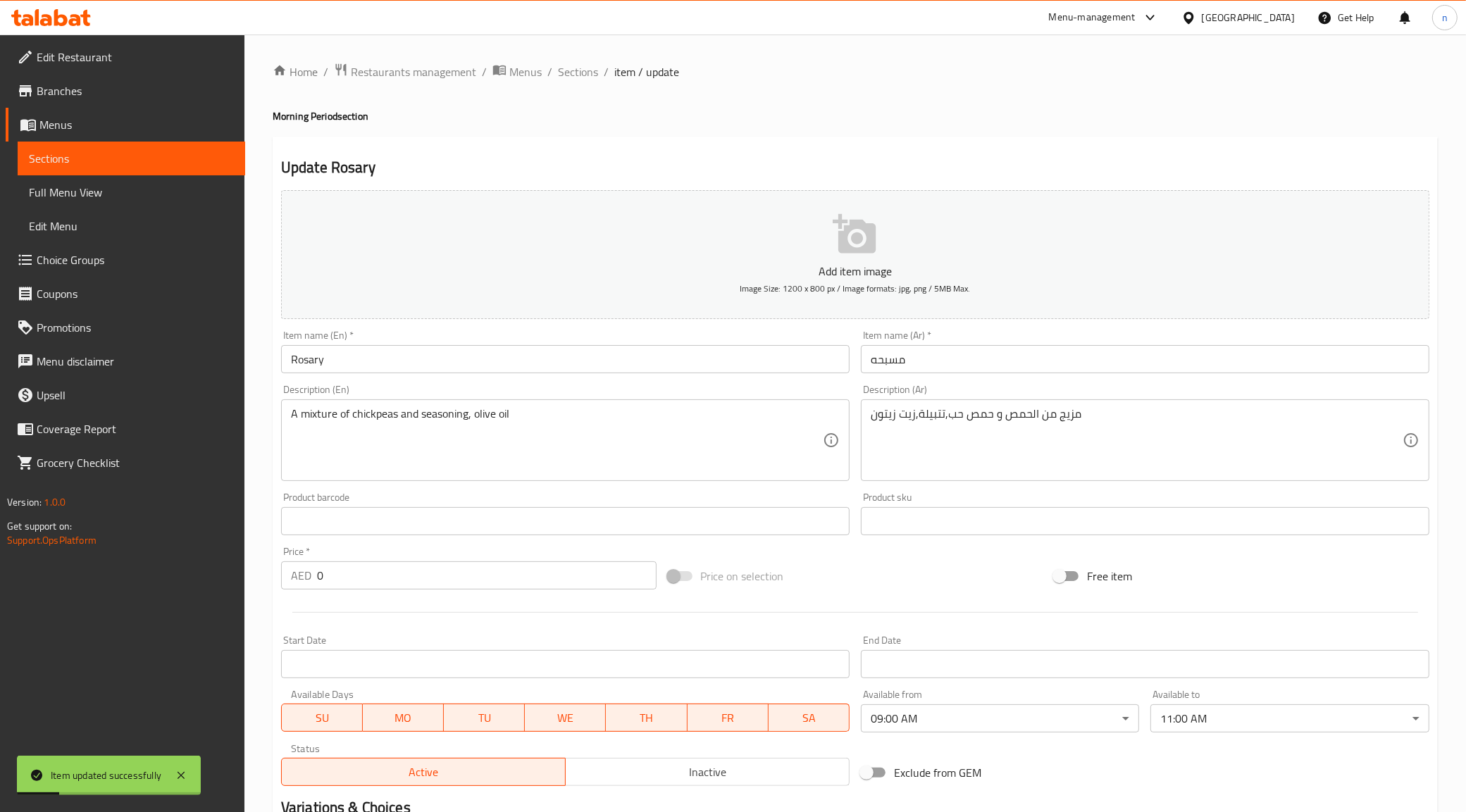
click at [213, 159] on span "Sections" at bounding box center [131, 158] width 205 height 17
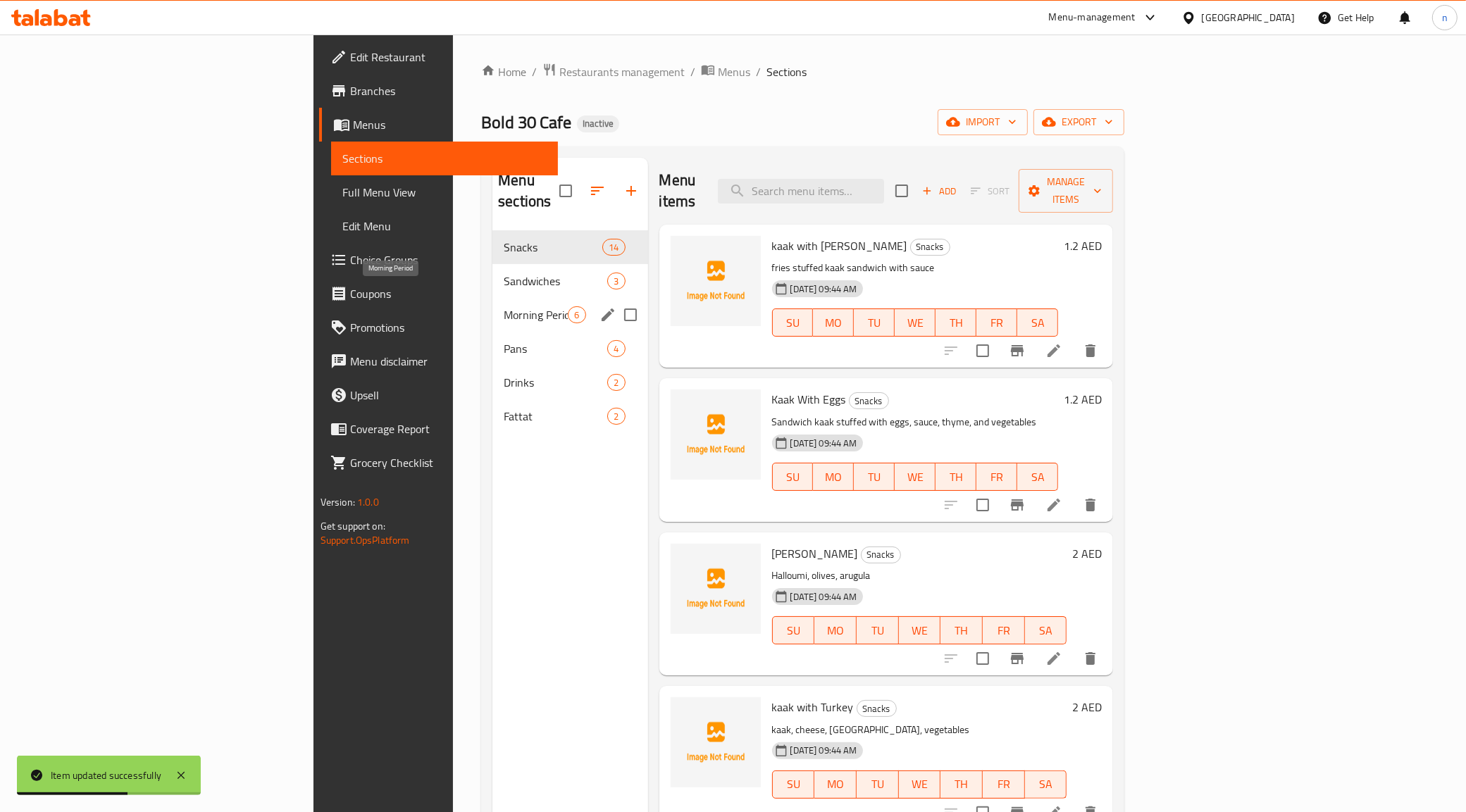
click at [503, 306] on span "Morning Period" at bounding box center [535, 314] width 64 height 17
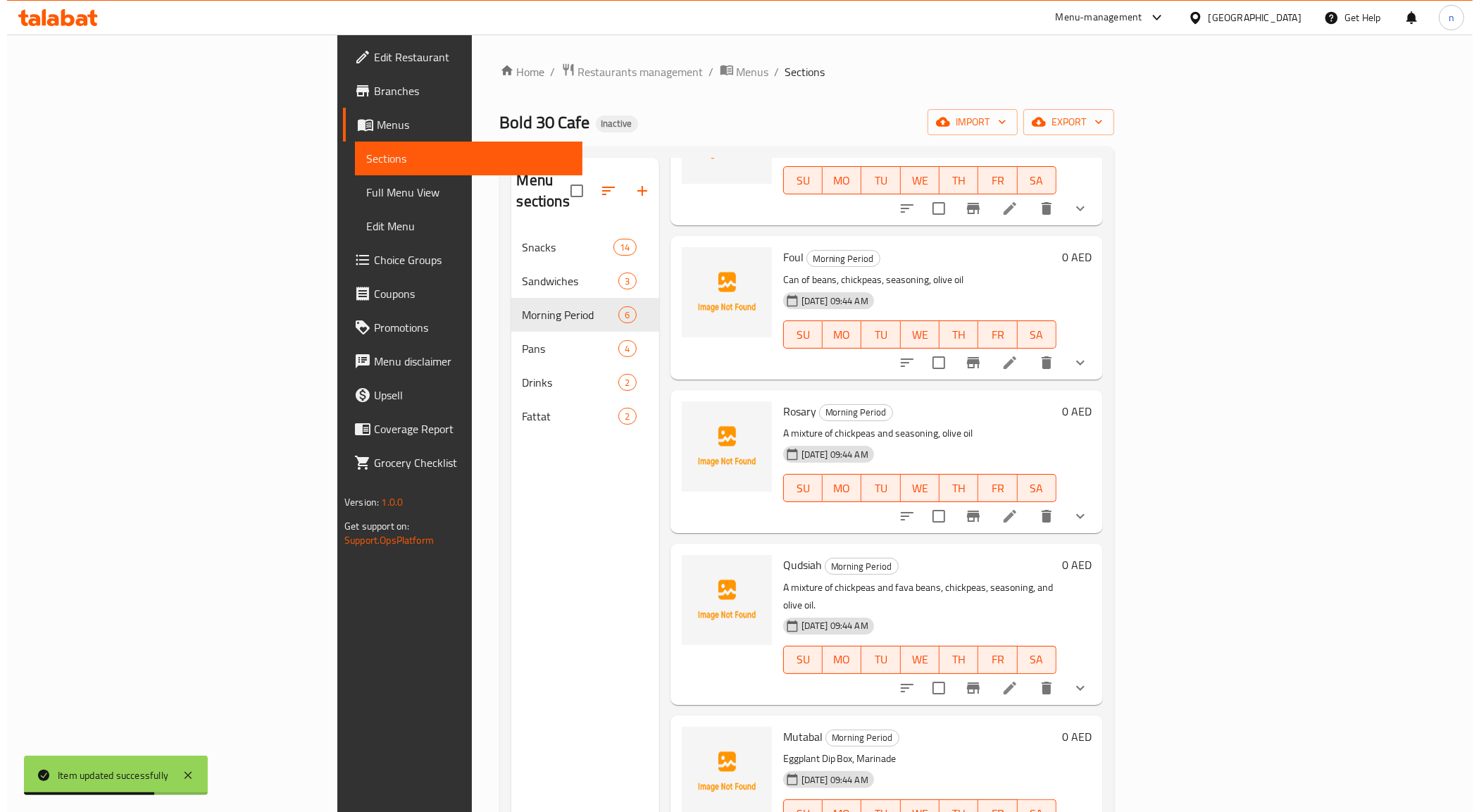
scroll to position [145, 0]
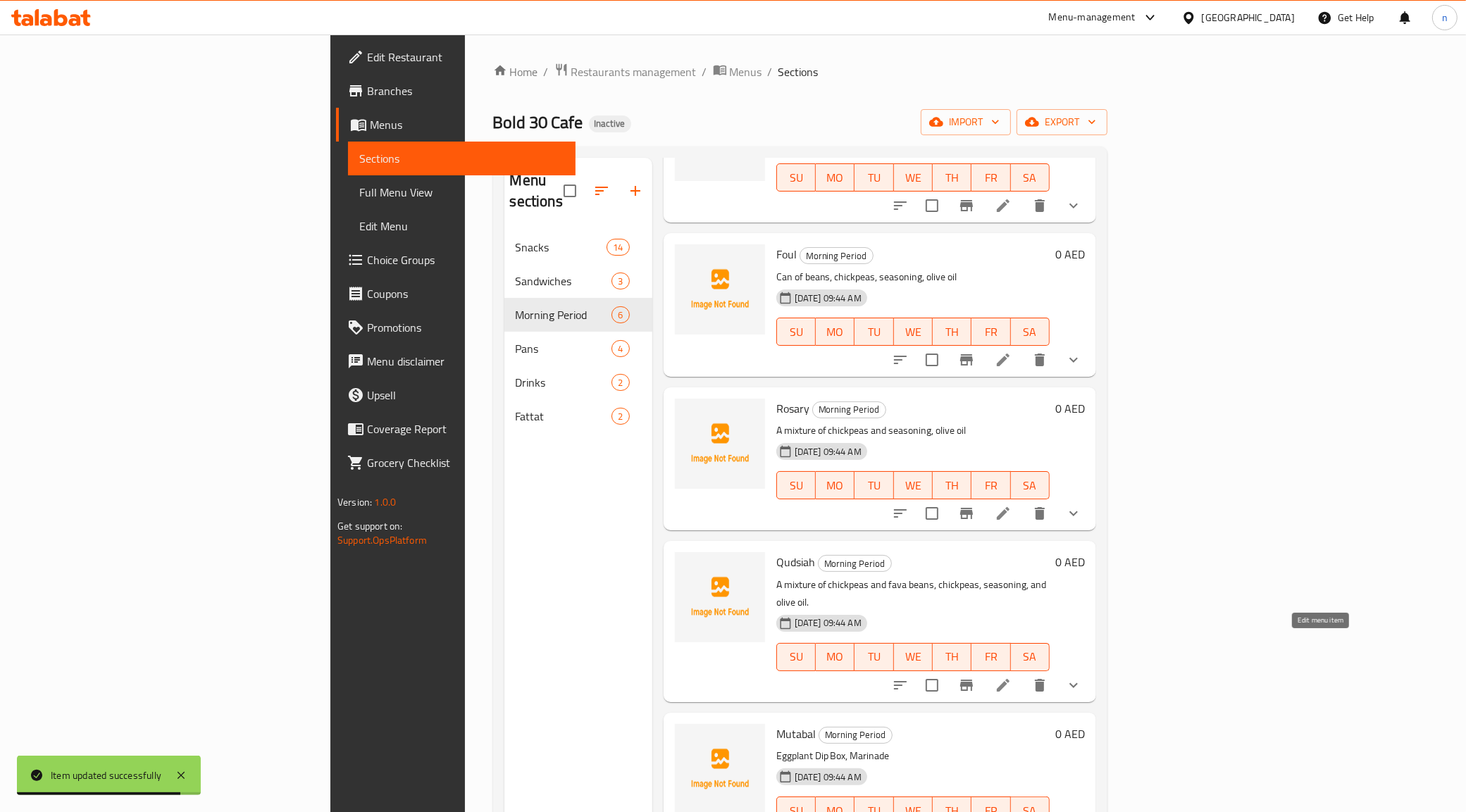
click at [1011, 677] on icon at bounding box center [1002, 685] width 17 height 17
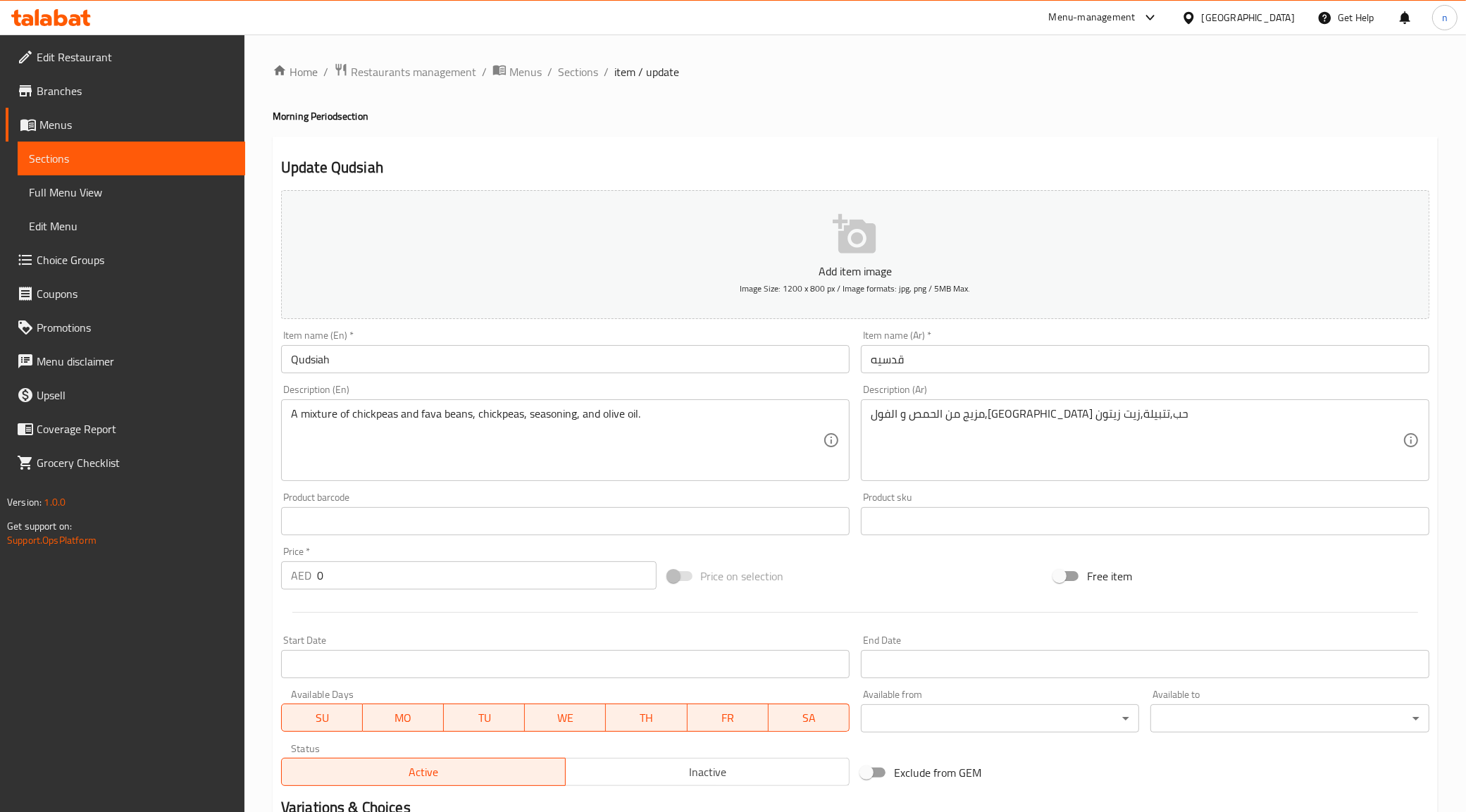
click at [963, 770] on span "Exclude from GEM" at bounding box center [937, 772] width 87 height 17
click at [906, 770] on input "Exclude from GEM" at bounding box center [866, 772] width 81 height 27
click at [893, 768] on input "Exclude from GEM" at bounding box center [881, 772] width 81 height 27
checkbox input "false"
click at [917, 722] on body "​ Menu-management [GEOGRAPHIC_DATA] Get Help n Edit Restaurant Branches Menus S…" at bounding box center [733, 423] width 1466 height 777
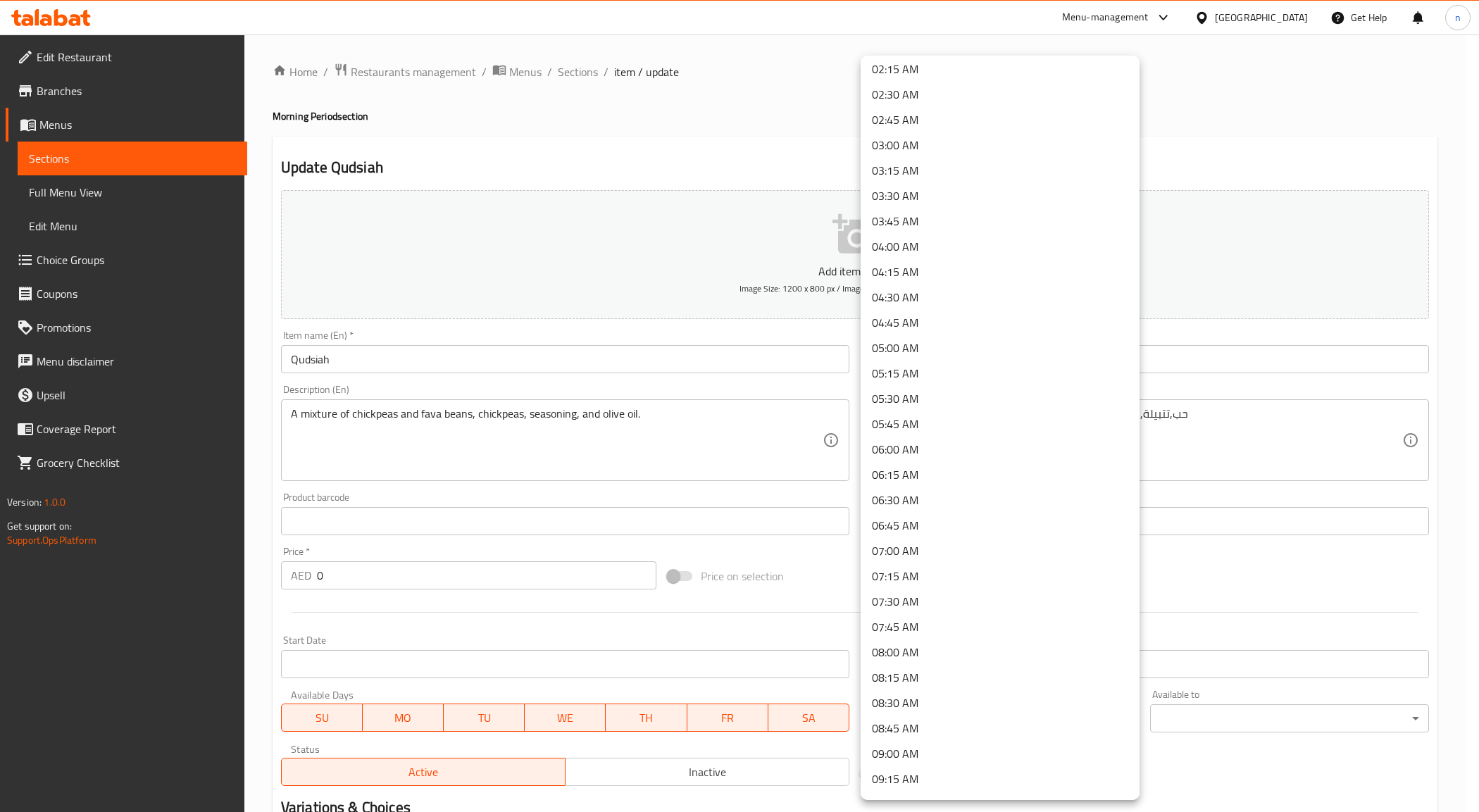
scroll to position [264, 0]
click at [913, 716] on li "09:00 AM" at bounding box center [1000, 722] width 279 height 25
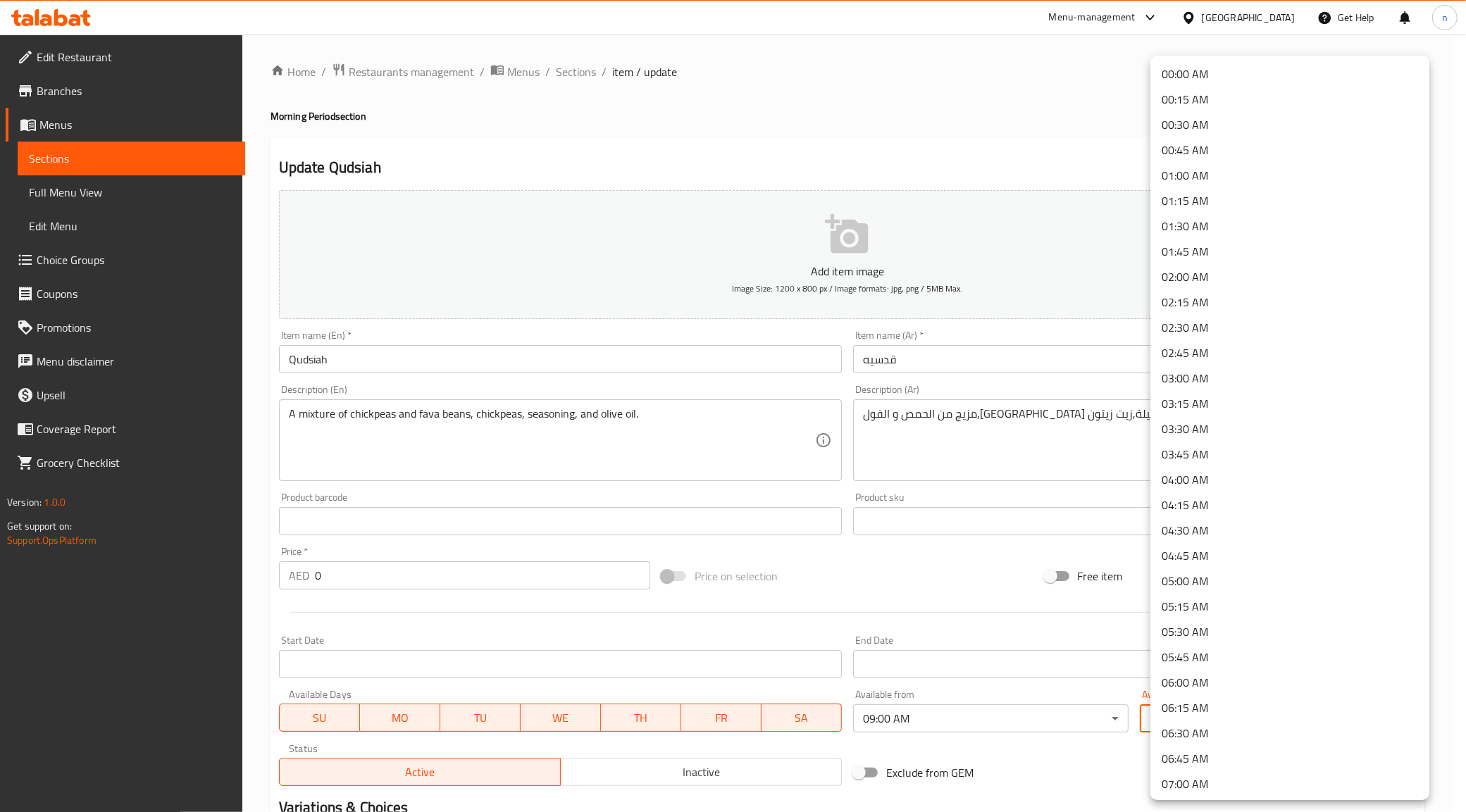
click at [1178, 712] on body "​ Menu-management [GEOGRAPHIC_DATA] Get Help n Edit Restaurant Branches Menus S…" at bounding box center [733, 423] width 1466 height 777
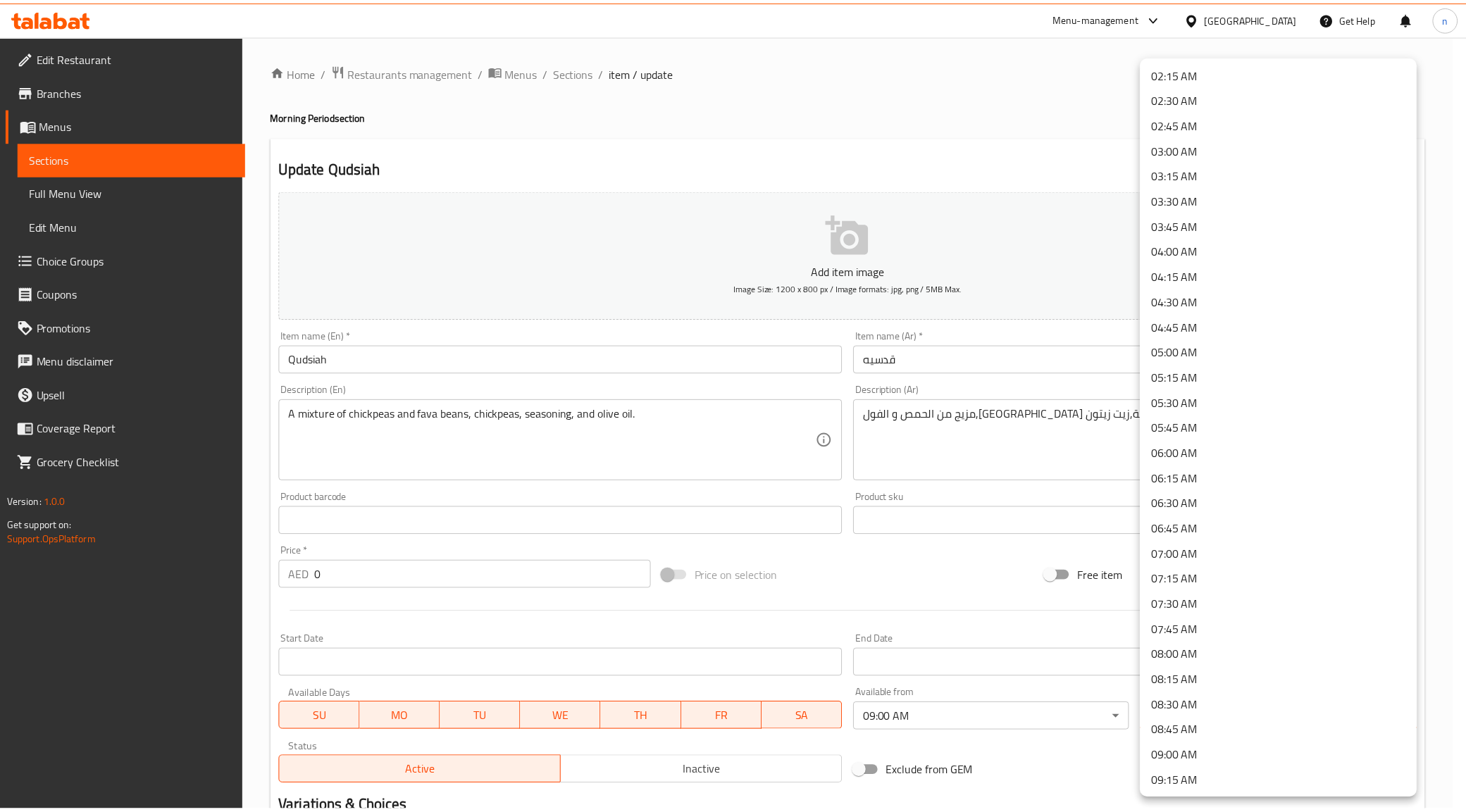
scroll to position [881, 0]
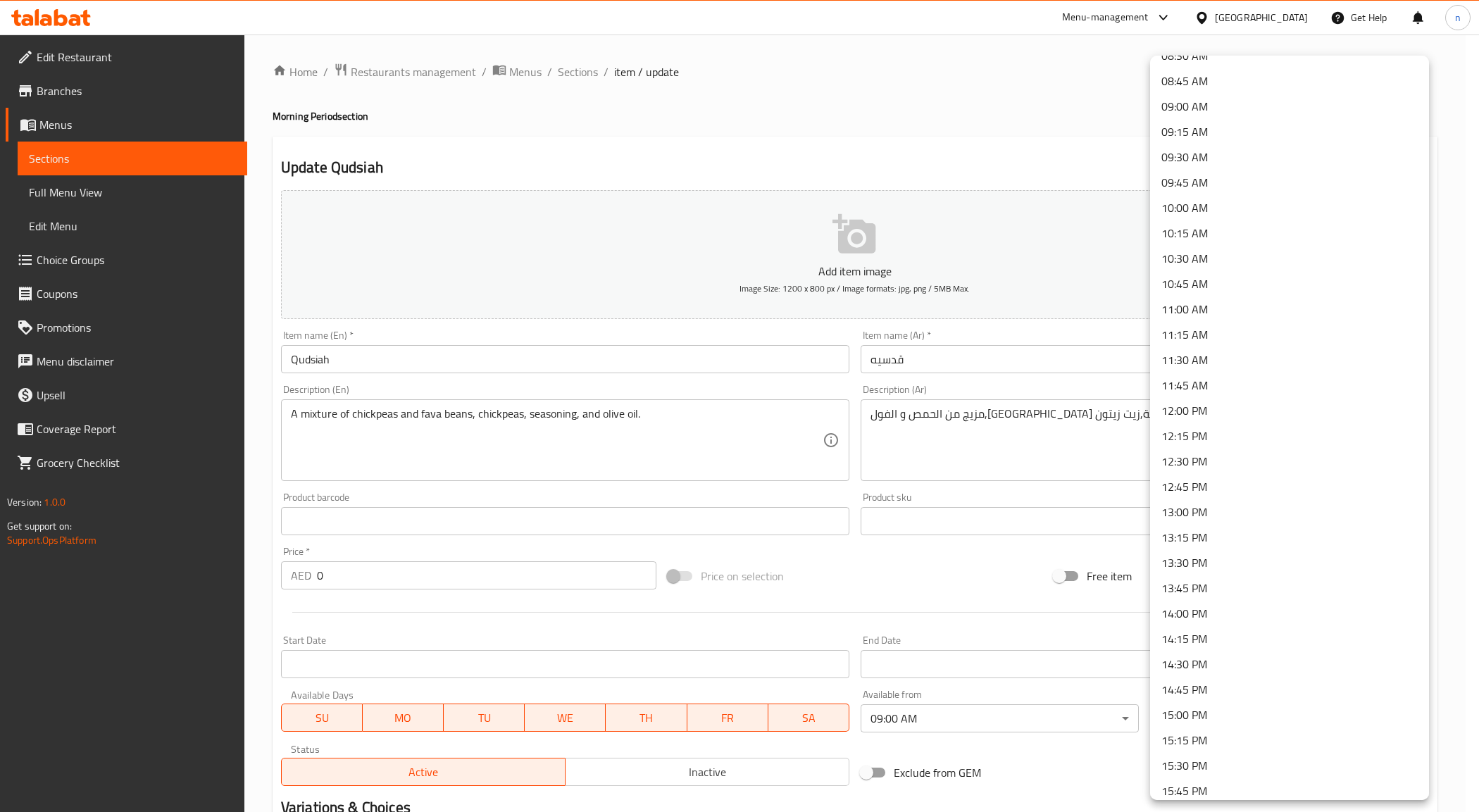
click at [1188, 306] on li "11:00 AM" at bounding box center [1289, 309] width 279 height 25
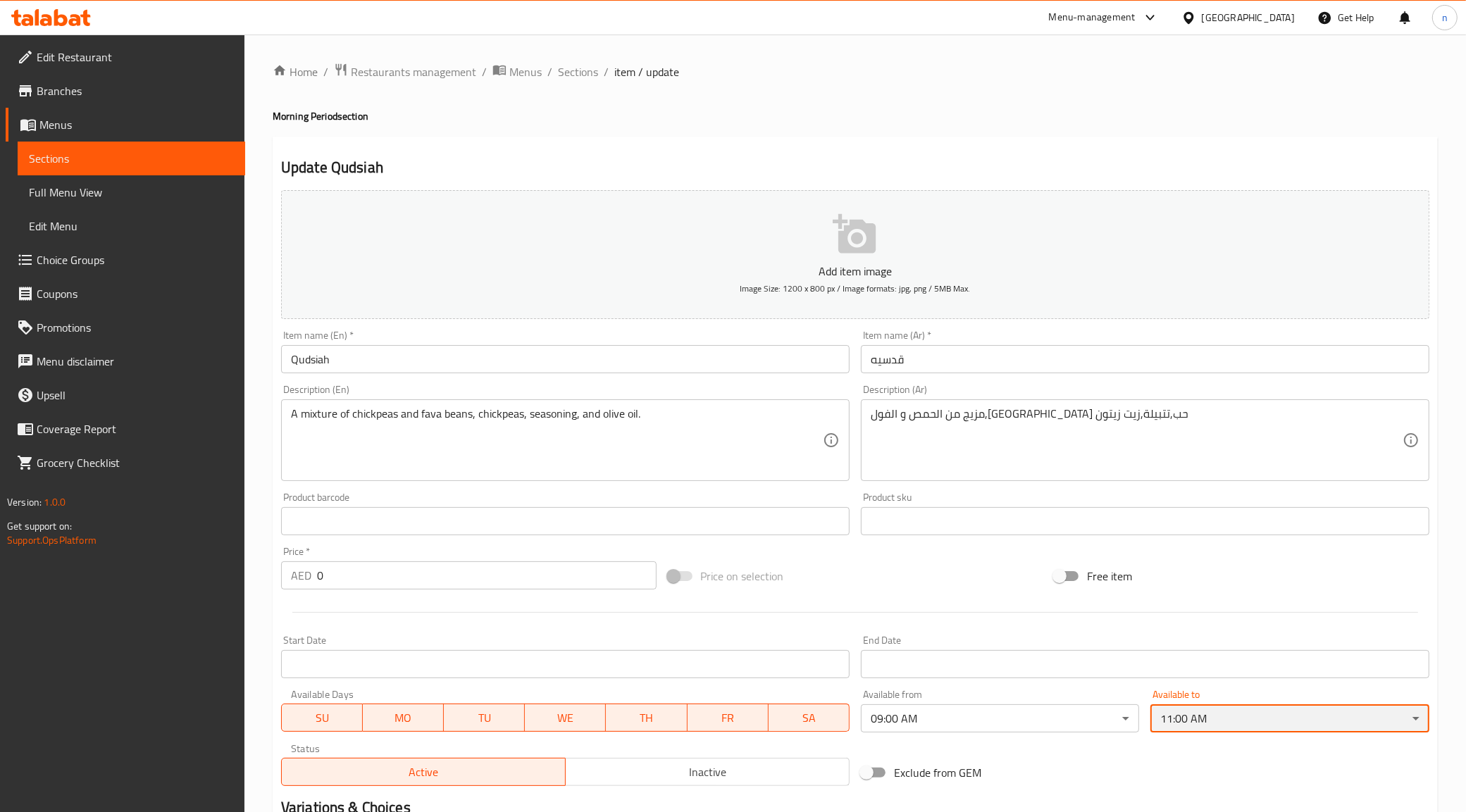
scroll to position [256, 0]
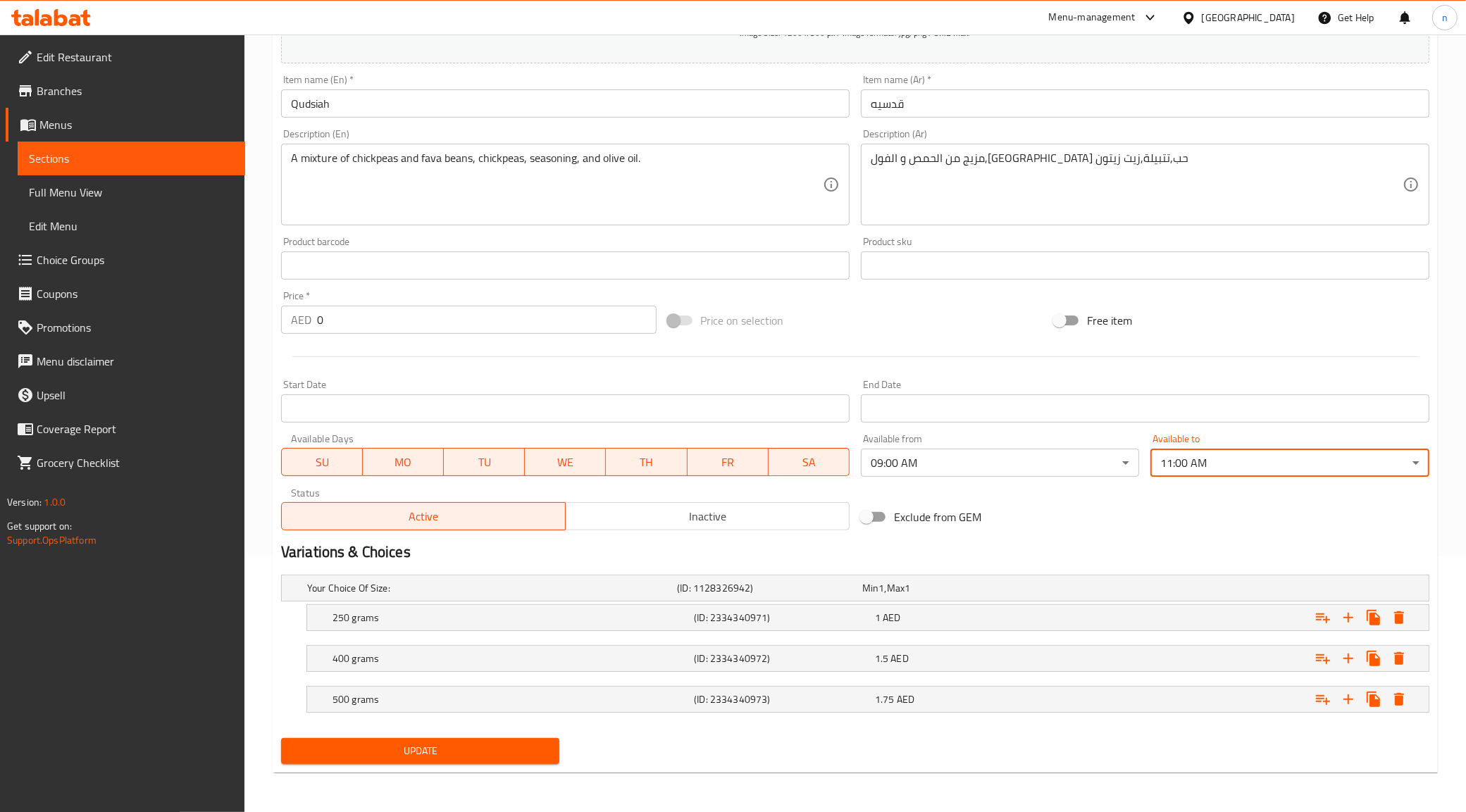
click at [555, 752] on button "Update" at bounding box center [420, 751] width 279 height 26
click at [516, 772] on div "Update Qudsiah Add item image Image Size: 1200 x 800 px / Image formats: jpg, p…" at bounding box center [855, 327] width 1165 height 892
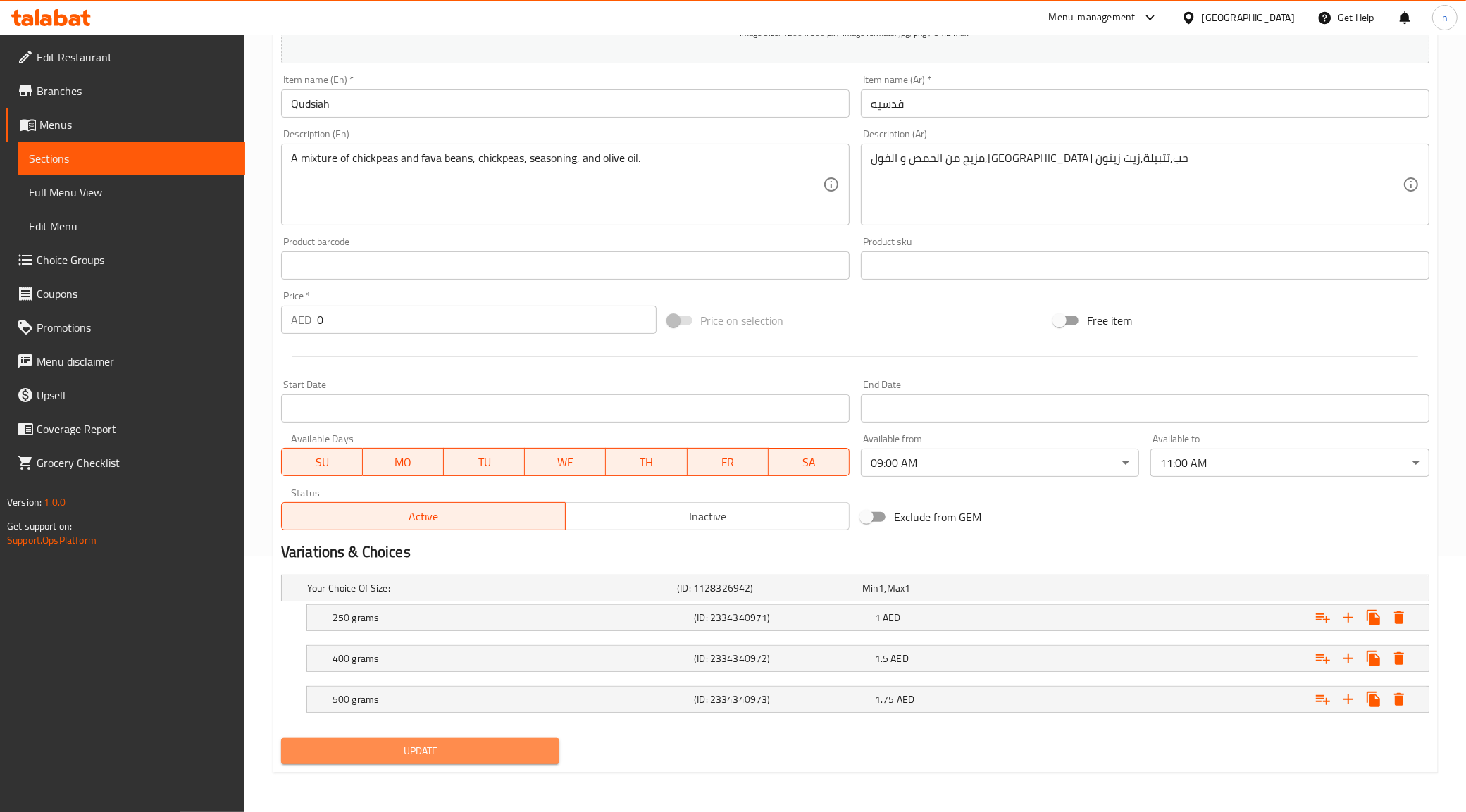
click at [525, 758] on span "Update" at bounding box center [420, 752] width 256 height 18
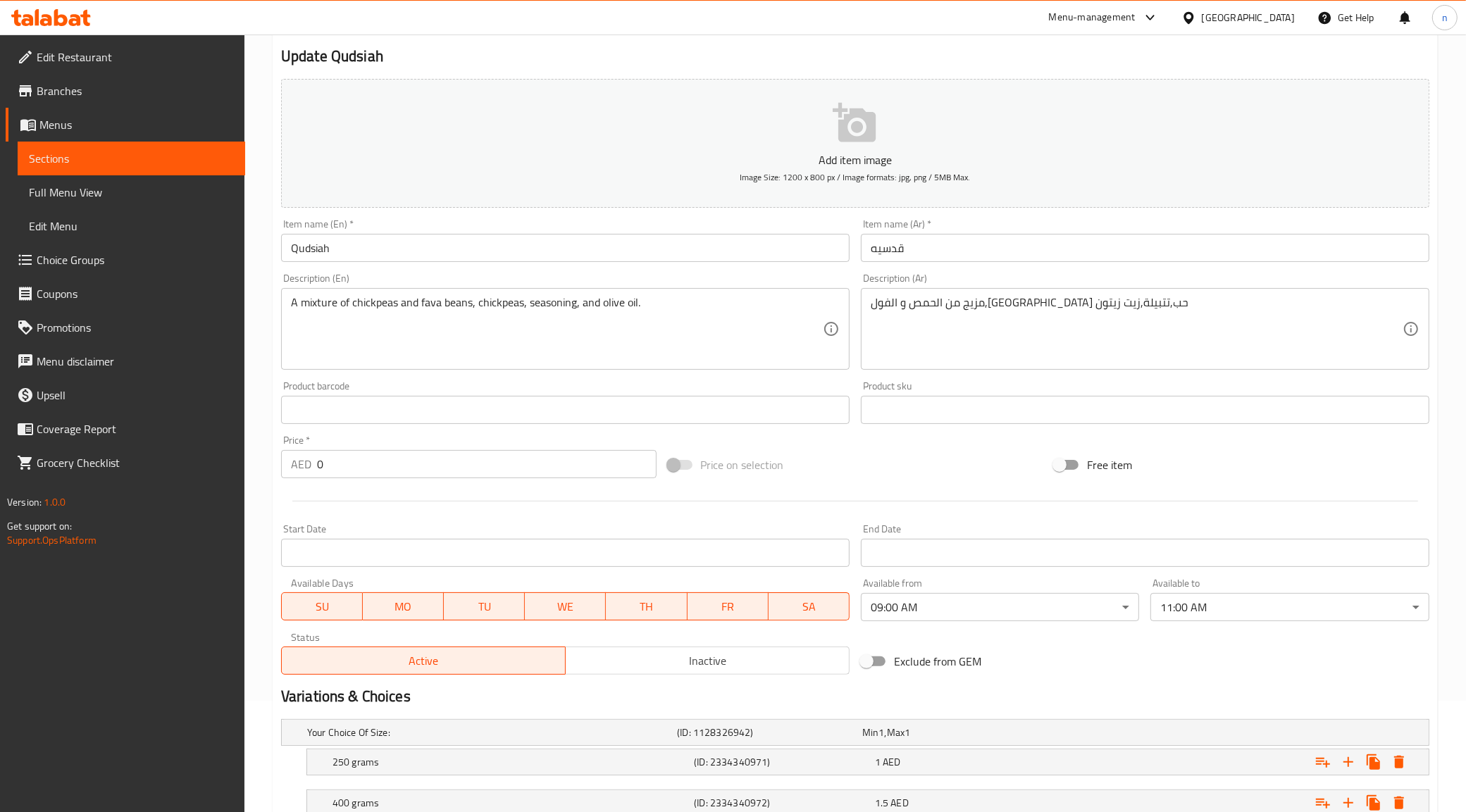
scroll to position [0, 0]
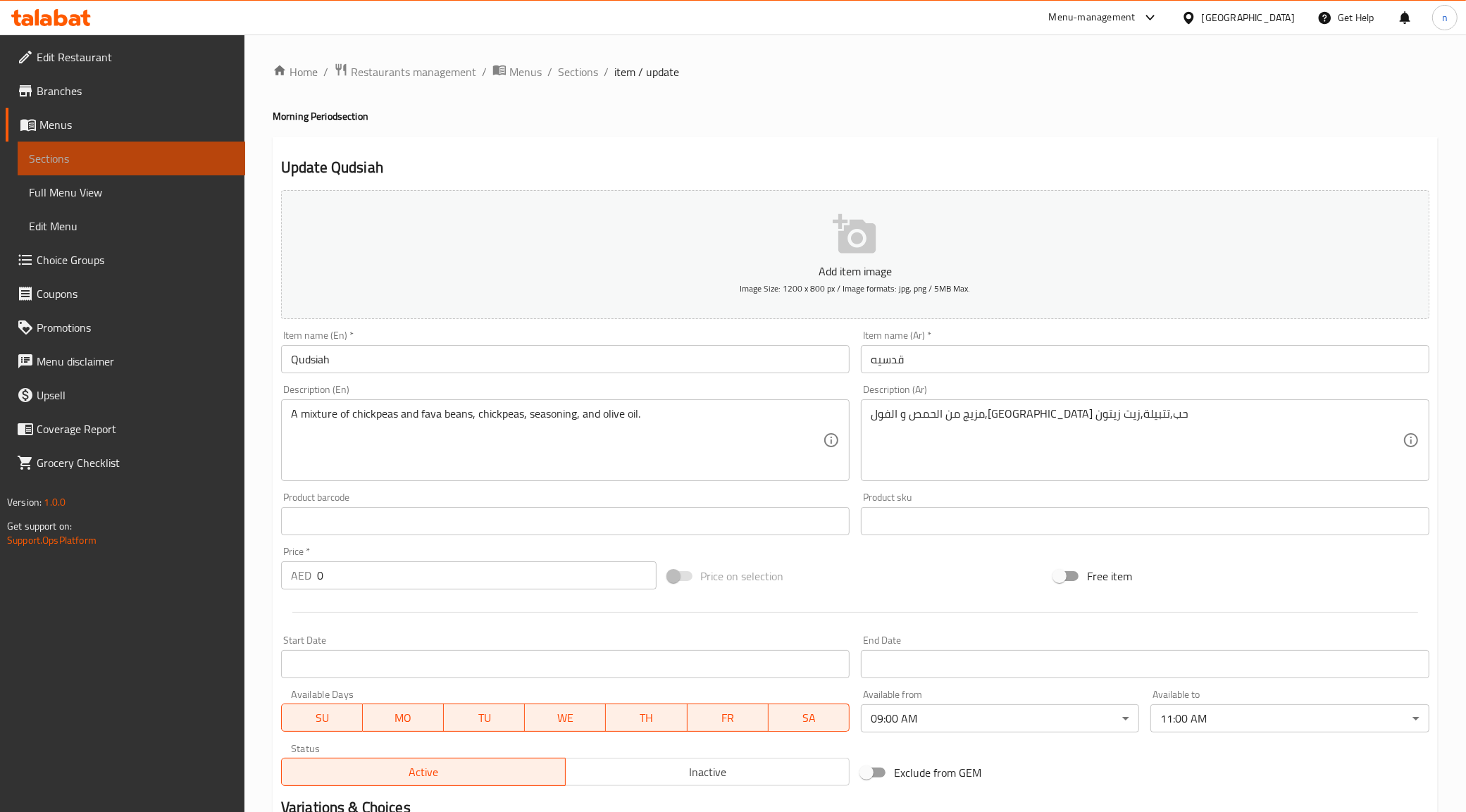
click at [157, 162] on span "Sections" at bounding box center [131, 158] width 205 height 17
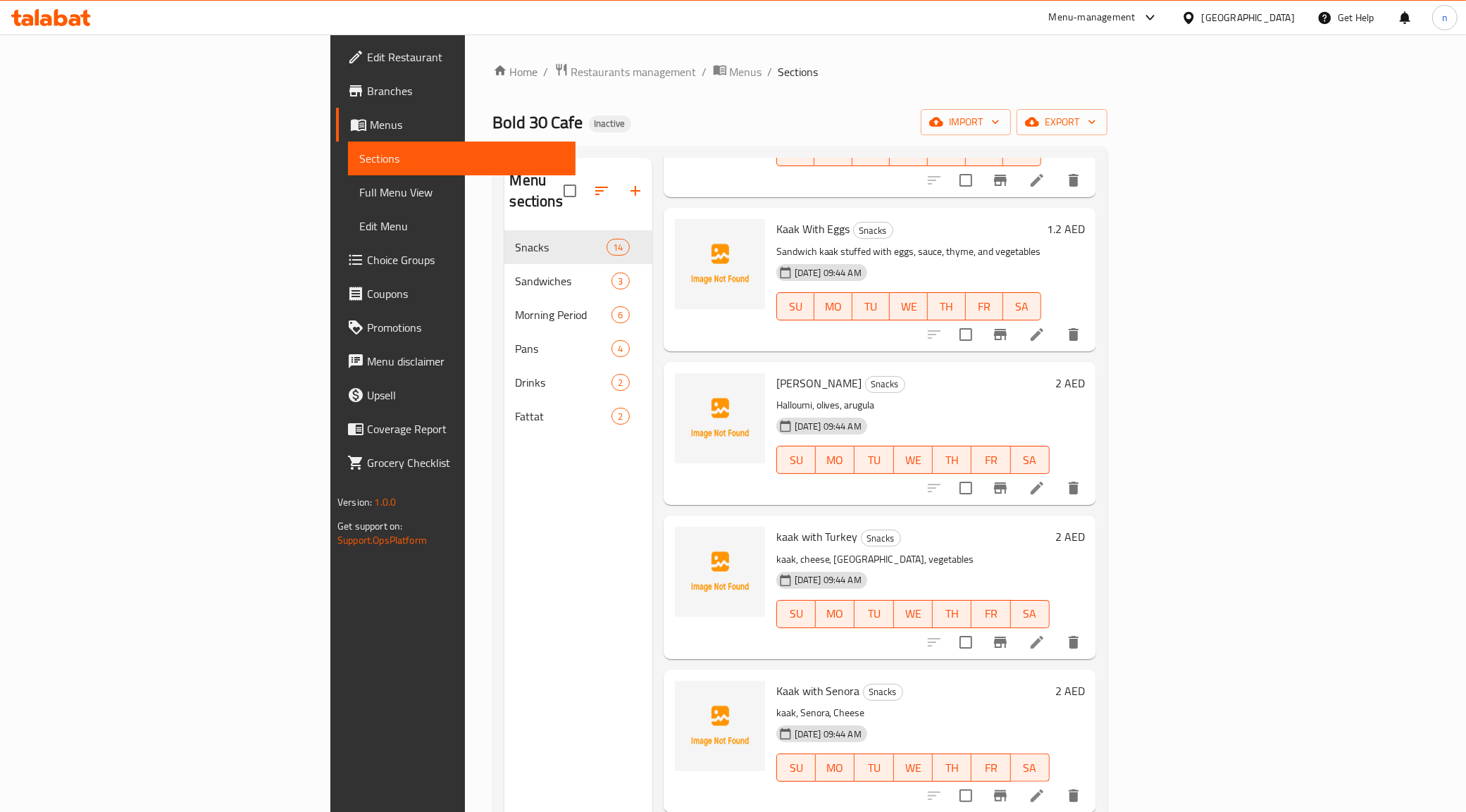
scroll to position [176, 0]
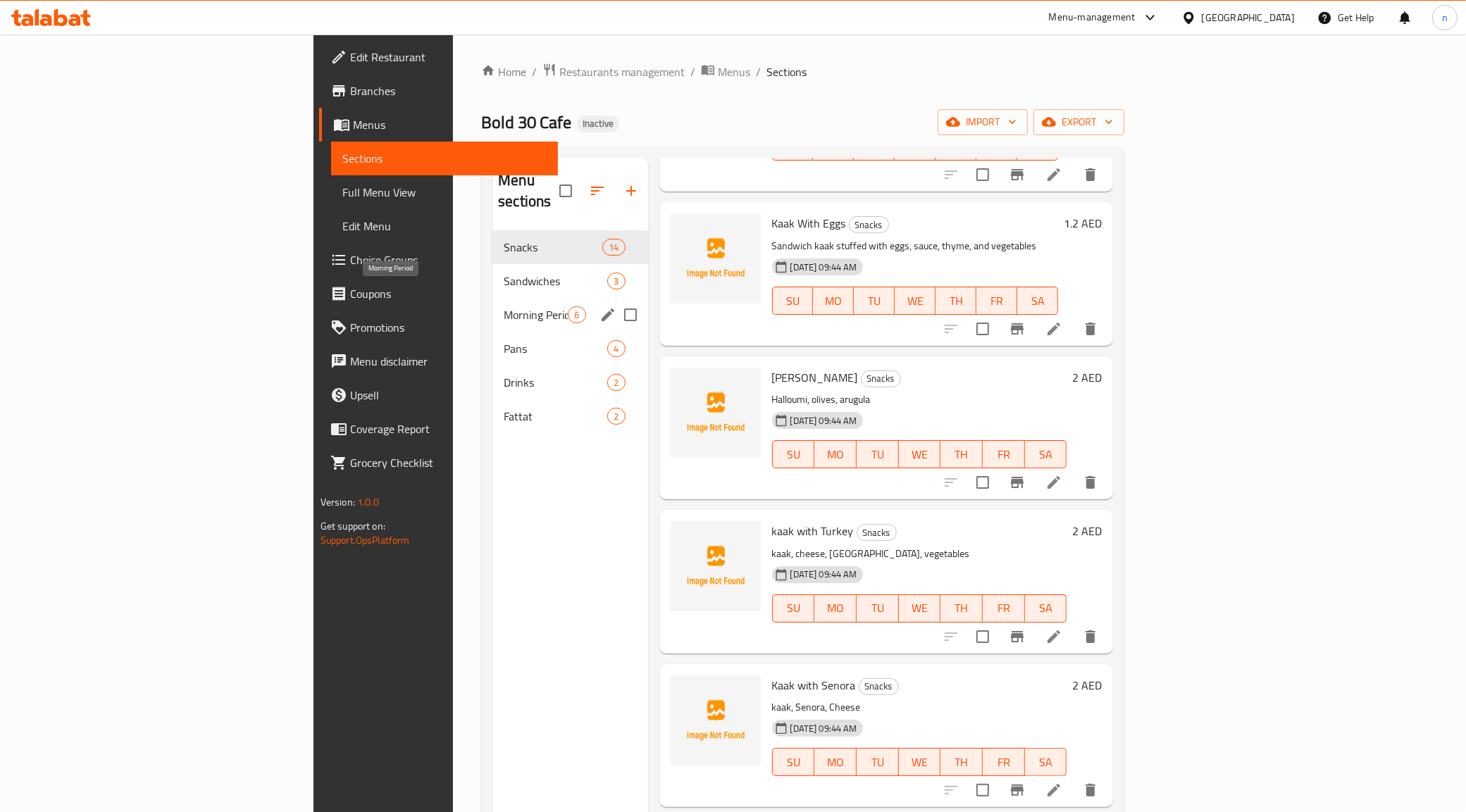
click at [503, 306] on span "Morning Period" at bounding box center [535, 314] width 64 height 17
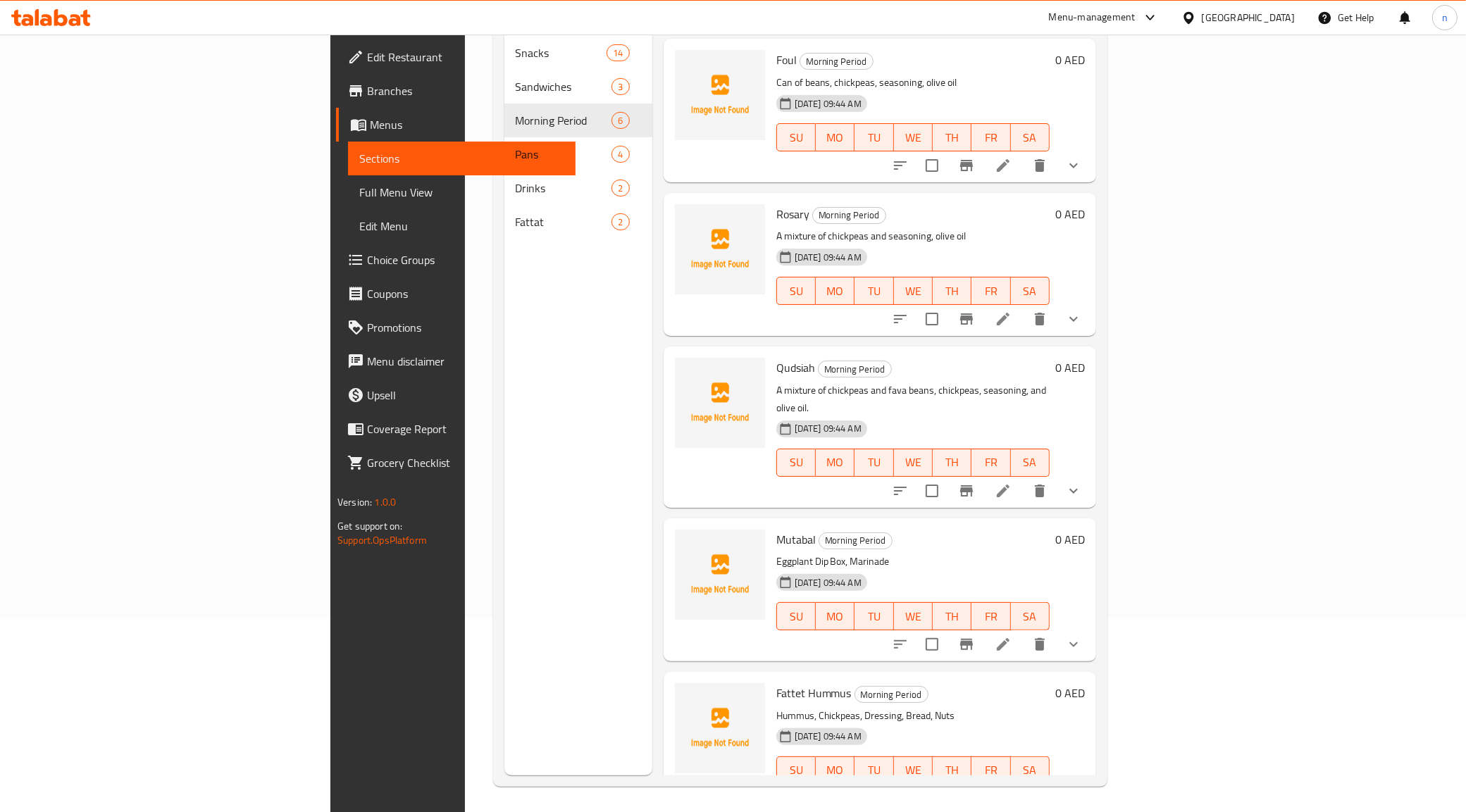
scroll to position [198, 0]
click at [1011, 787] on icon at bounding box center [1002, 795] width 17 height 17
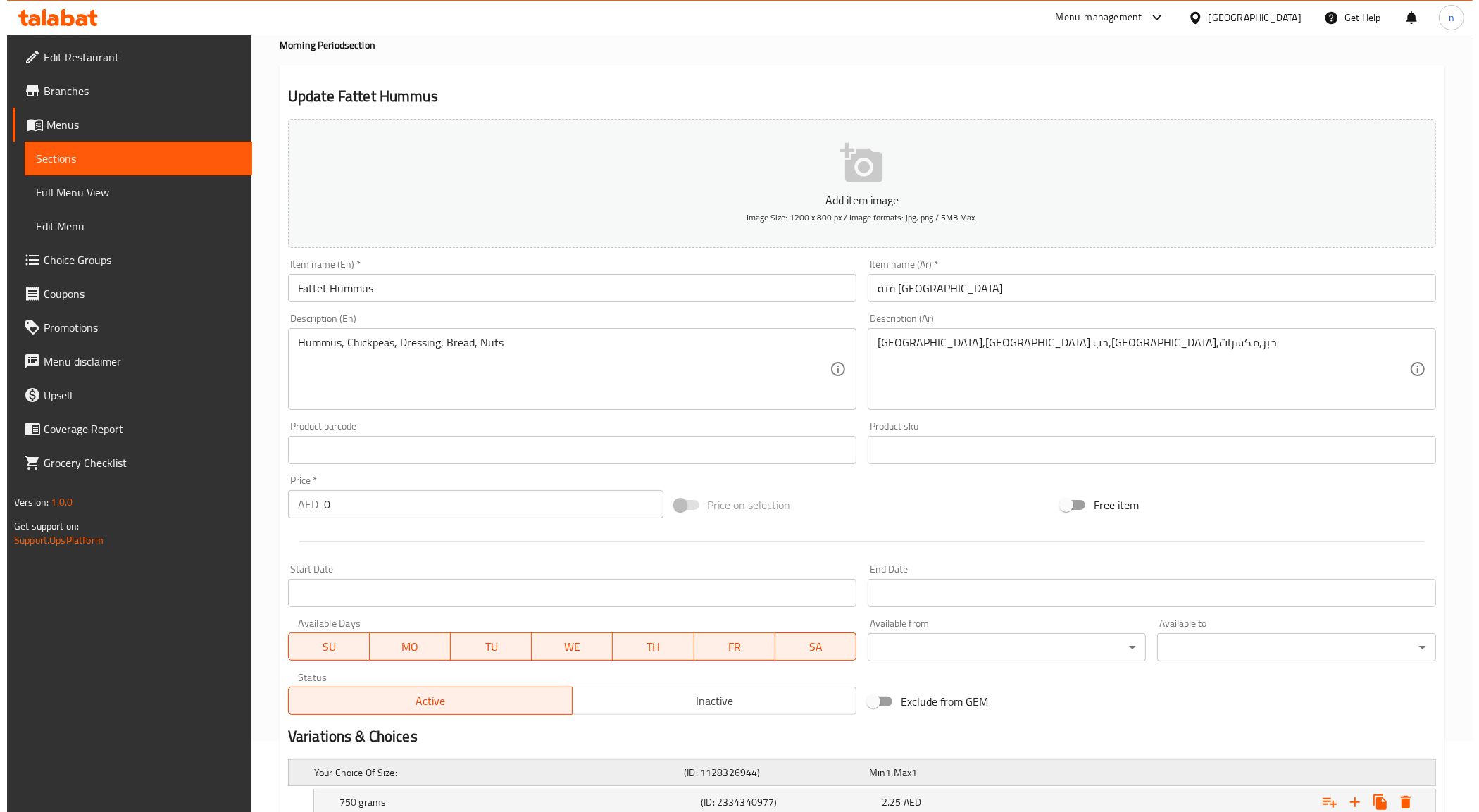
scroll to position [214, 0]
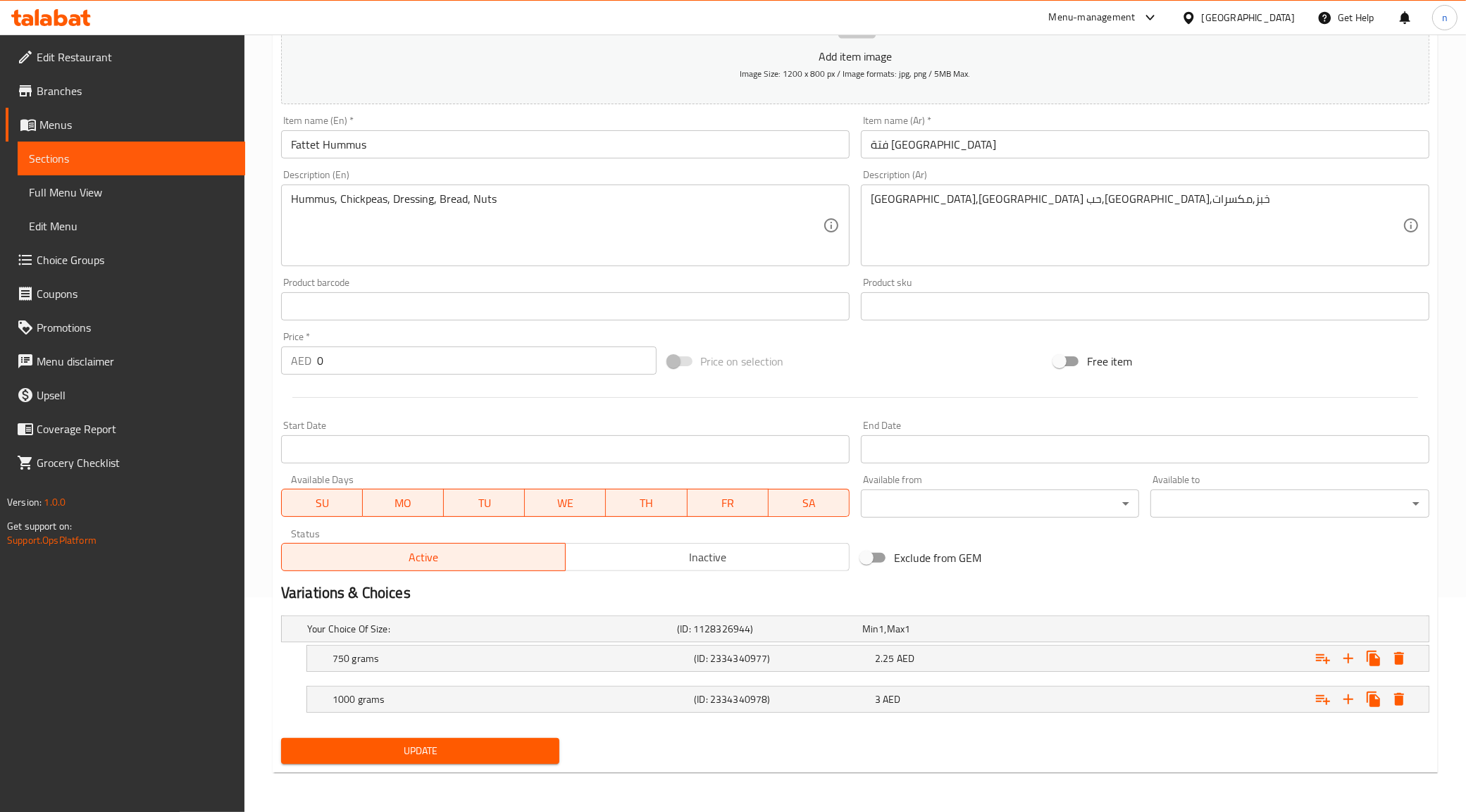
click at [972, 488] on div "Available from ​ ​" at bounding box center [1000, 496] width 279 height 43
click at [982, 498] on body "​ Menu-management [GEOGRAPHIC_DATA] Get Help n Edit Restaurant Branches Menus S…" at bounding box center [739, 208] width 1479 height 777
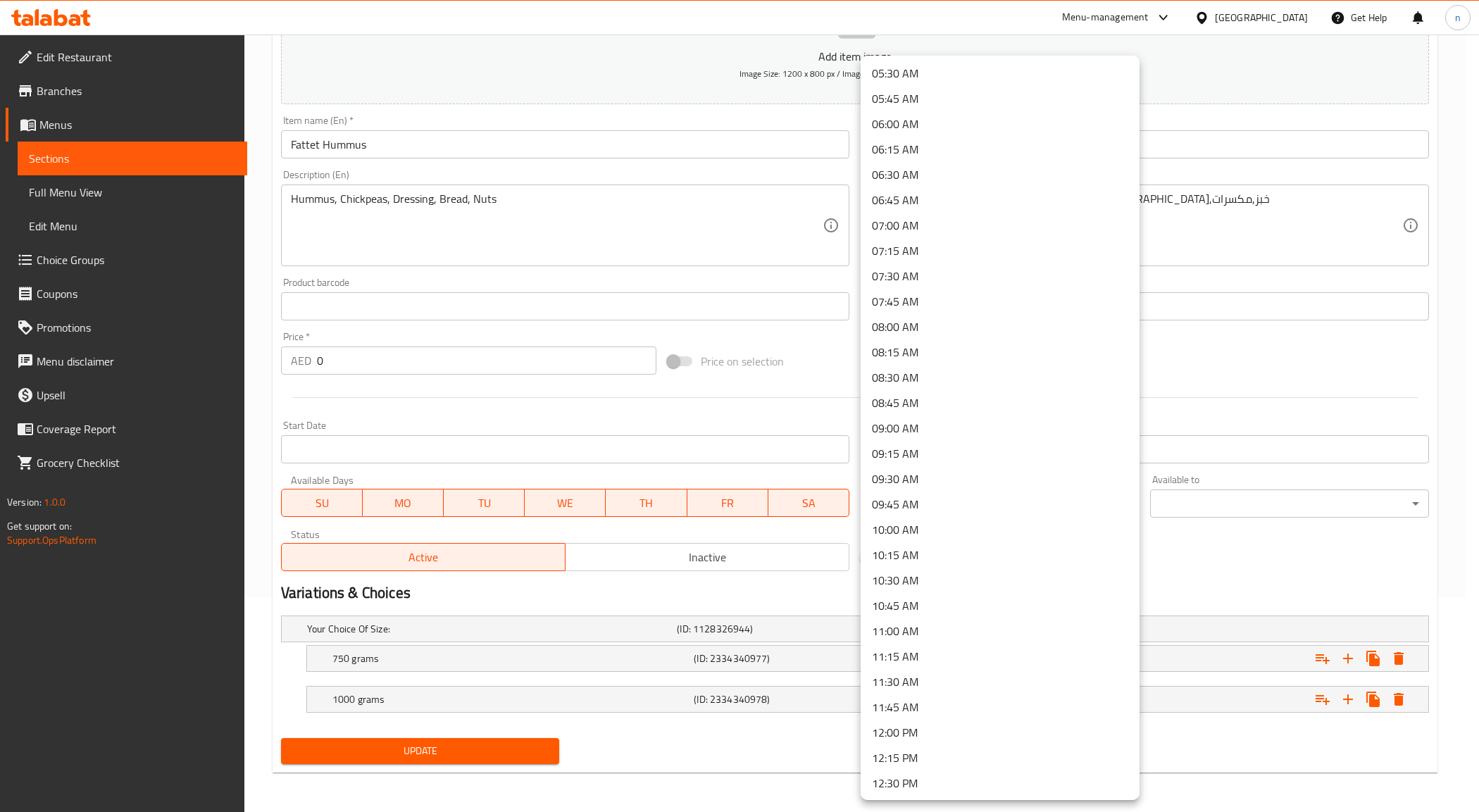
scroll to position [528, 0]
click at [914, 459] on li "09:00 AM" at bounding box center [1000, 458] width 279 height 25
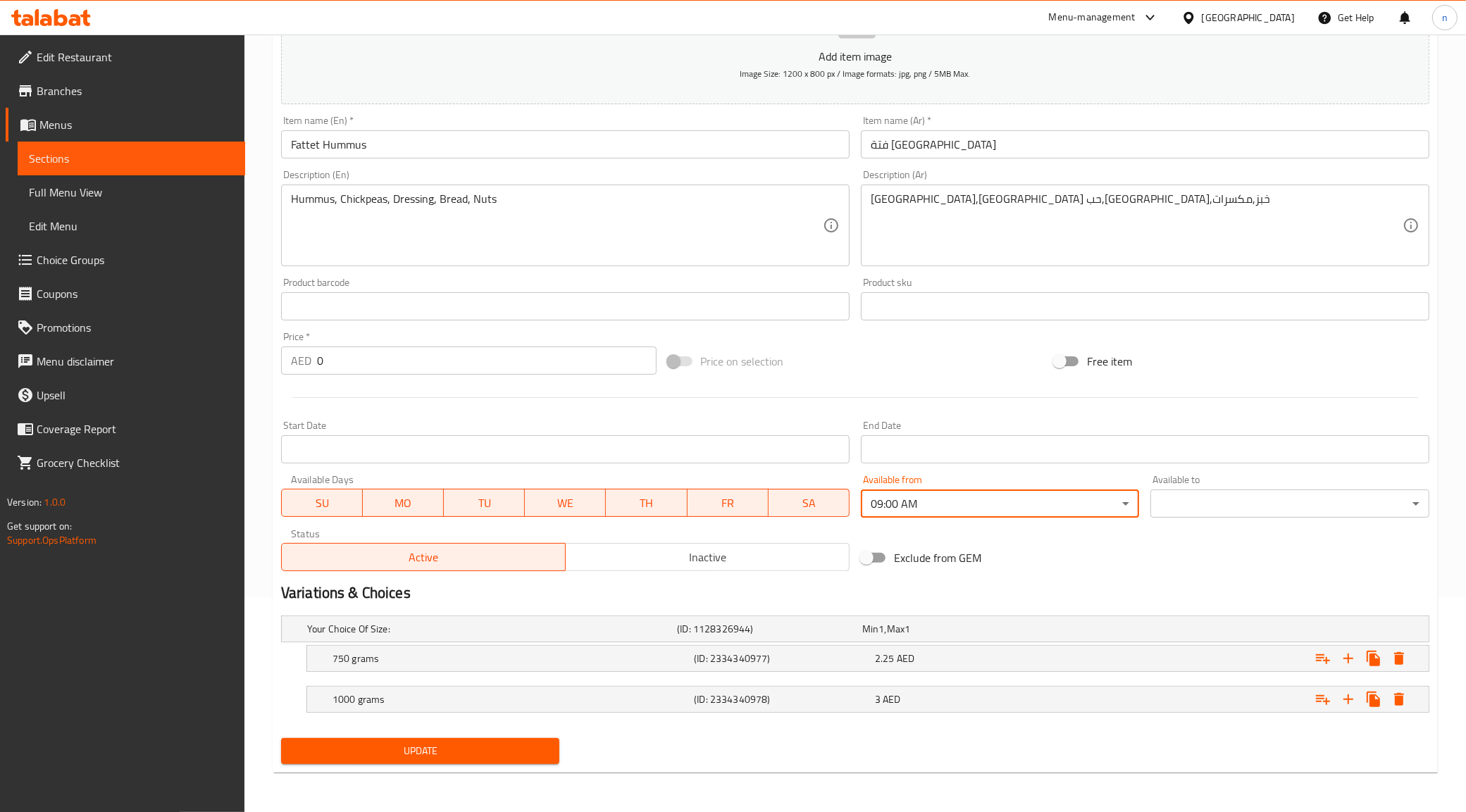
click at [1265, 518] on body "​ Menu-management [GEOGRAPHIC_DATA] Get Help n Edit Restaurant Branches Menus S…" at bounding box center [733, 208] width 1466 height 777
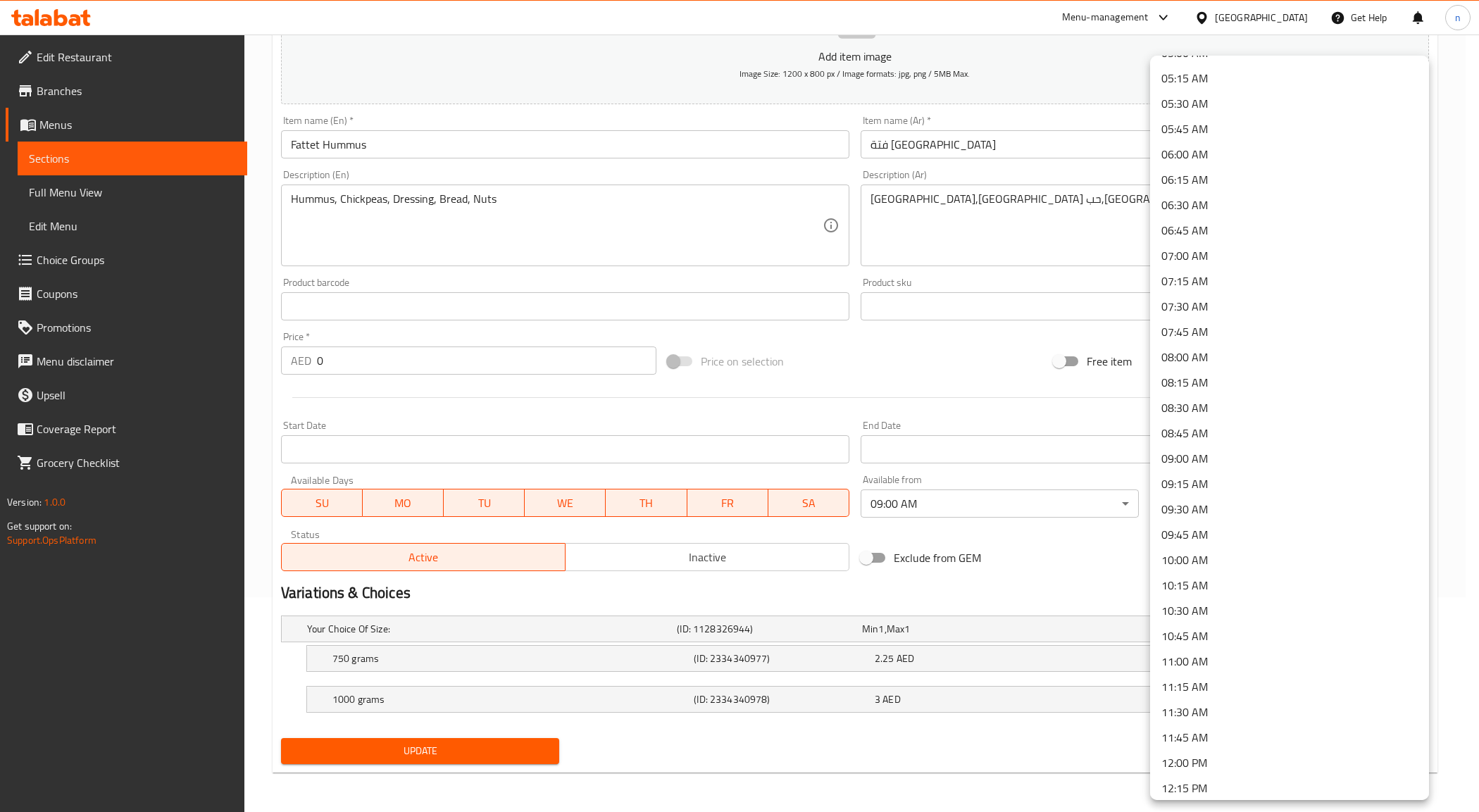
drag, startPoint x: 1192, startPoint y: 656, endPoint x: 1187, endPoint y: 648, distance: 9.4
click at [1191, 655] on li "11:00 AM" at bounding box center [1289, 660] width 279 height 25
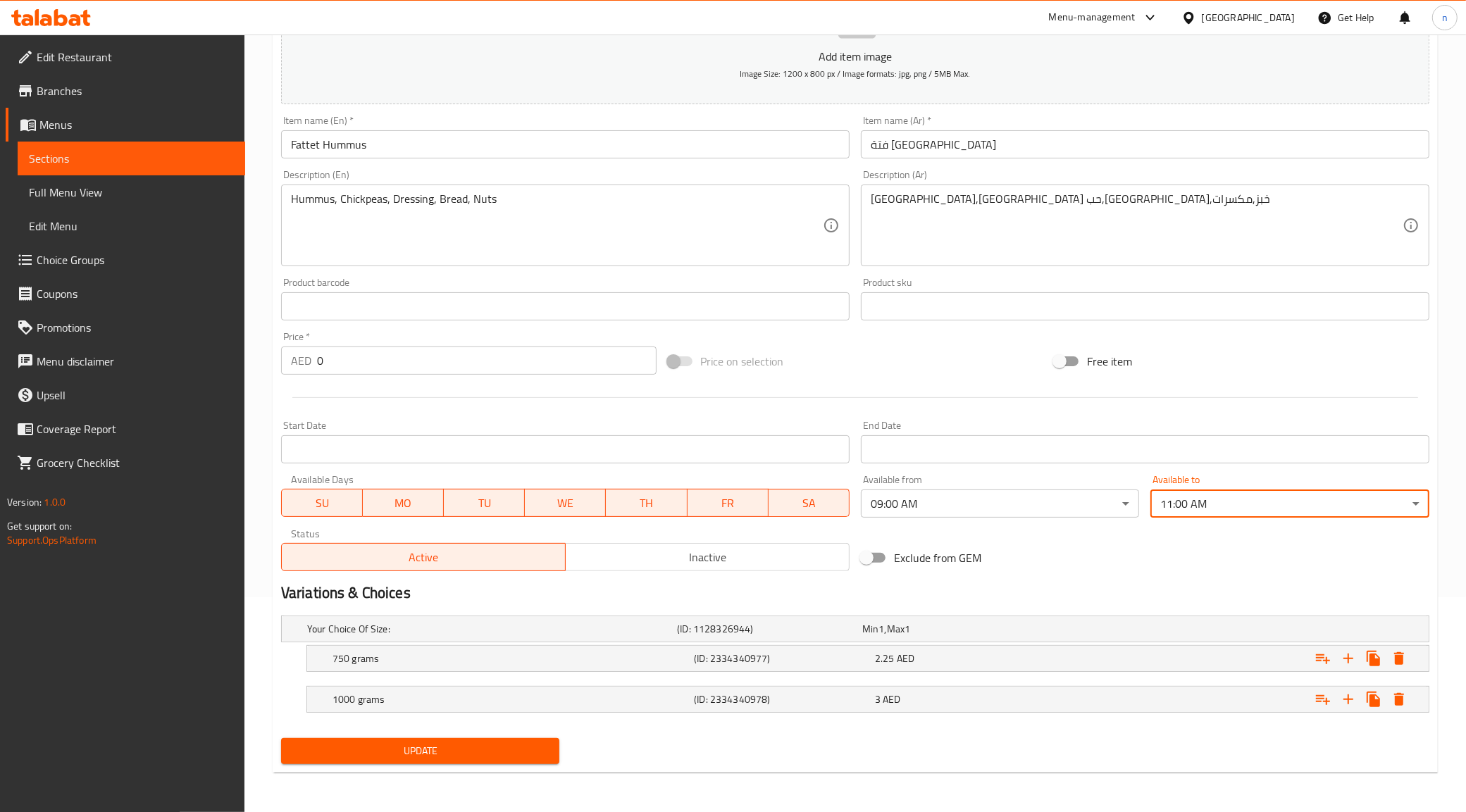
click at [487, 745] on span "Update" at bounding box center [420, 752] width 256 height 18
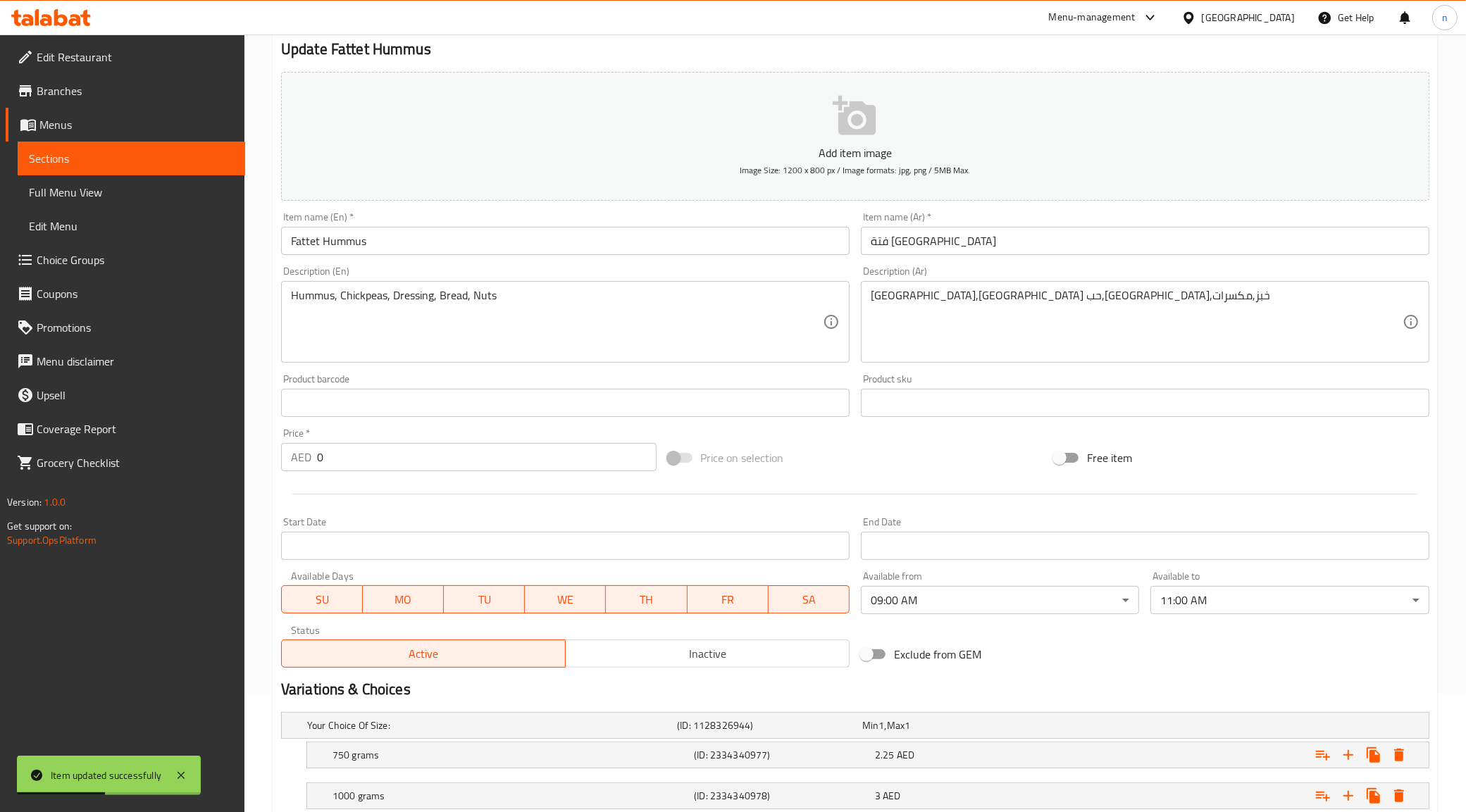
scroll to position [0, 0]
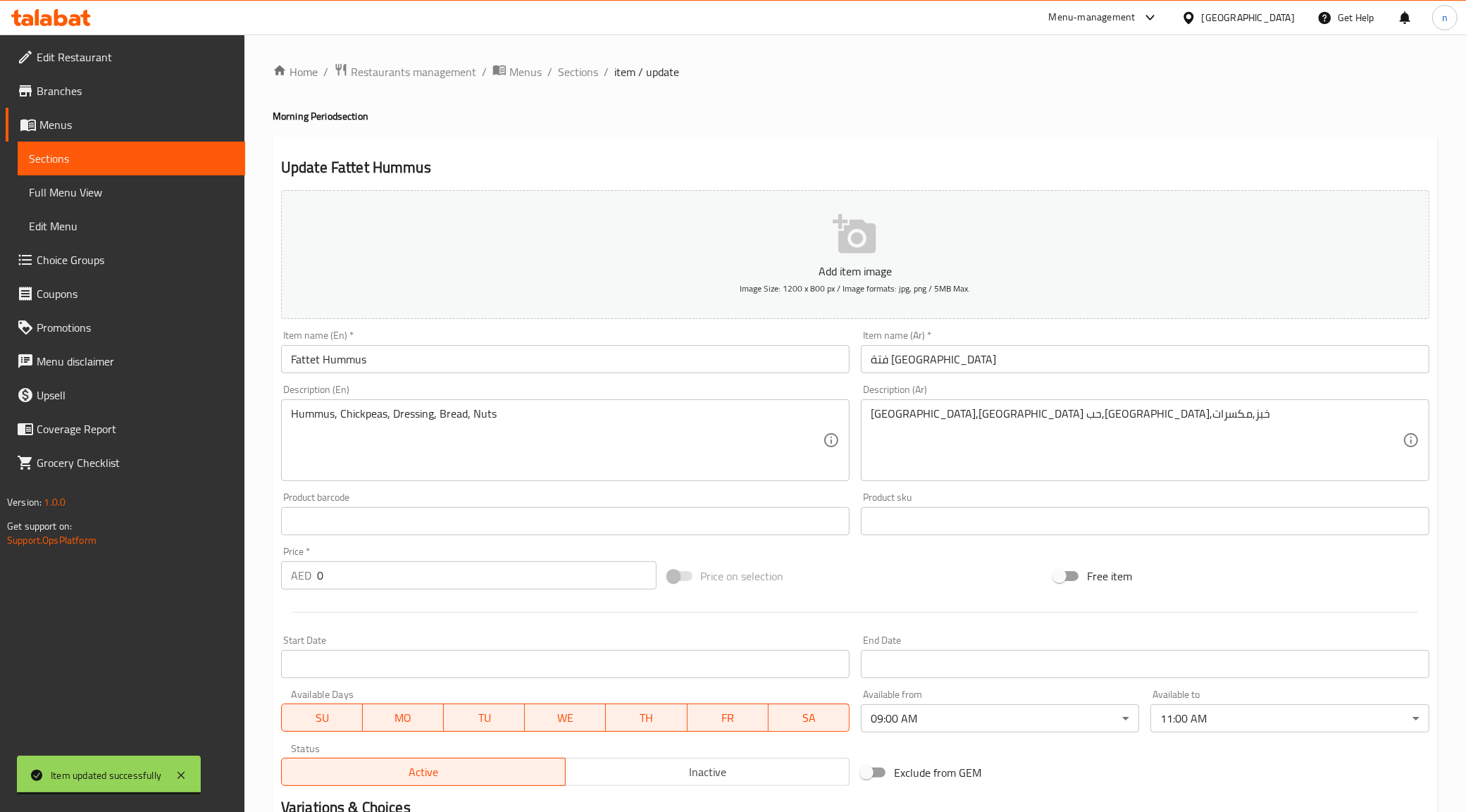
click at [79, 159] on span "Sections" at bounding box center [131, 158] width 205 height 17
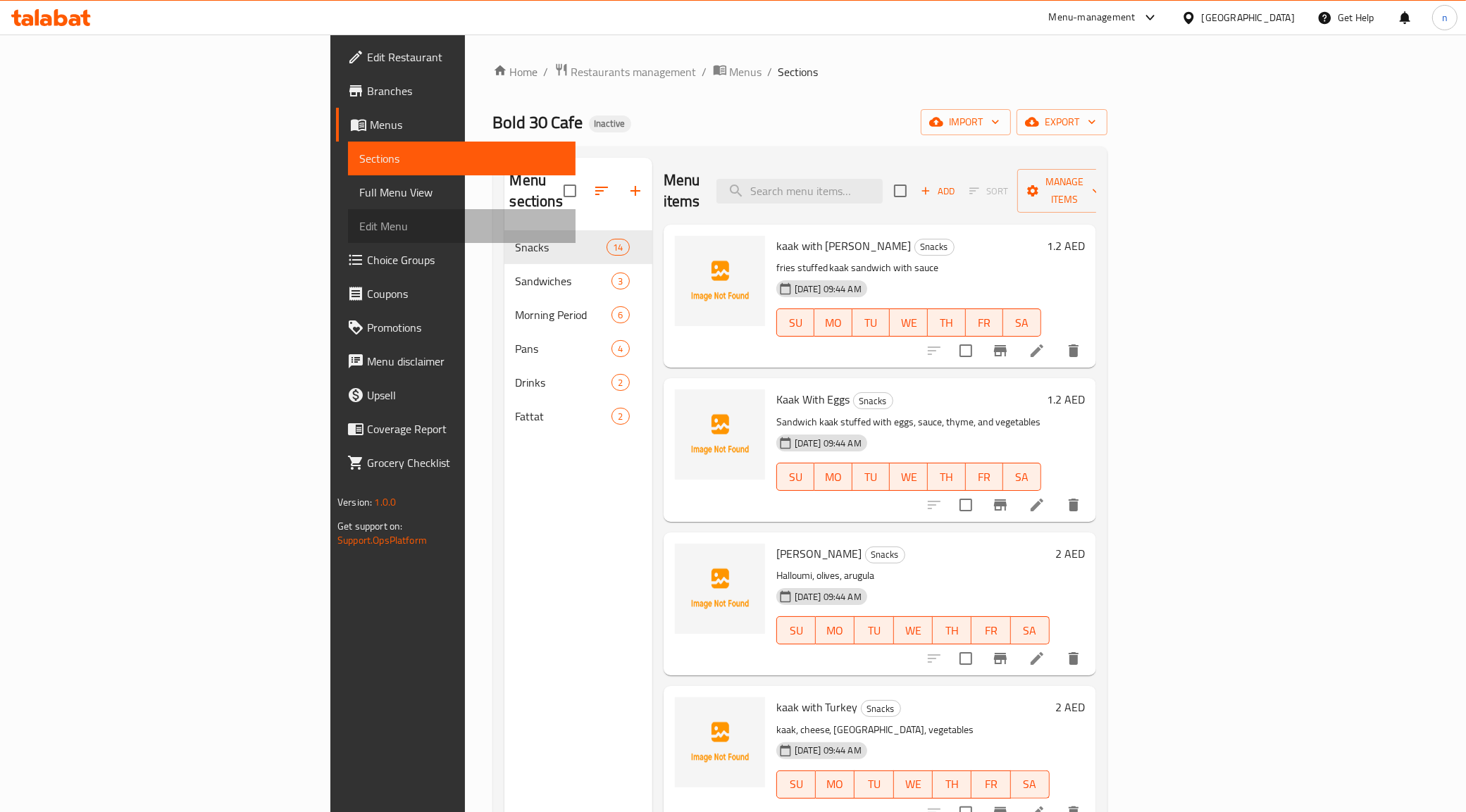
click at [359, 218] on span "Edit Menu" at bounding box center [461, 226] width 205 height 17
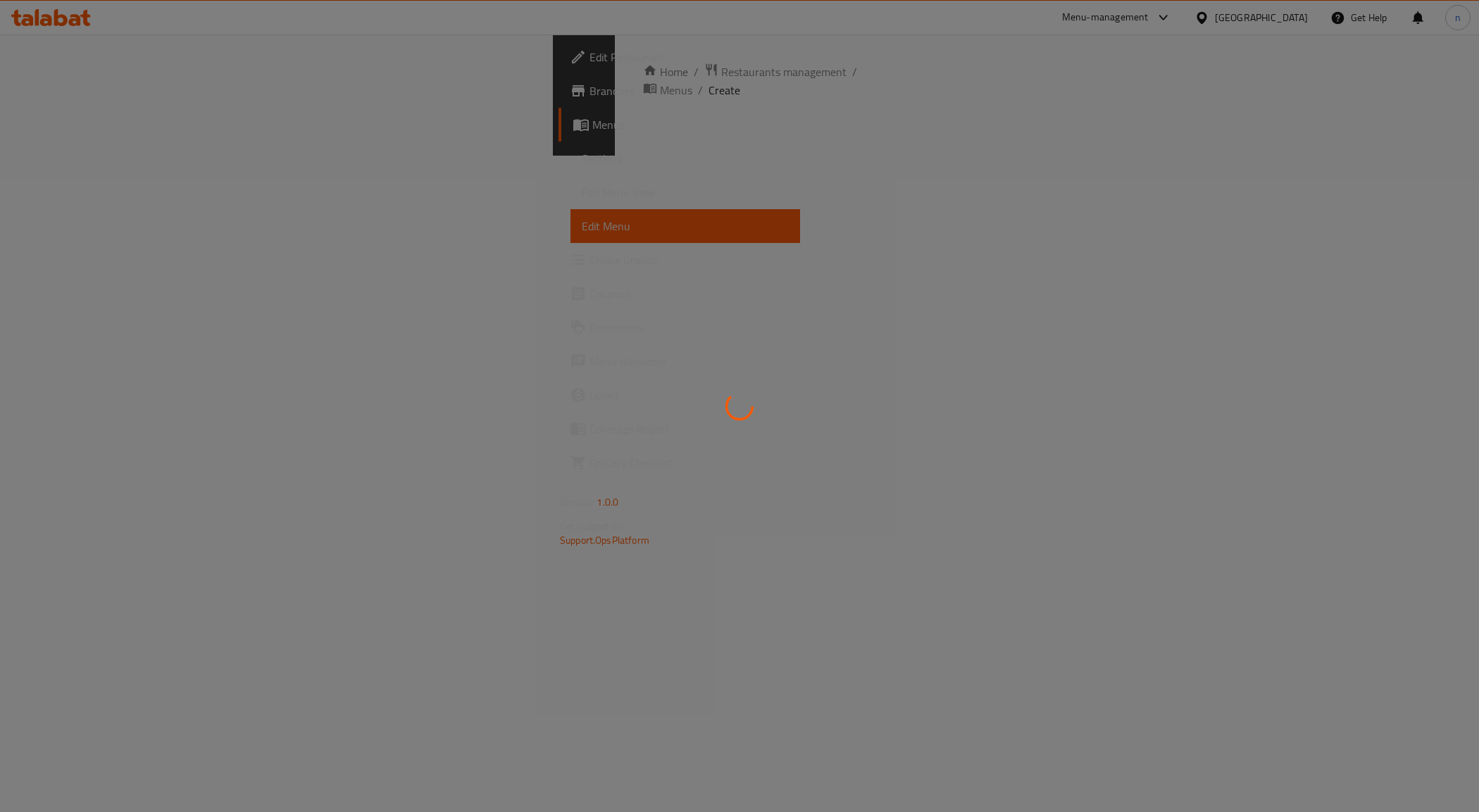
click at [86, 194] on div at bounding box center [740, 406] width 1479 height 812
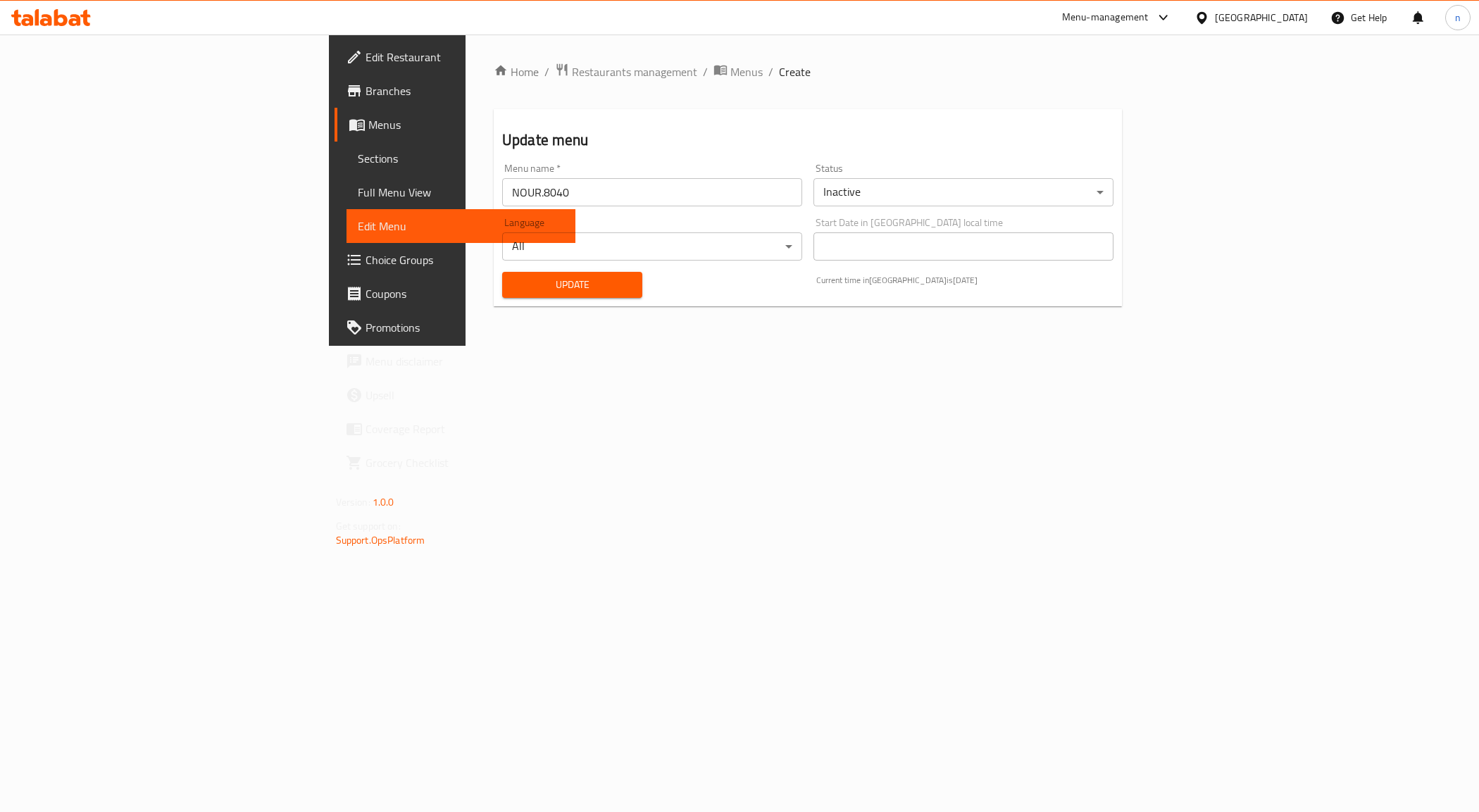
click at [358, 191] on span "Full Menu View" at bounding box center [461, 192] width 207 height 17
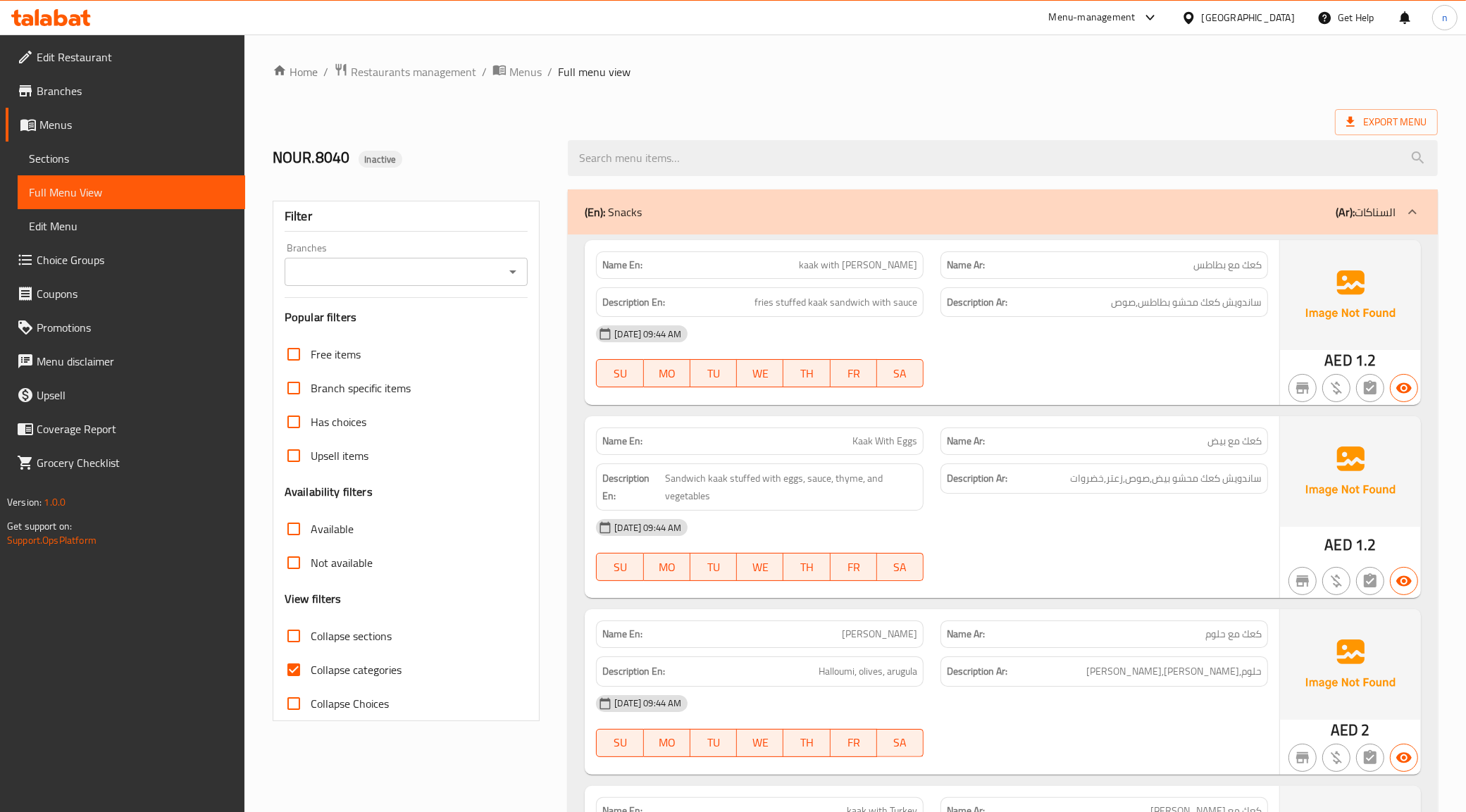
click at [103, 191] on span "Full Menu View" at bounding box center [131, 192] width 205 height 17
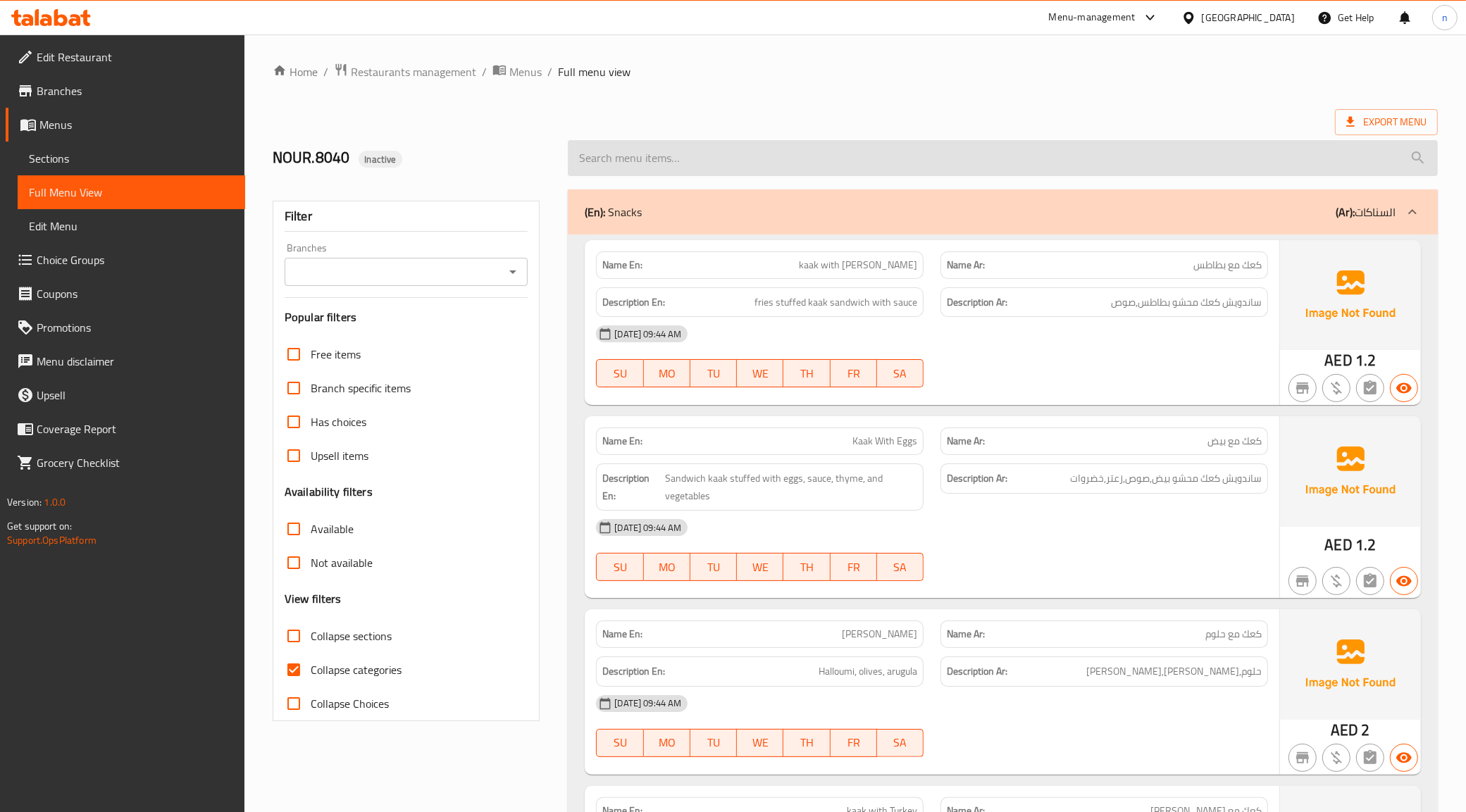
click at [960, 164] on input "search" at bounding box center [1002, 158] width 870 height 36
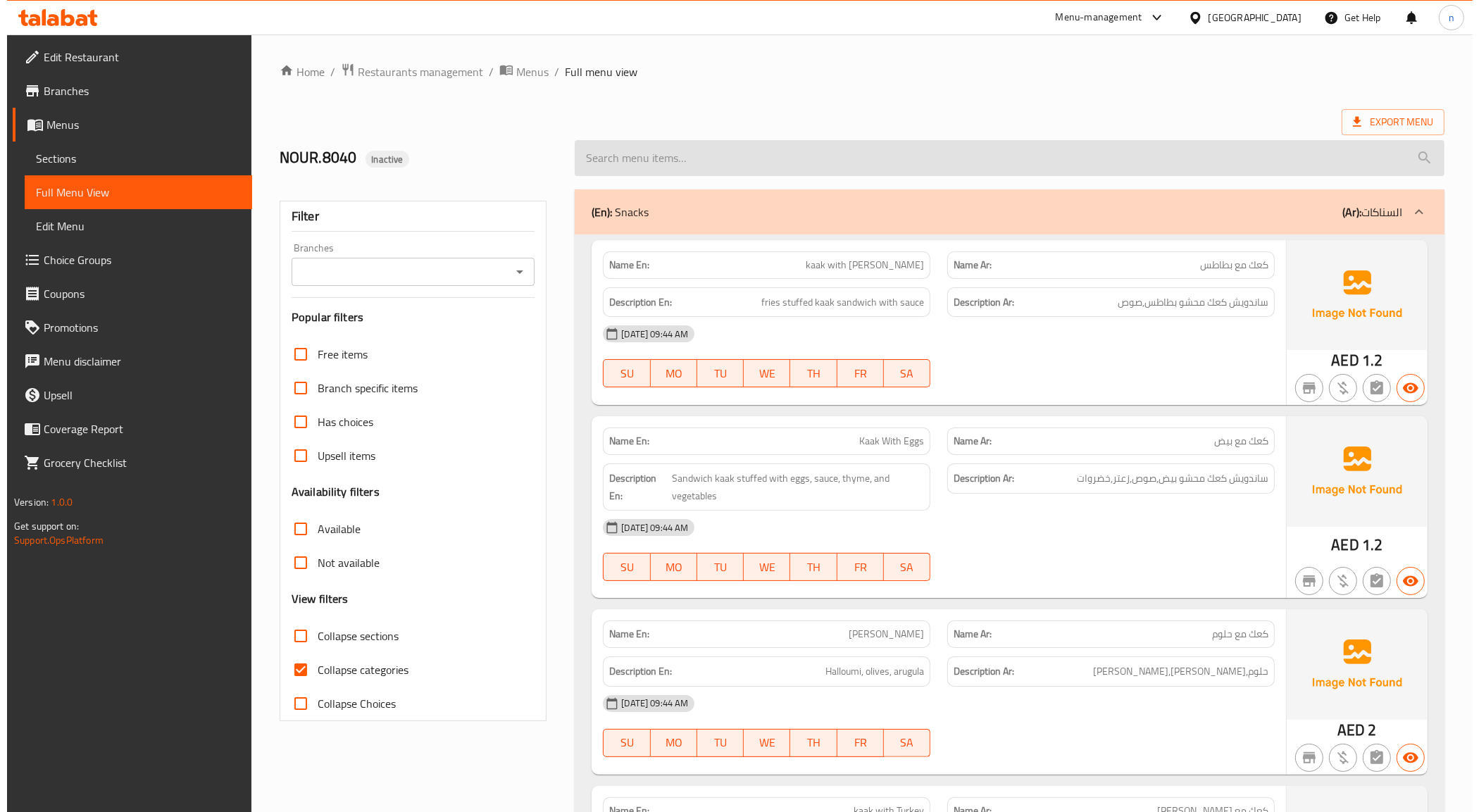
paste input "Curly Fries with Cheese"
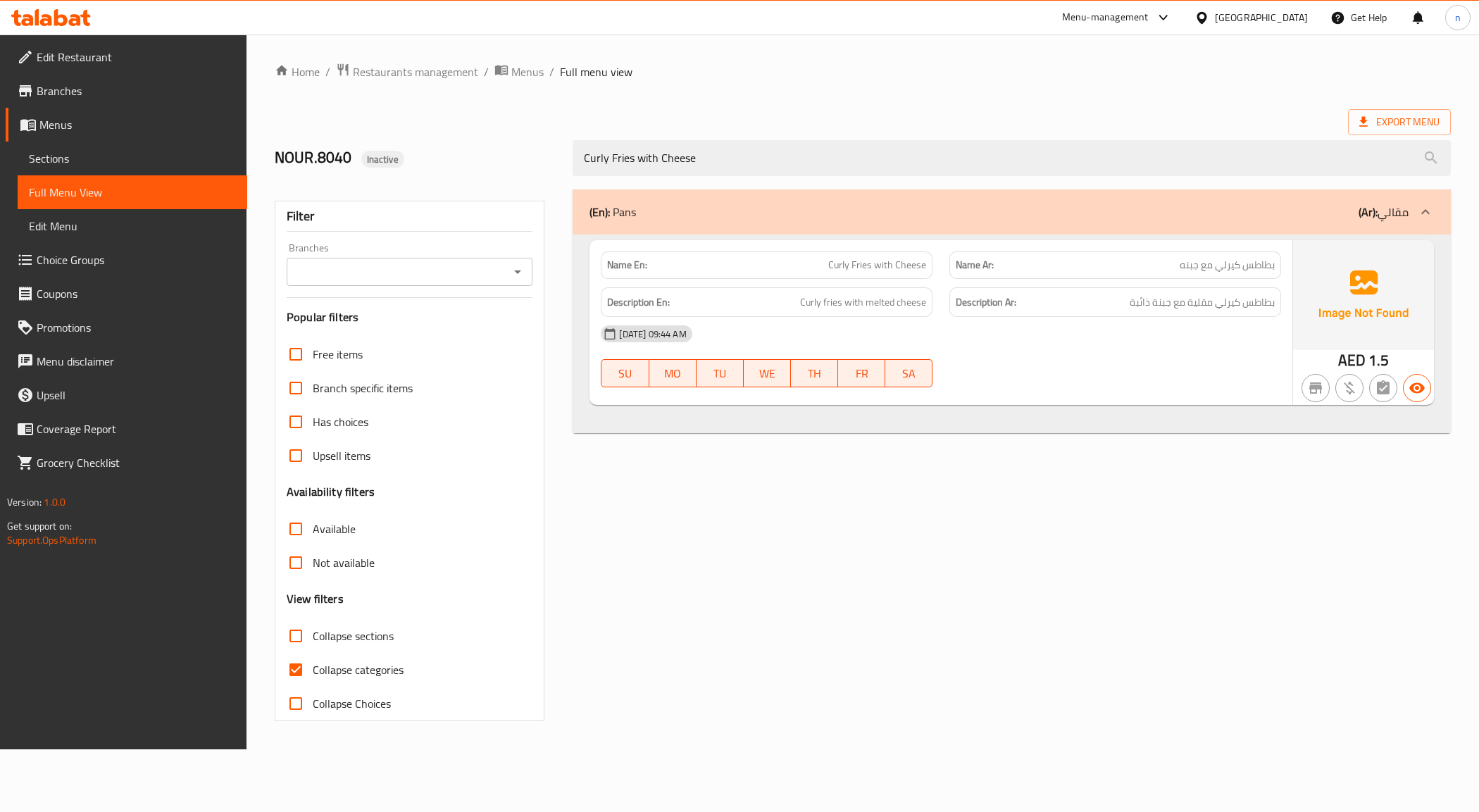
type input "Curly Fries with Cheese"
click at [351, 668] on span "Collapse categories" at bounding box center [358, 669] width 91 height 17
click at [313, 668] on input "Collapse categories" at bounding box center [296, 670] width 34 height 34
checkbox input "false"
click at [1414, 378] on button "button" at bounding box center [1417, 388] width 28 height 28
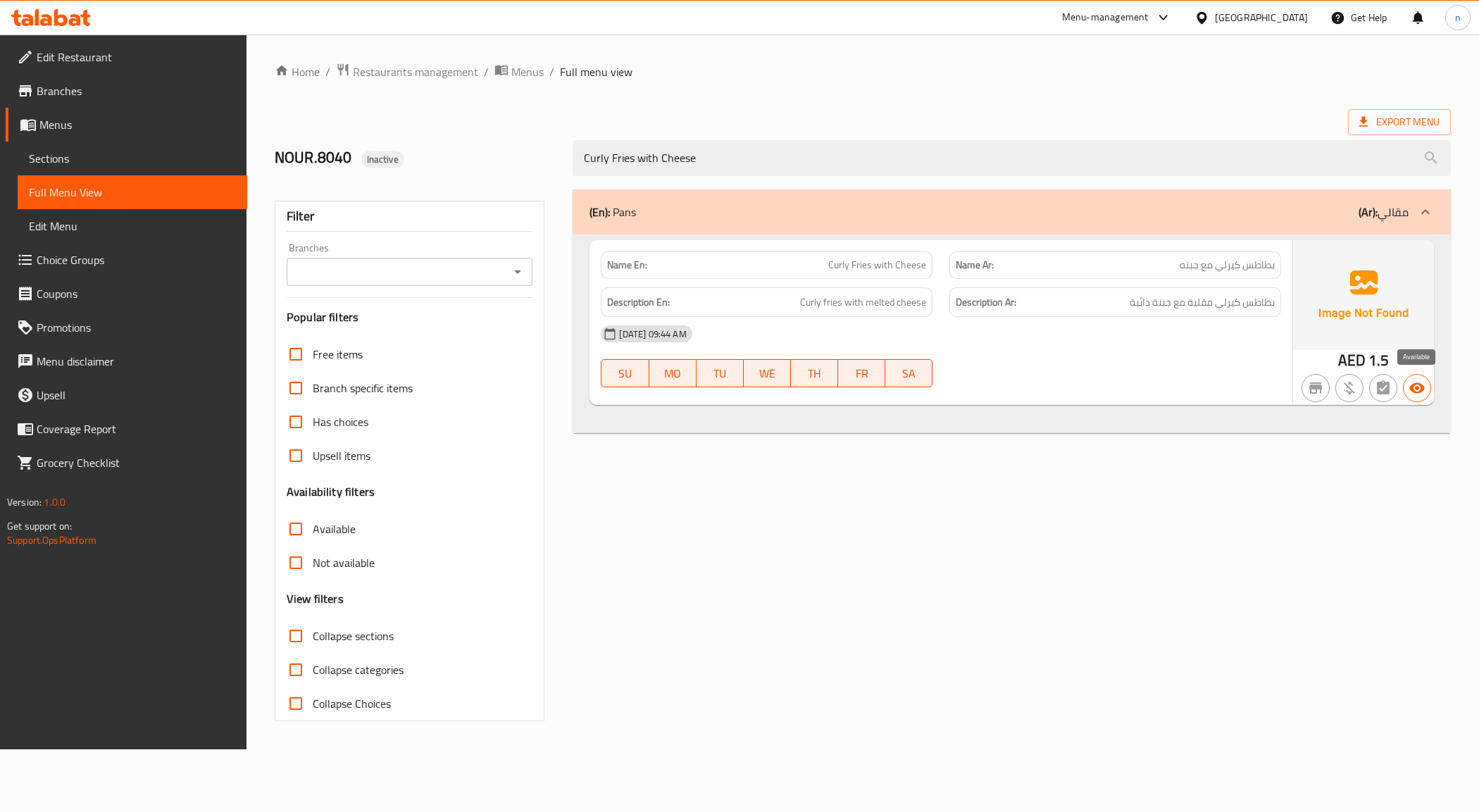
click at [1418, 384] on icon "button" at bounding box center [1417, 388] width 15 height 10
click at [96, 156] on span "Sections" at bounding box center [132, 158] width 207 height 17
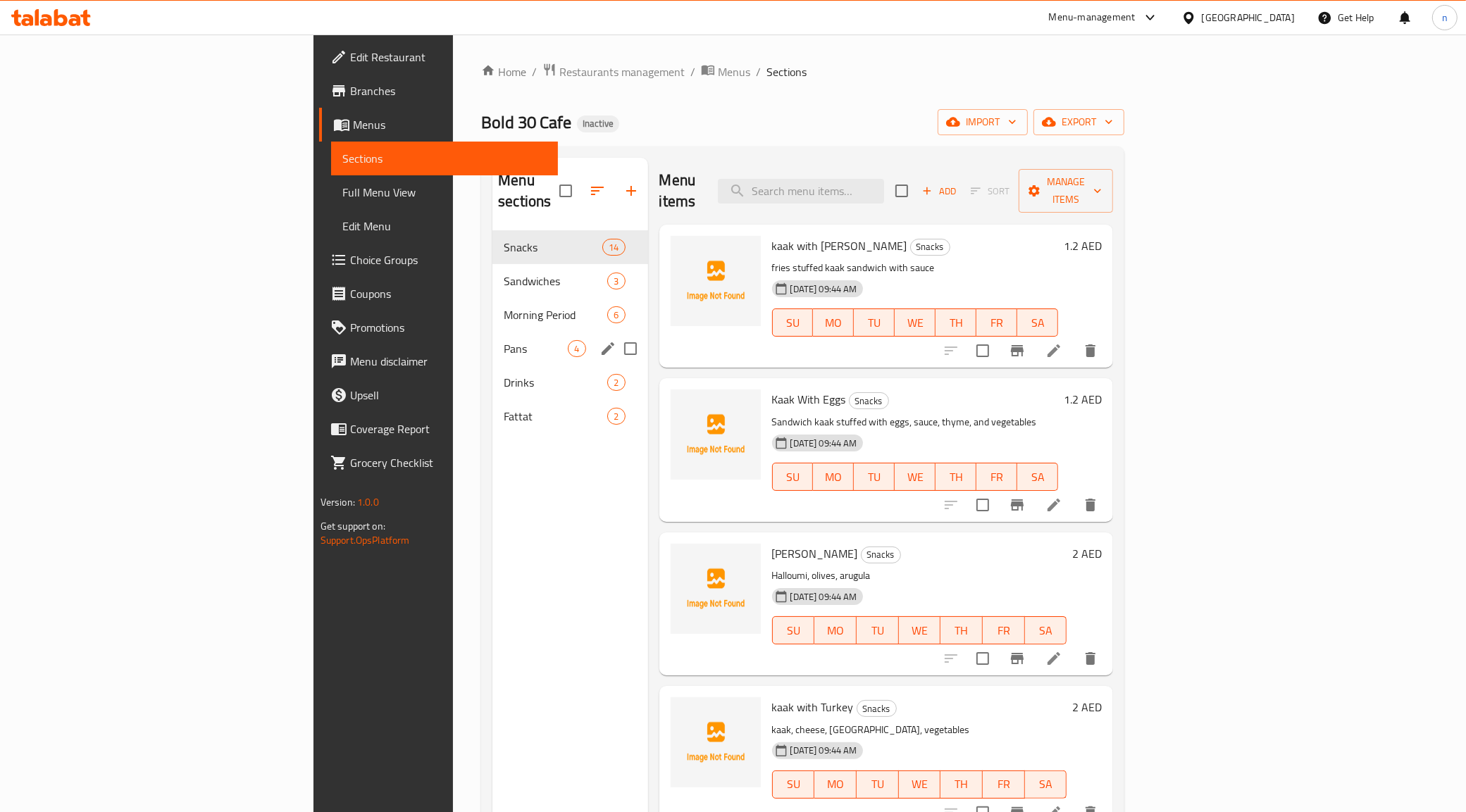
click at [493, 331] on div "Pans 4" at bounding box center [570, 348] width 155 height 34
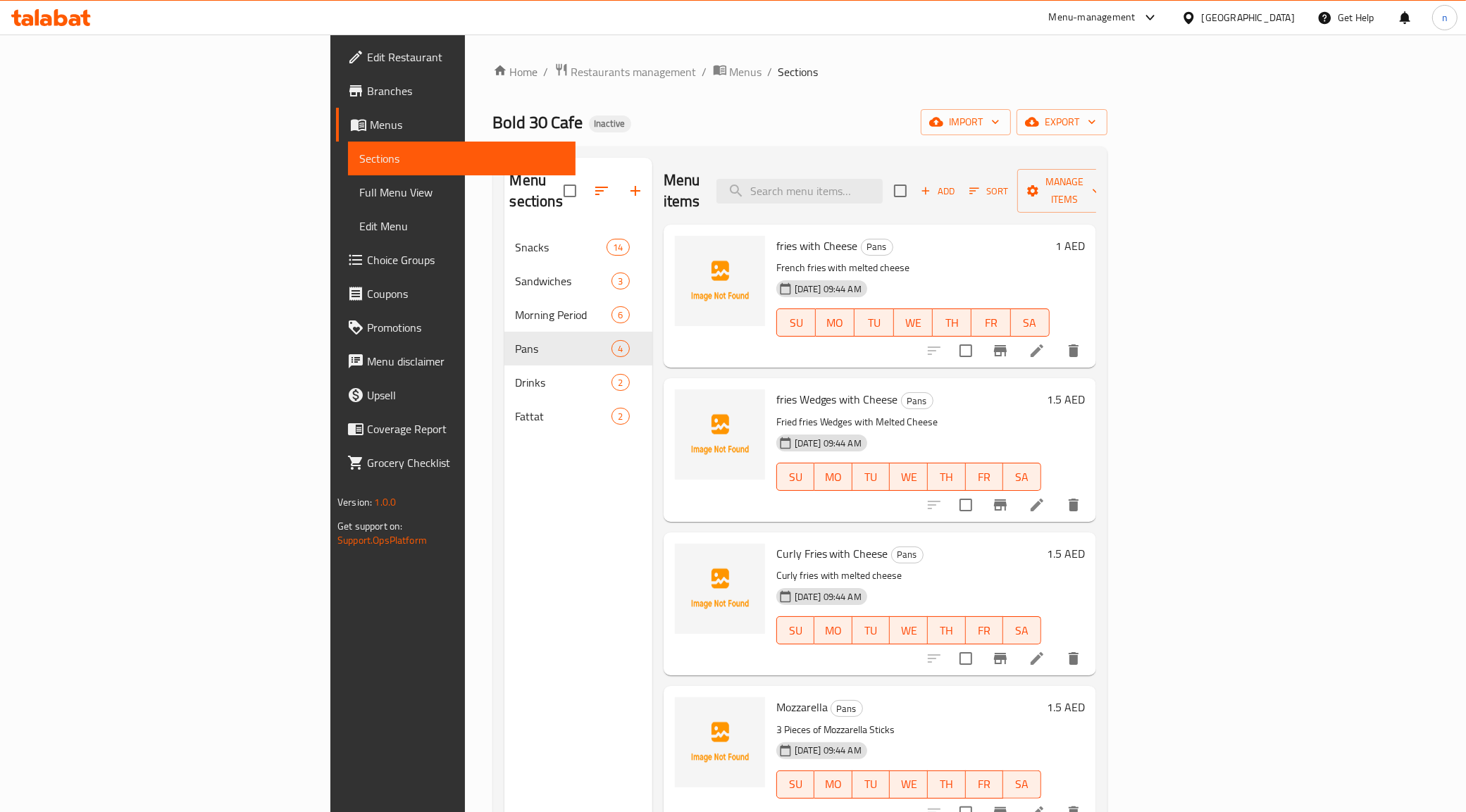
click at [1056, 646] on li at bounding box center [1036, 658] width 40 height 25
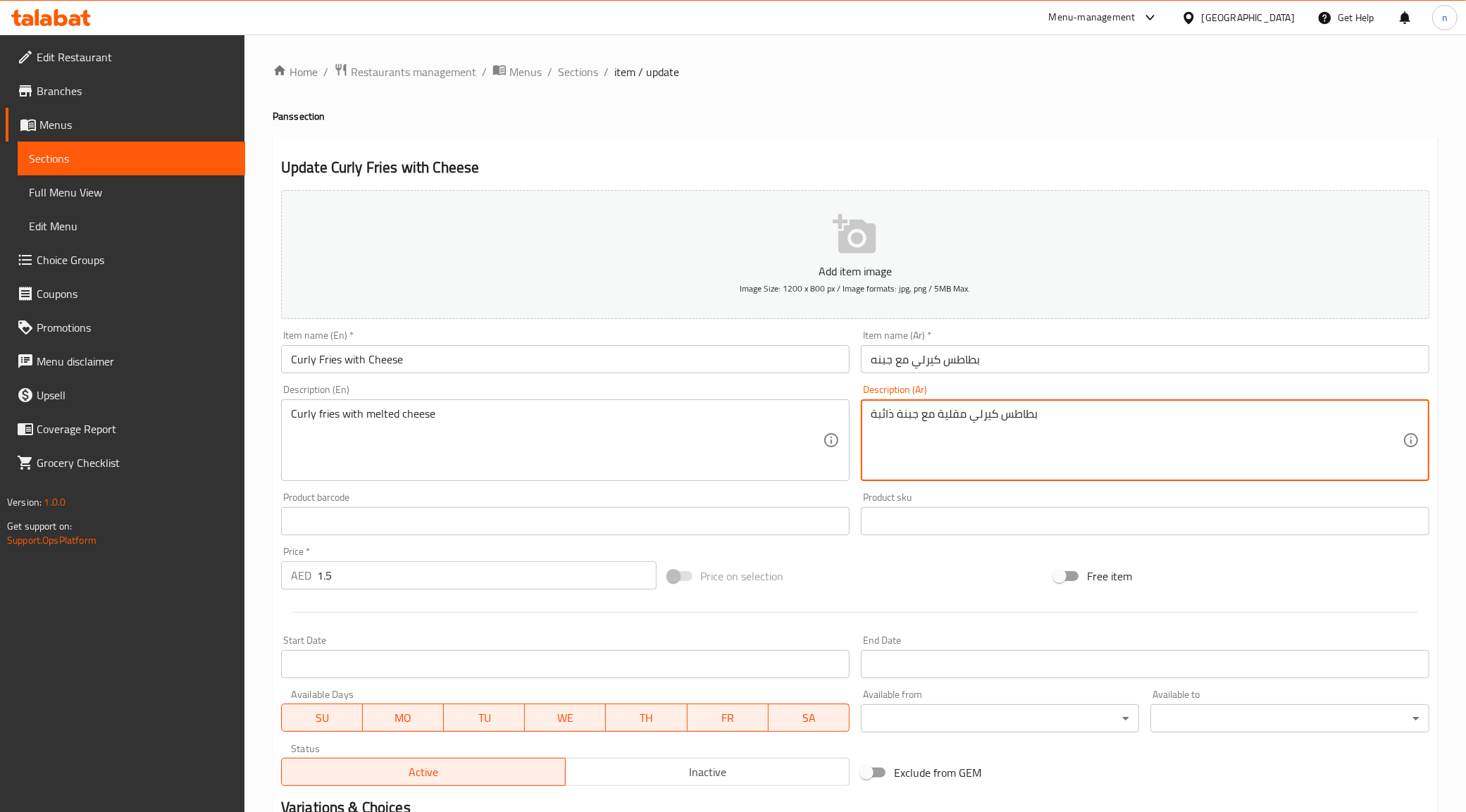
click at [1030, 415] on textarea "بطاطس كيرلي مقلية مع جبنة ذائبة" at bounding box center [1136, 440] width 531 height 67
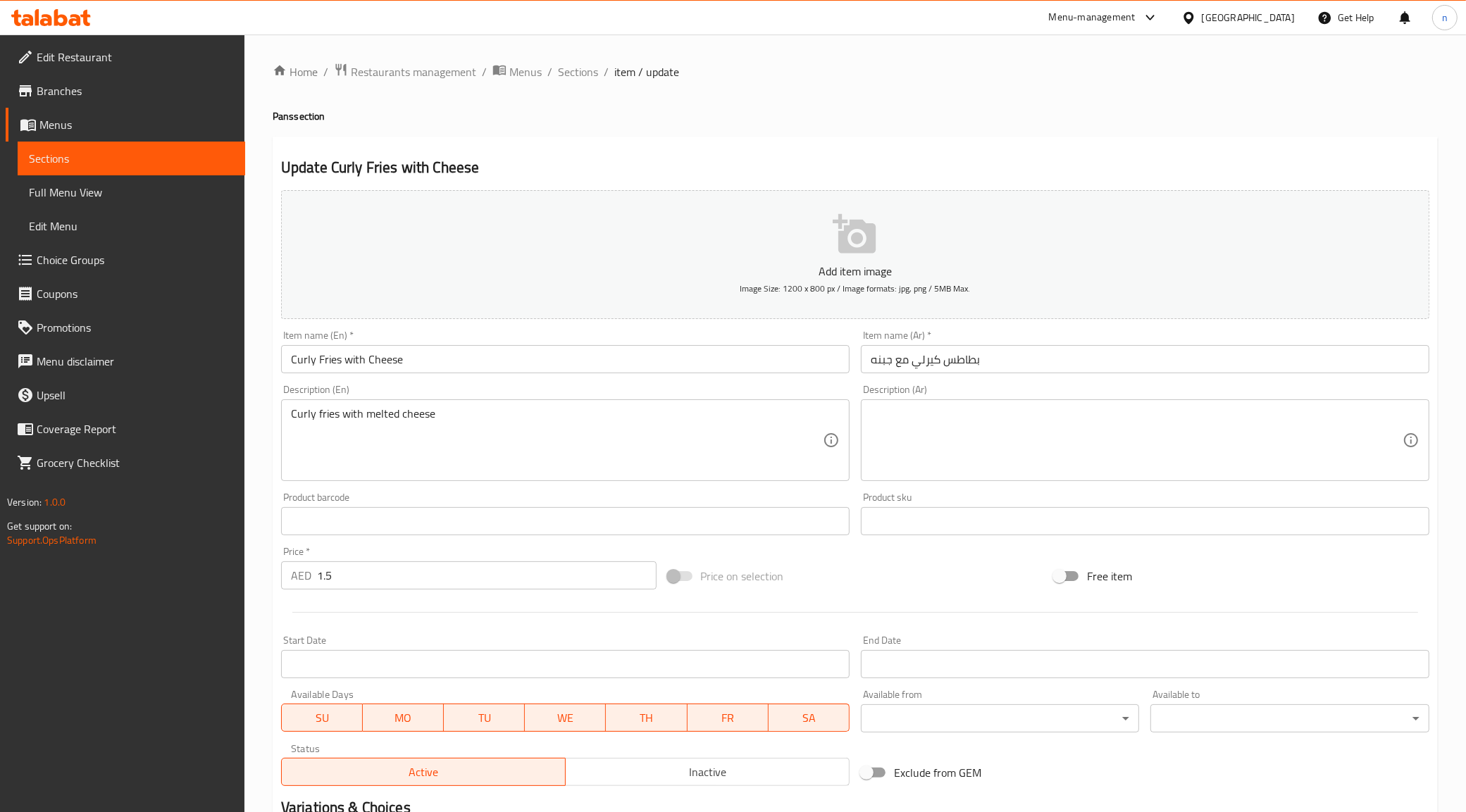
click at [389, 403] on div "Curly fries with melted cheese Description (En)" at bounding box center [564, 439] width 568 height 81
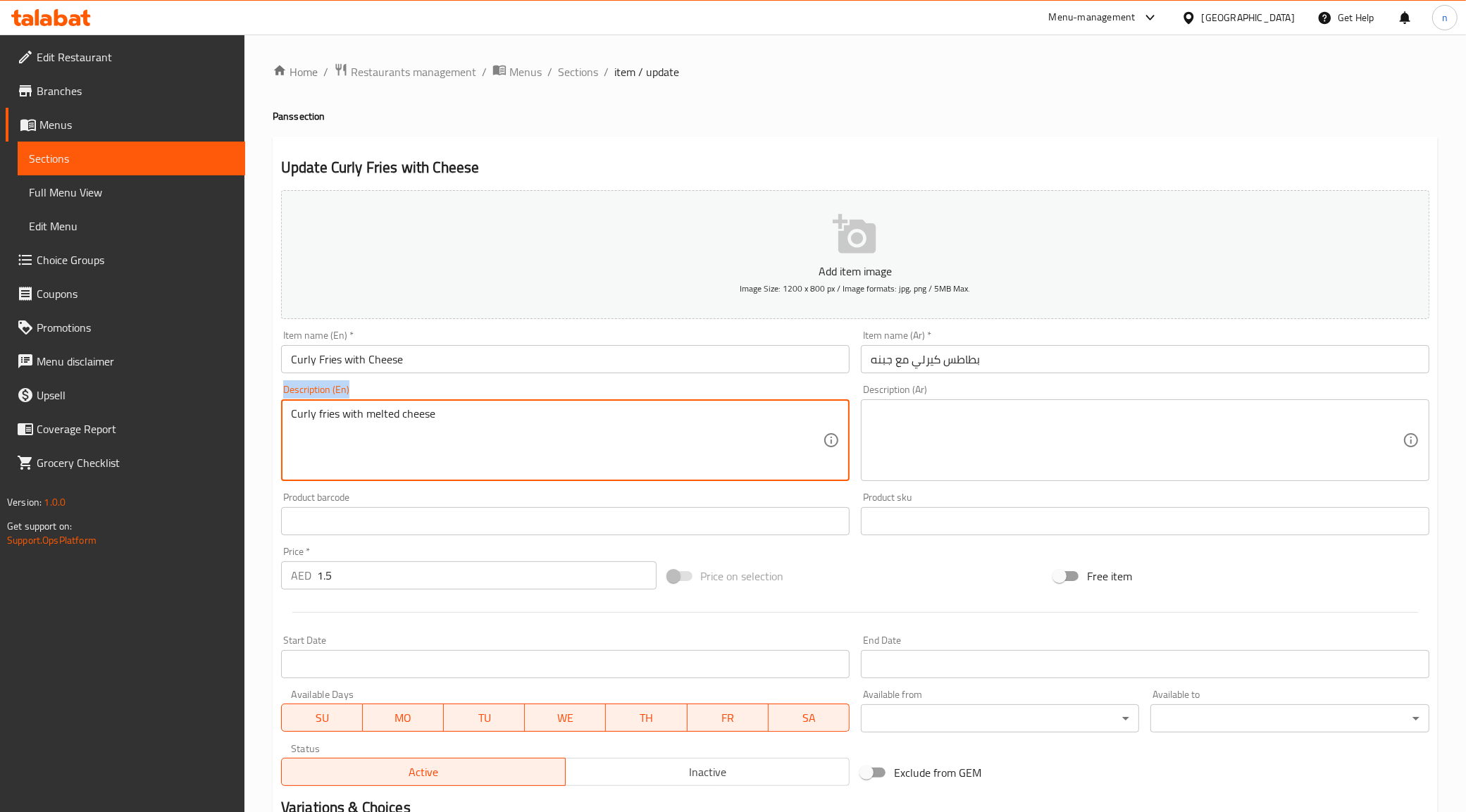
click at [389, 403] on div "Curly fries with melted cheese Description (En)" at bounding box center [564, 439] width 568 height 81
click at [403, 423] on textarea "Curly fries with melted cheese" at bounding box center [556, 440] width 531 height 67
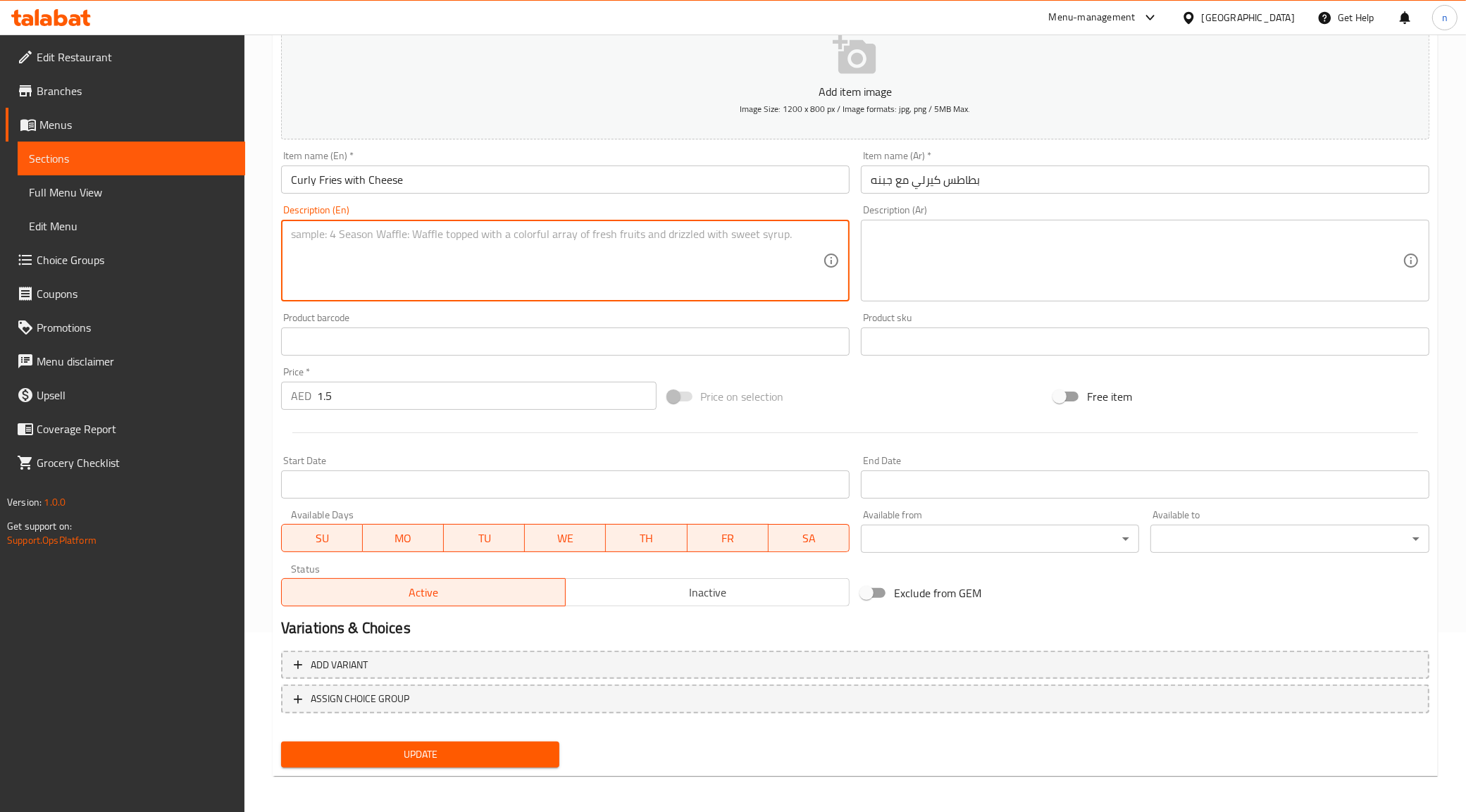
scroll to position [181, 0]
click at [339, 745] on span "Update" at bounding box center [420, 754] width 256 height 18
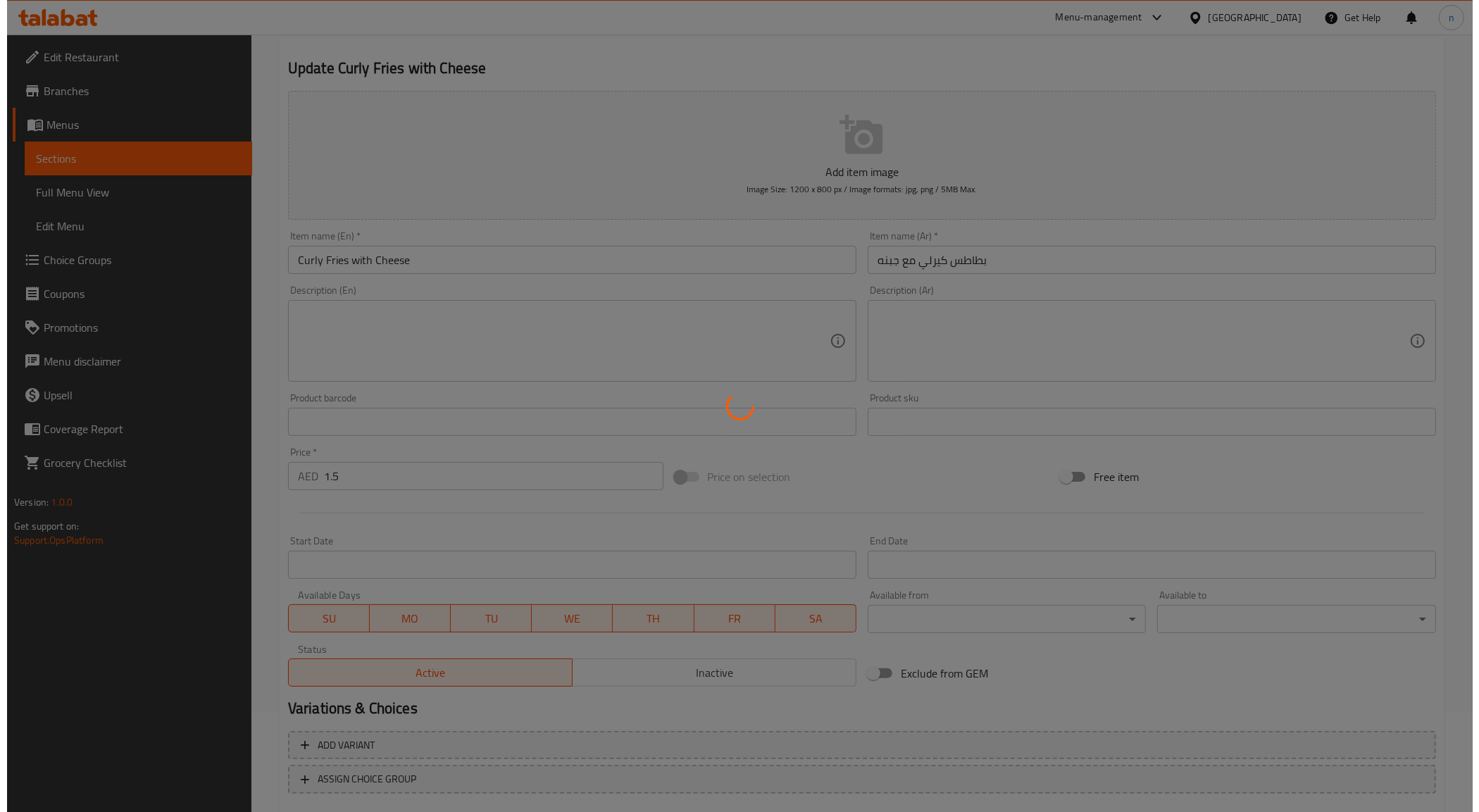
scroll to position [0, 0]
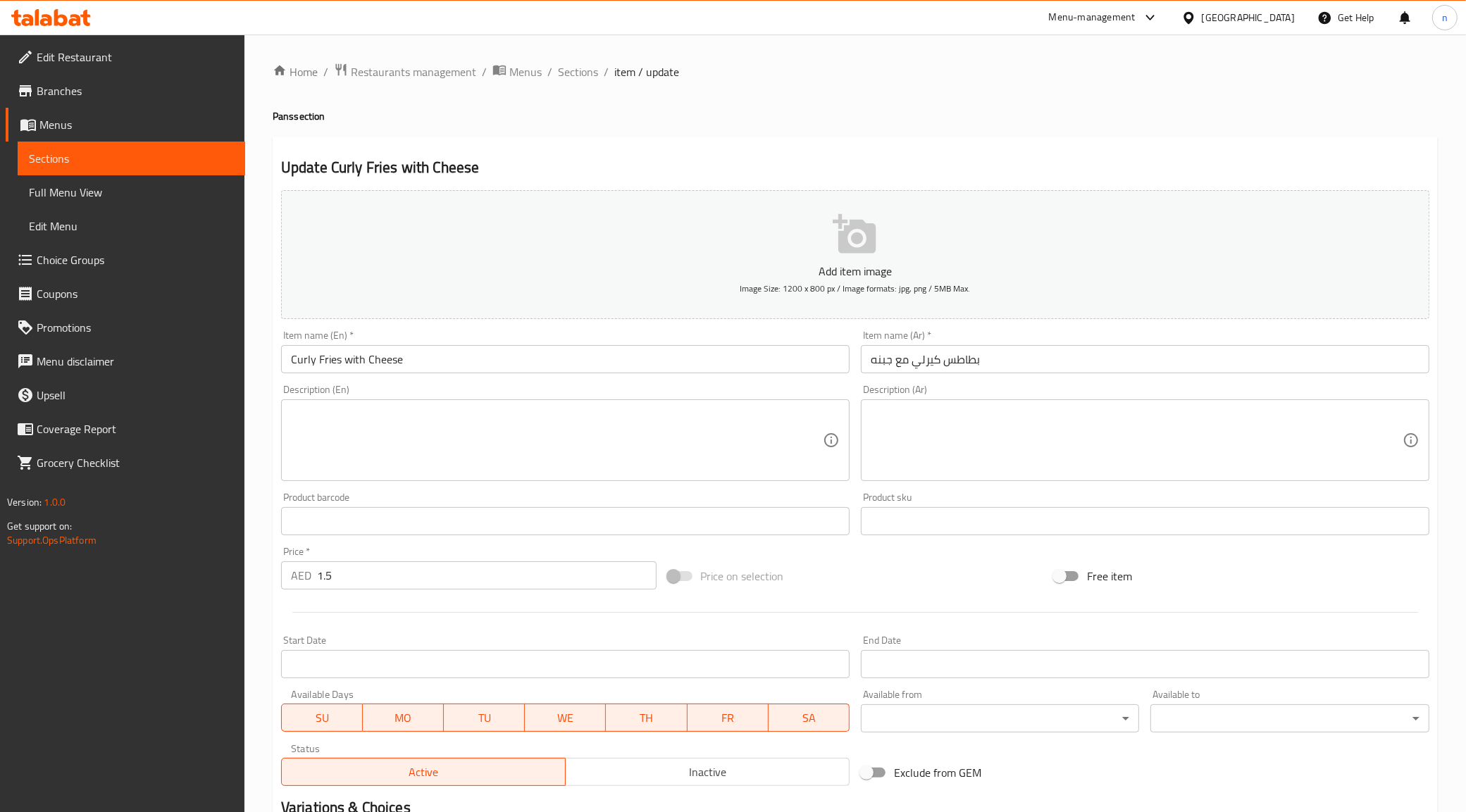
click at [399, 368] on input "Curly Fries with Cheese" at bounding box center [564, 359] width 568 height 28
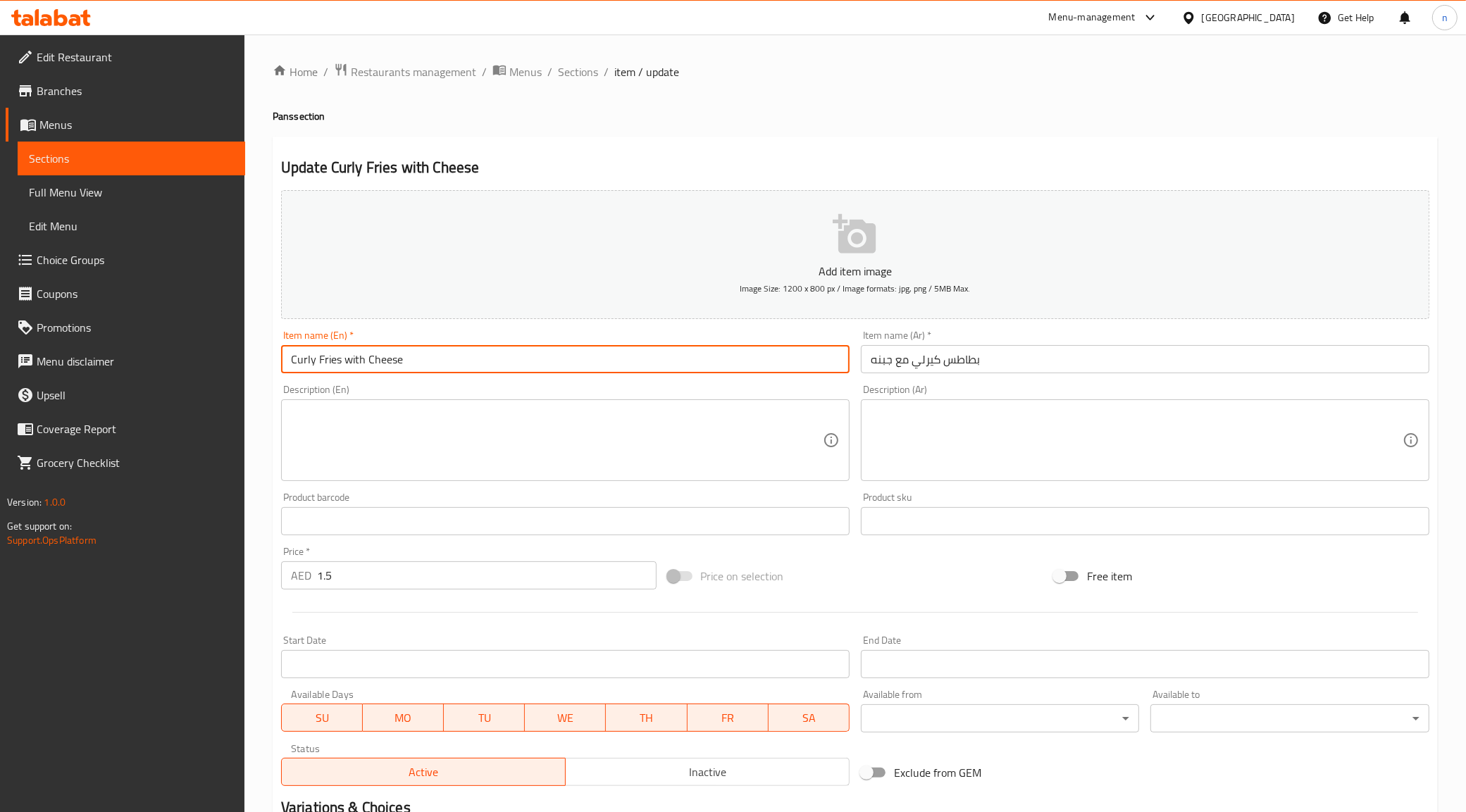
click at [399, 368] on input "Curly Fries with Cheese" at bounding box center [564, 359] width 568 height 28
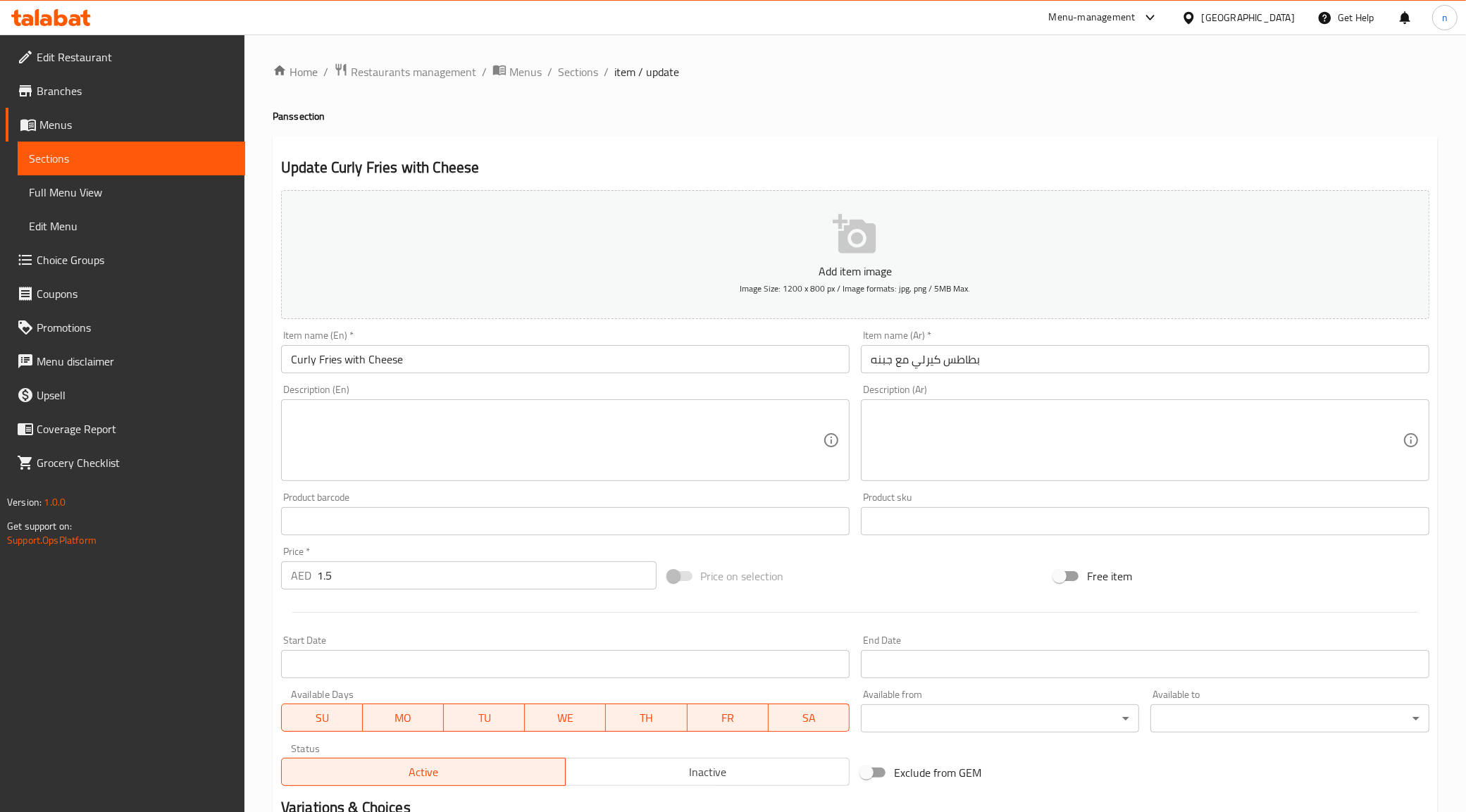
click at [90, 233] on span "Edit Menu" at bounding box center [131, 226] width 205 height 17
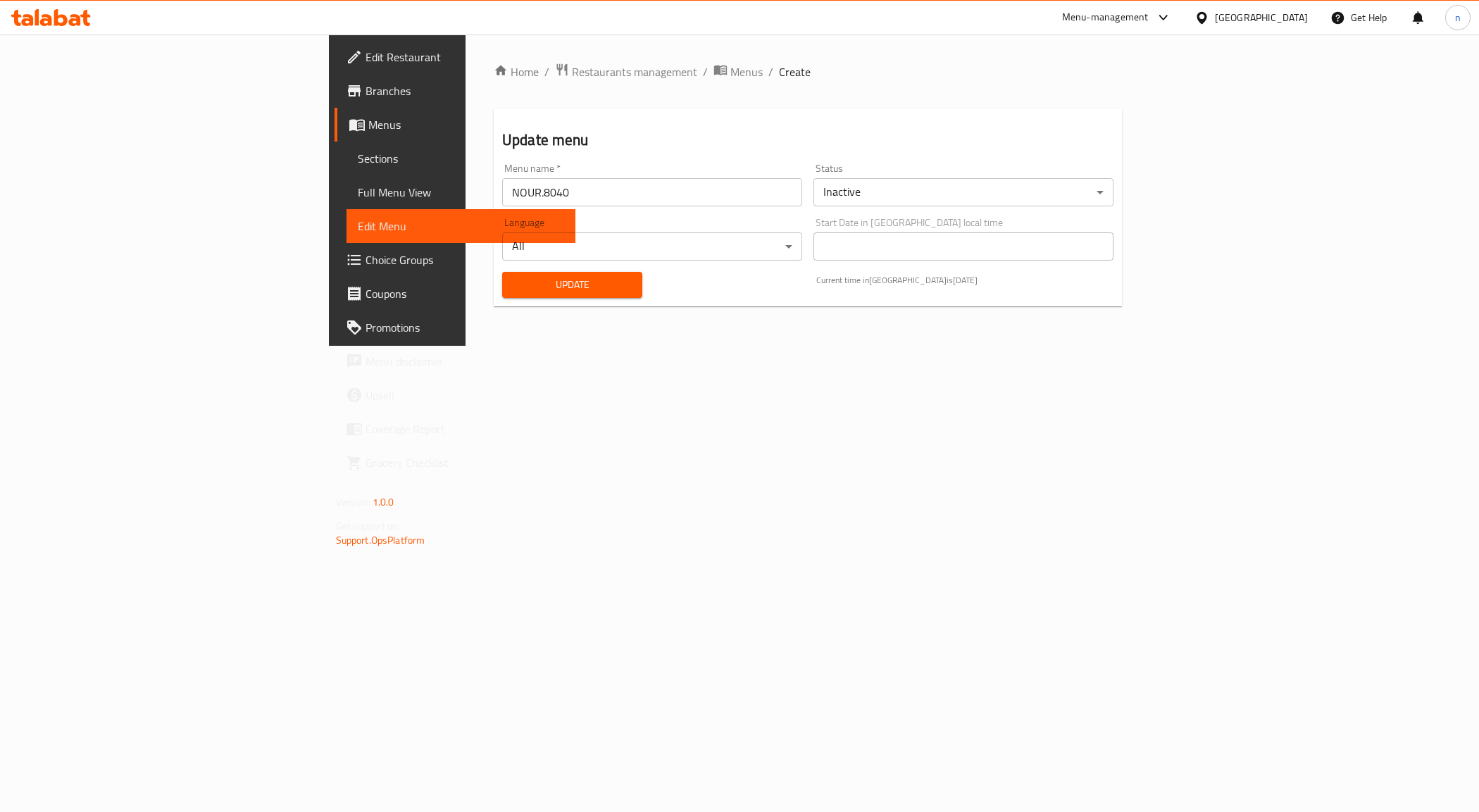
click at [358, 184] on span "Full Menu View" at bounding box center [461, 192] width 207 height 17
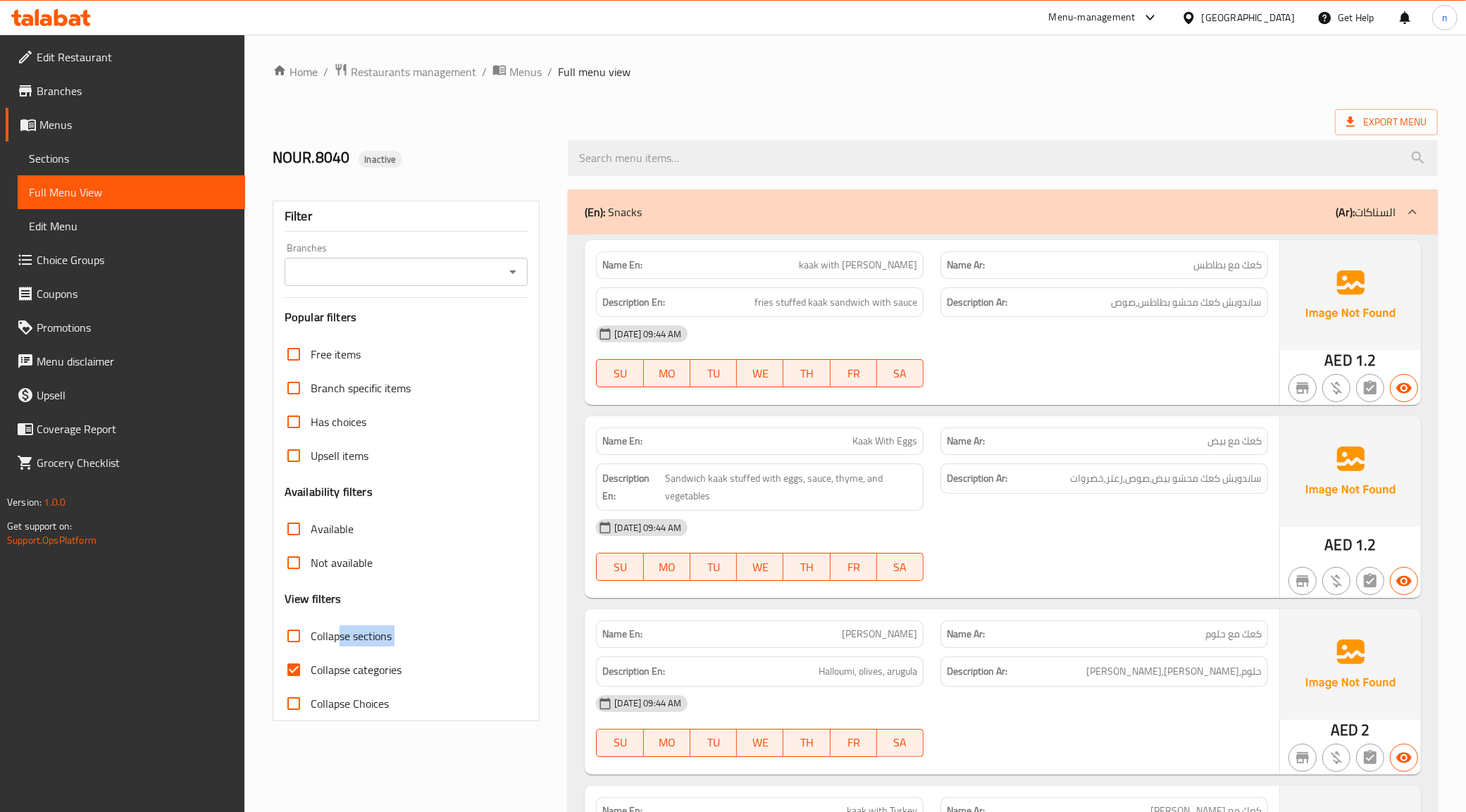
click at [340, 652] on div "Free items Branch specific items Has choices Upsell items Availability filters …" at bounding box center [406, 528] width 244 height 383
click at [305, 675] on input "Collapse categories" at bounding box center [294, 670] width 34 height 34
checkbox input "false"
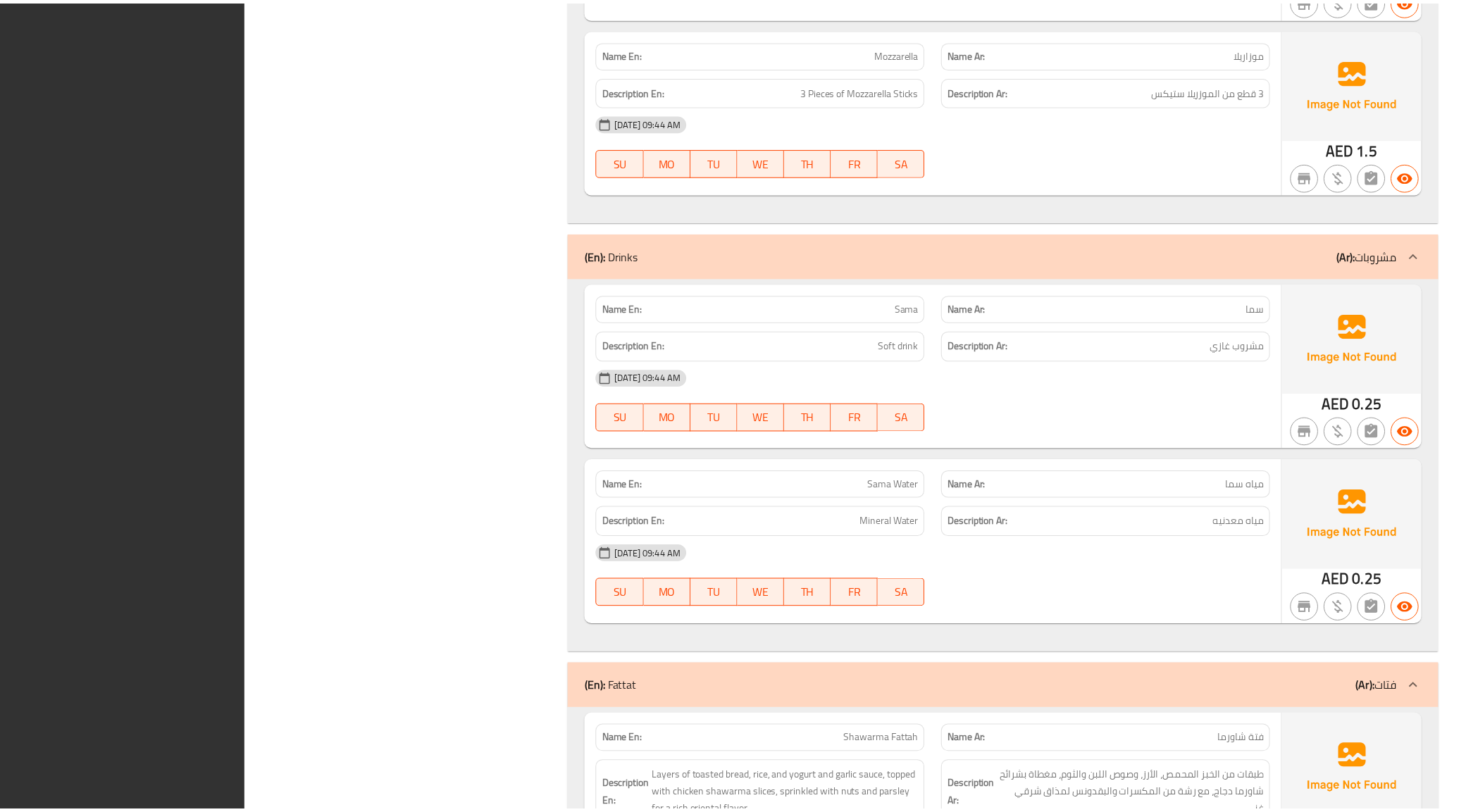
scroll to position [7051, 0]
